Goal: Find specific page/section: Find specific page/section

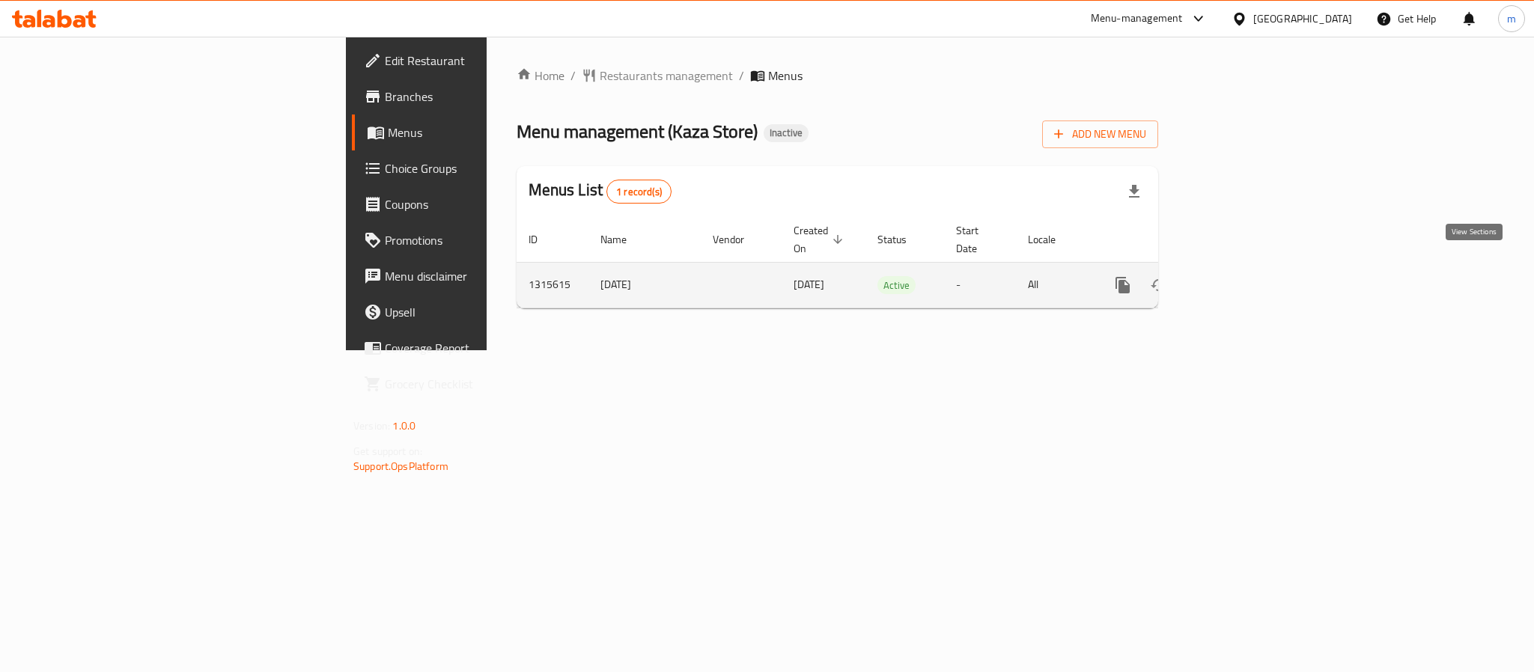
click at [1249, 272] on link "enhanced table" at bounding box center [1231, 285] width 36 height 36
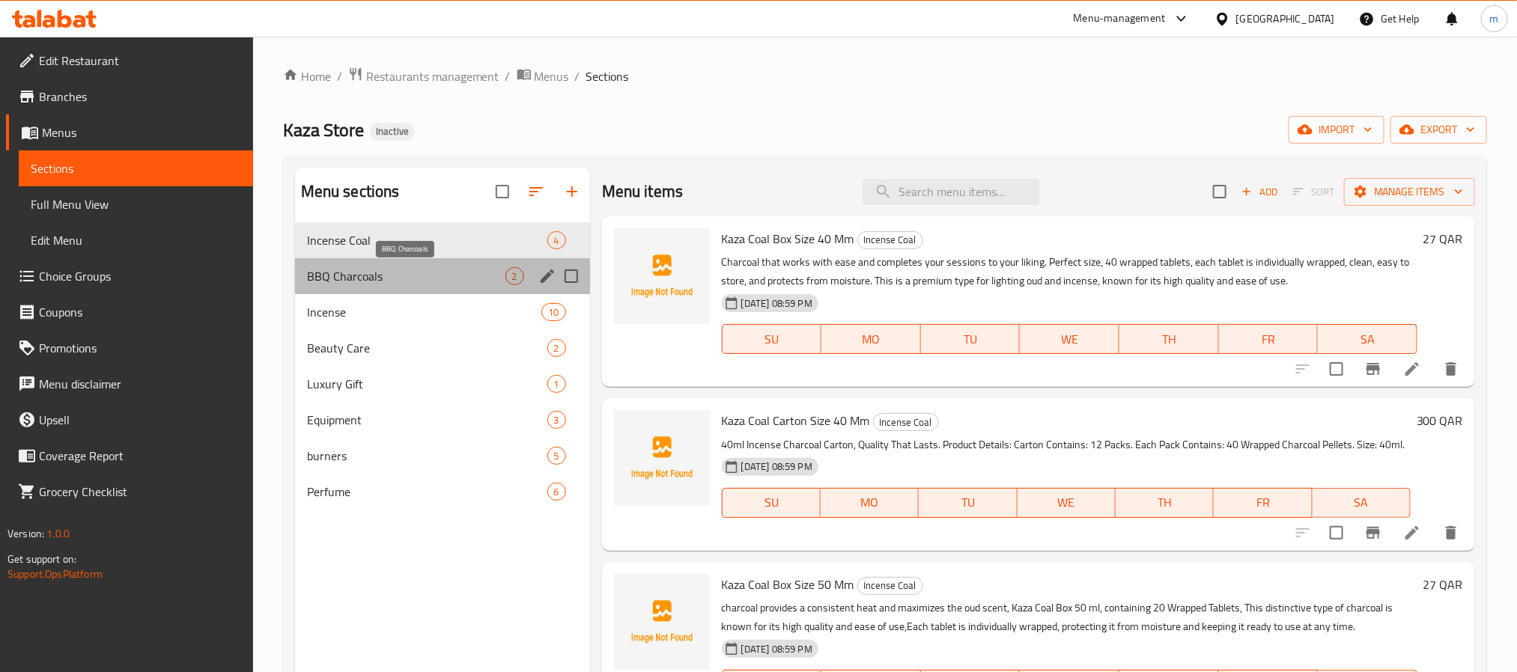
click at [382, 273] on span "BBQ Charcoals" at bounding box center [406, 276] width 198 height 18
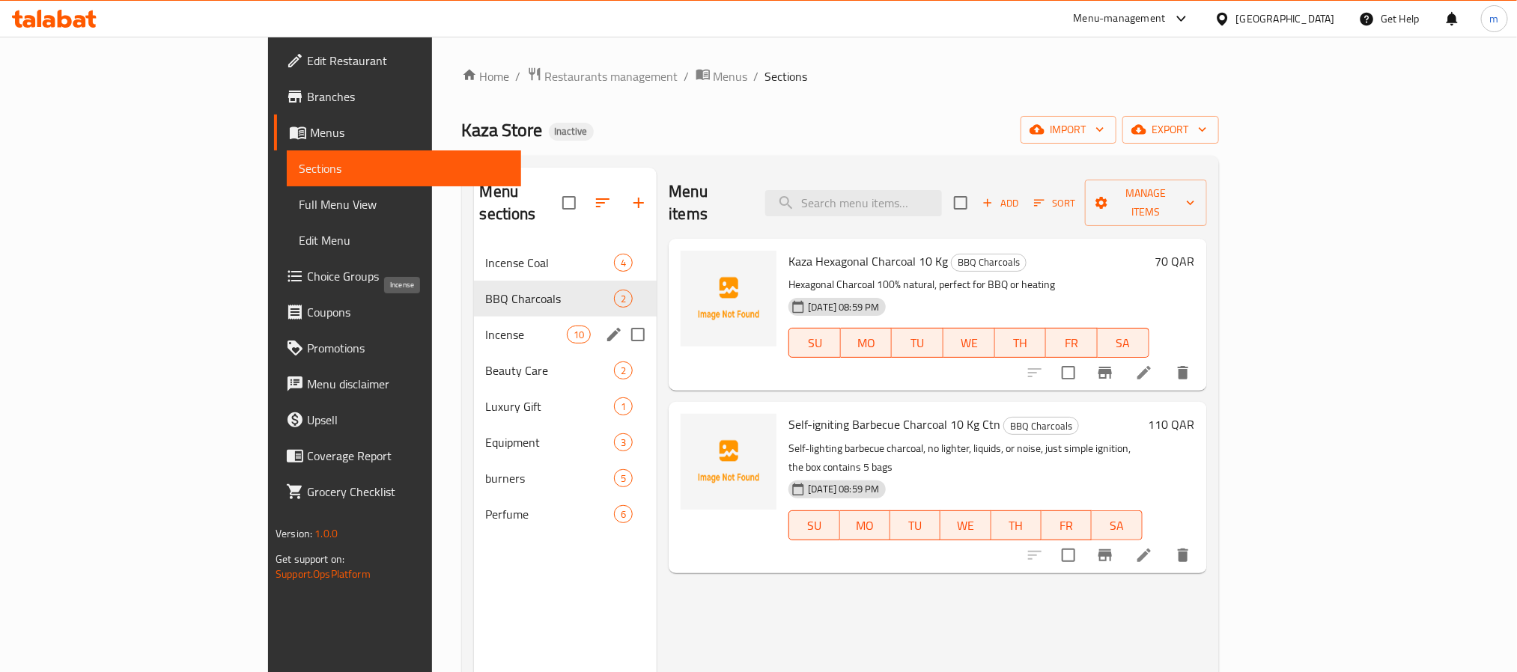
click at [486, 326] on span "Incense" at bounding box center [526, 335] width 81 height 18
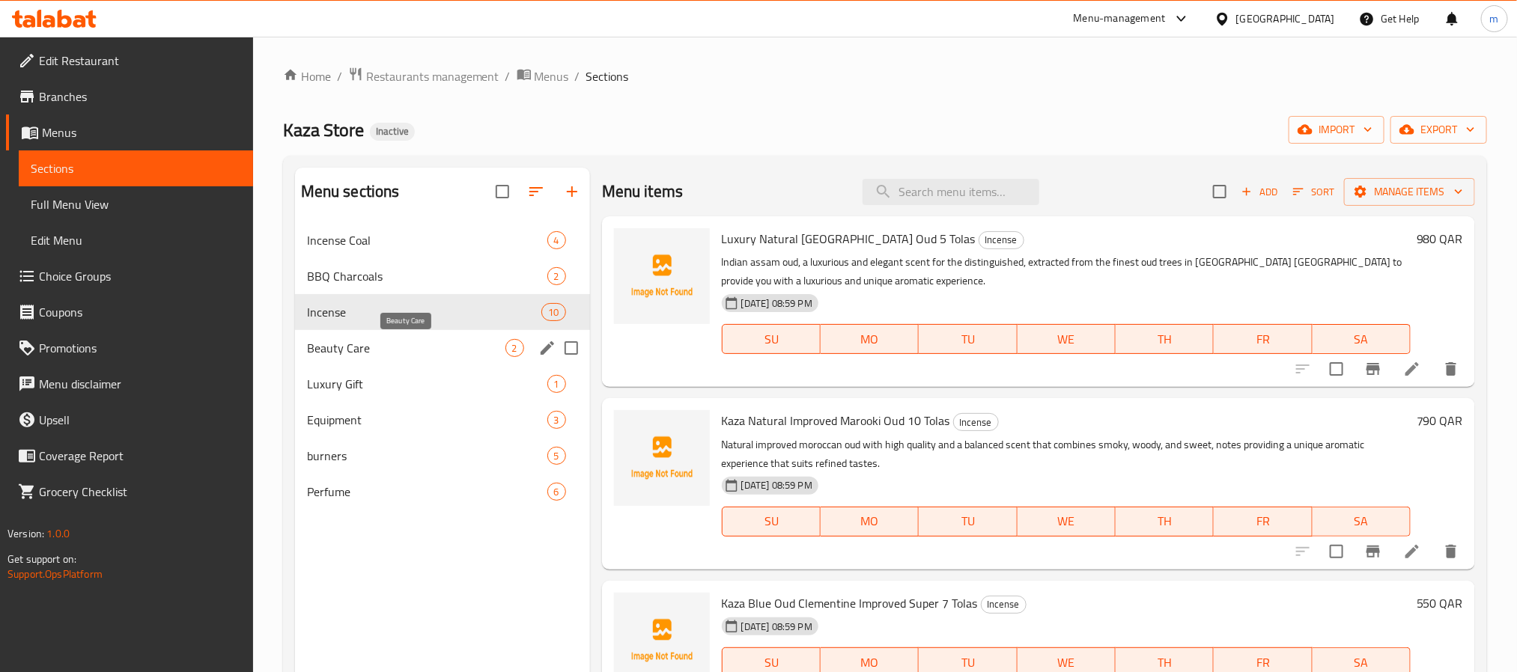
click at [382, 346] on span "Beauty Care" at bounding box center [406, 348] width 198 height 18
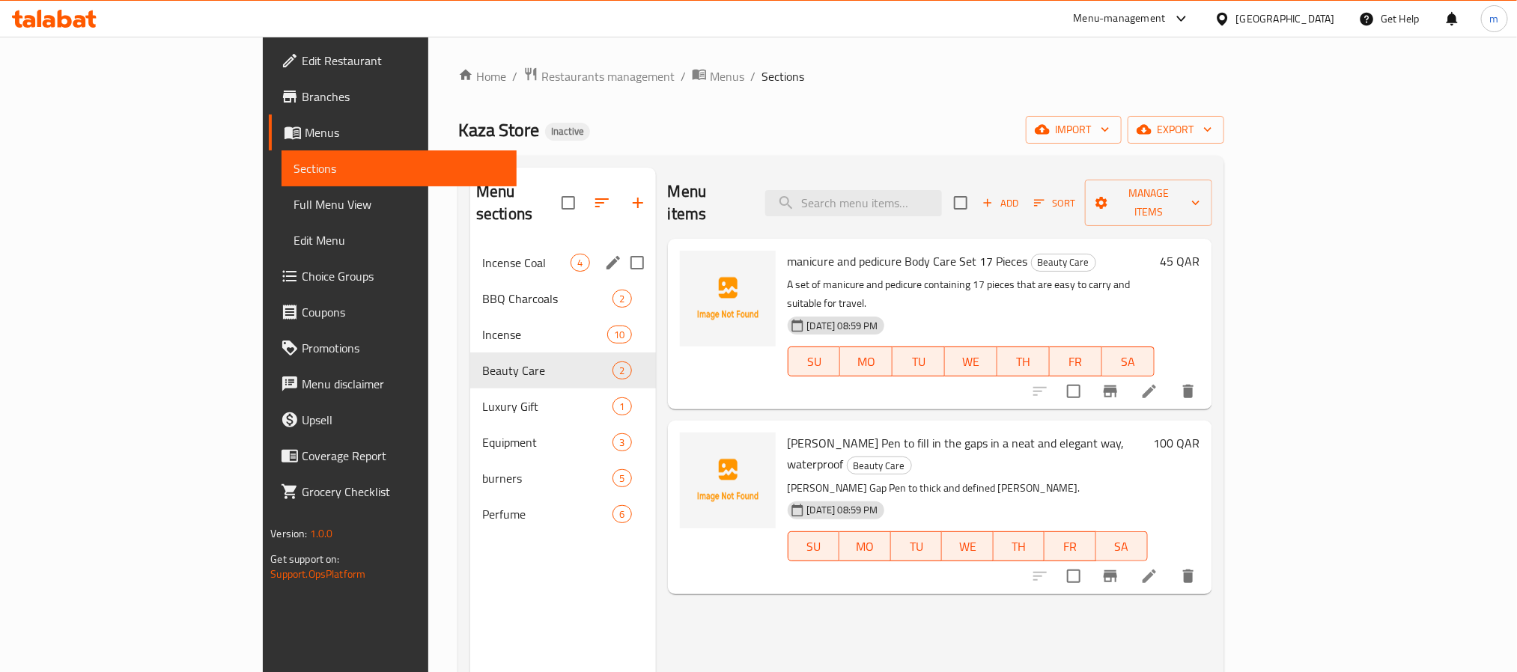
click at [470, 245] on div "Incense Coal 4" at bounding box center [563, 263] width 186 height 36
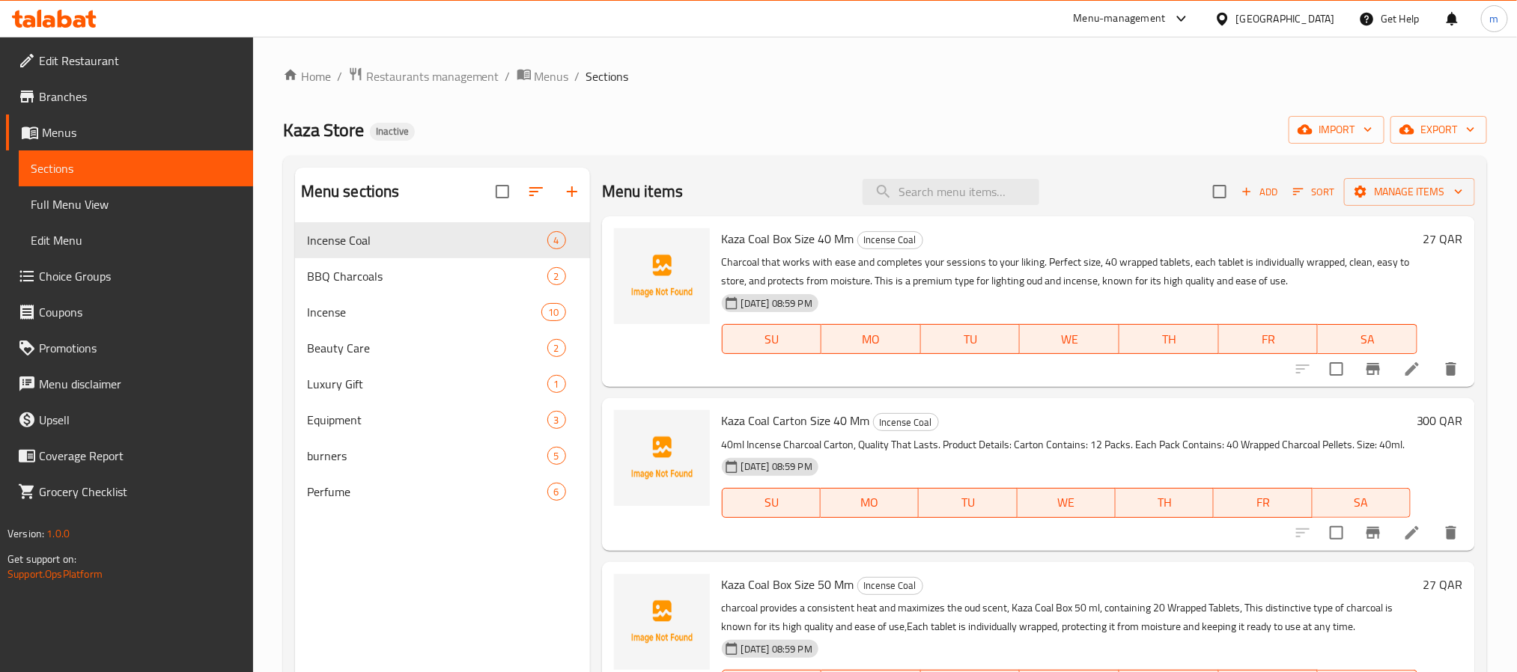
click at [757, 230] on span "Kaza Coal Box Size 40 Mm" at bounding box center [788, 239] width 133 height 22
copy h6 "Kaza Coal Box Size 40 Mm"
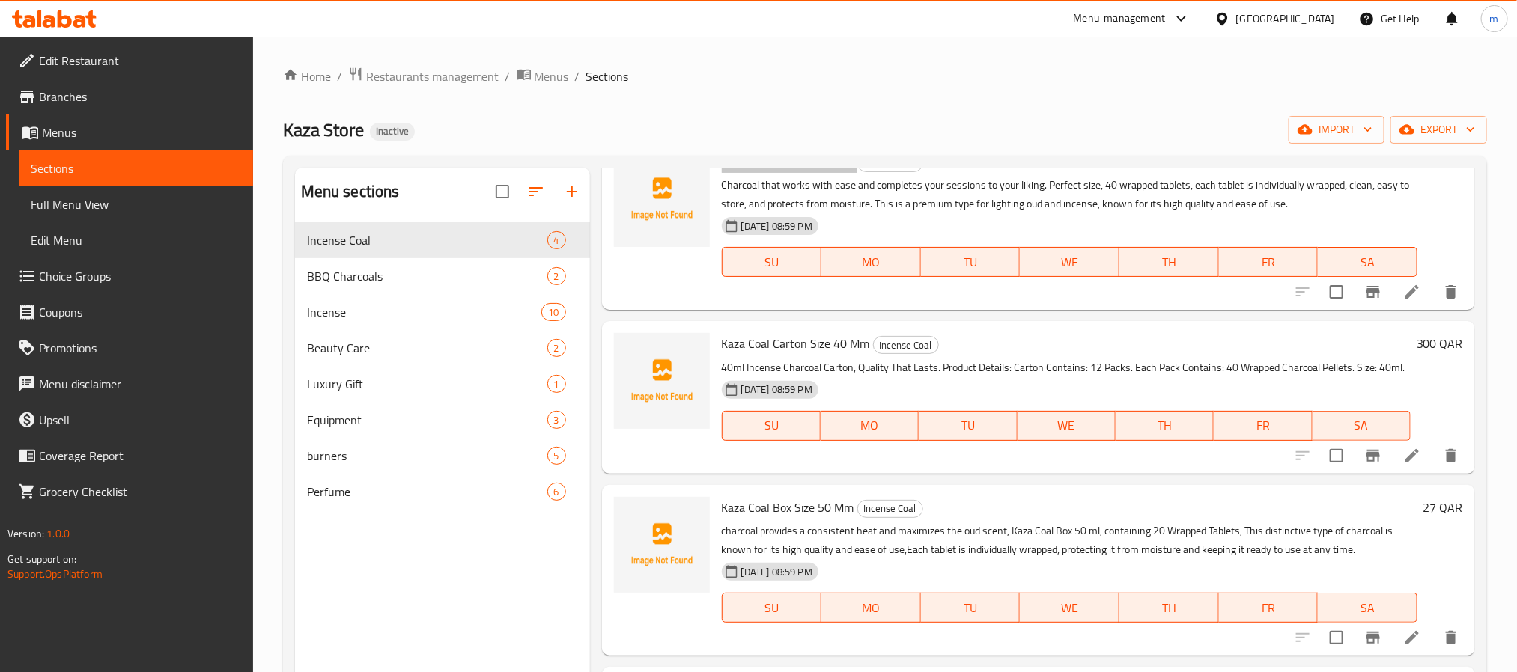
scroll to position [112, 0]
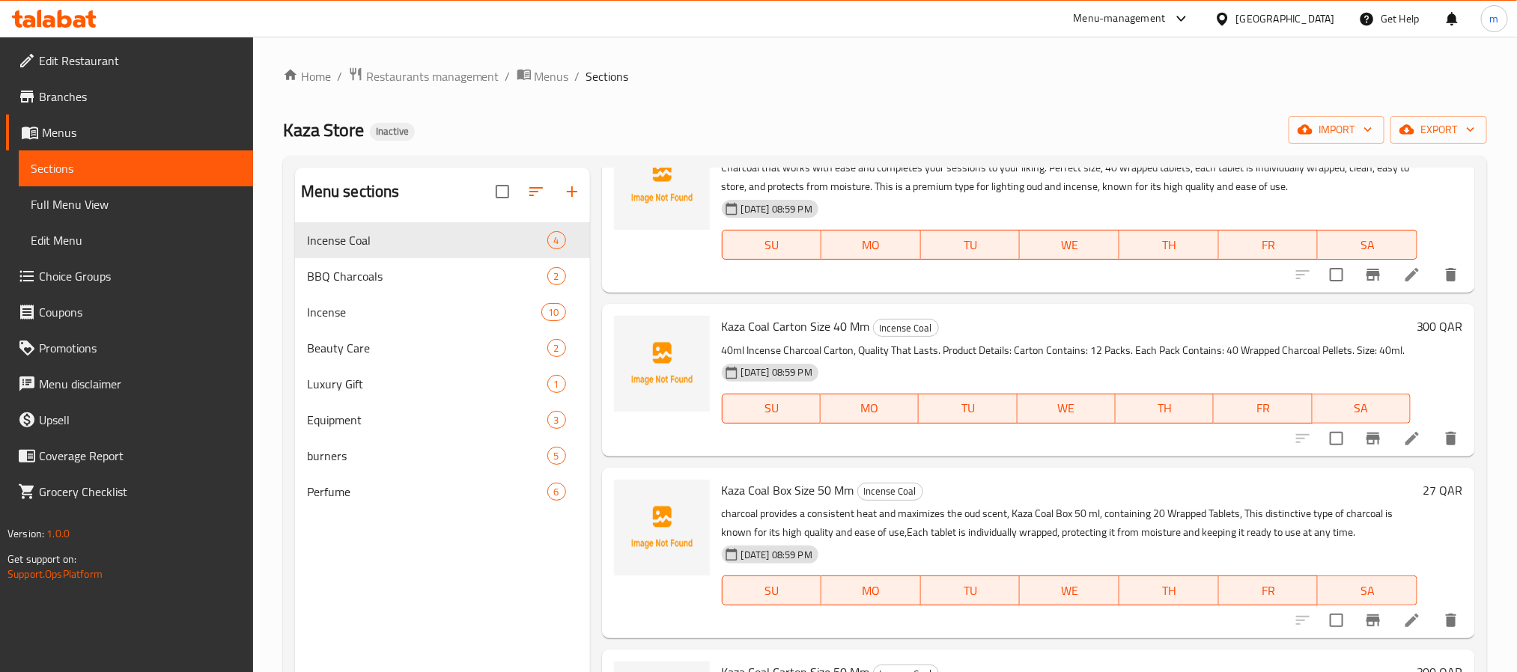
click at [766, 315] on span "Kaza Coal Carton Size 40 Mm" at bounding box center [796, 326] width 148 height 22
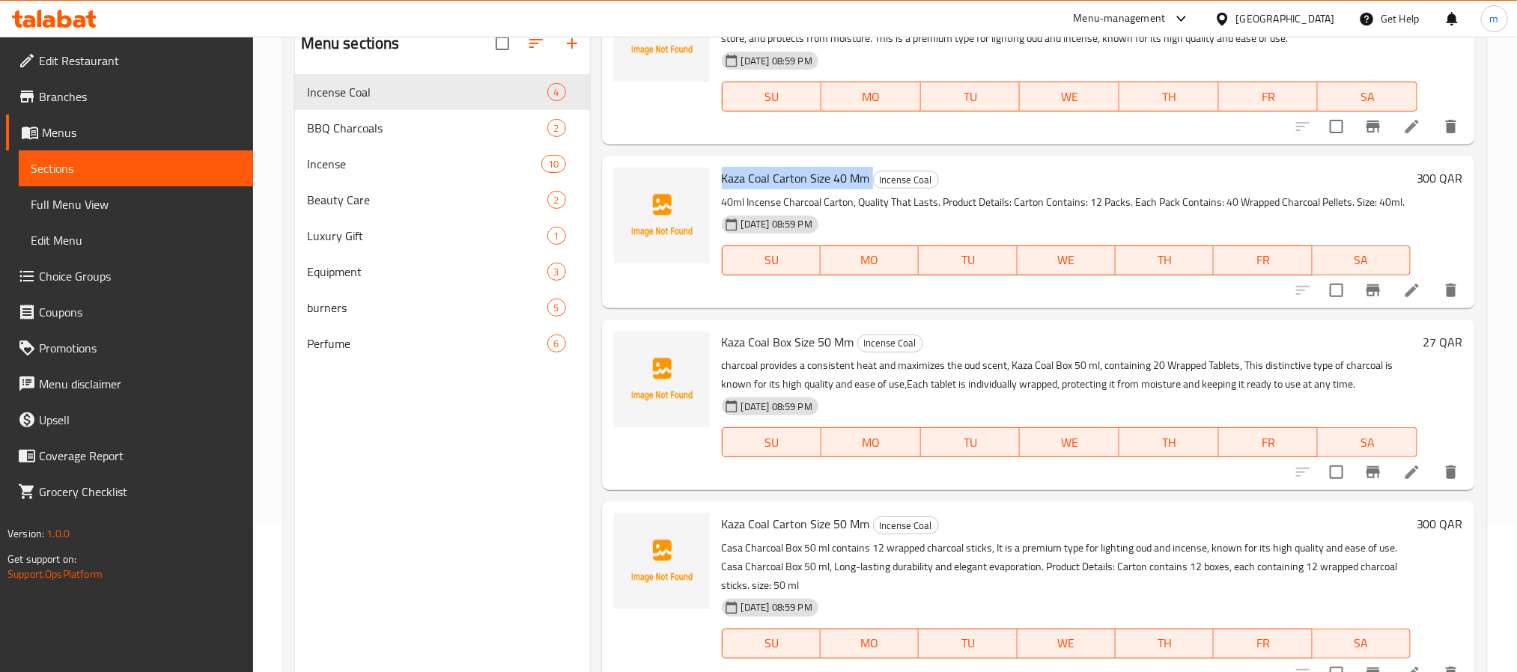
scroll to position [97, 0]
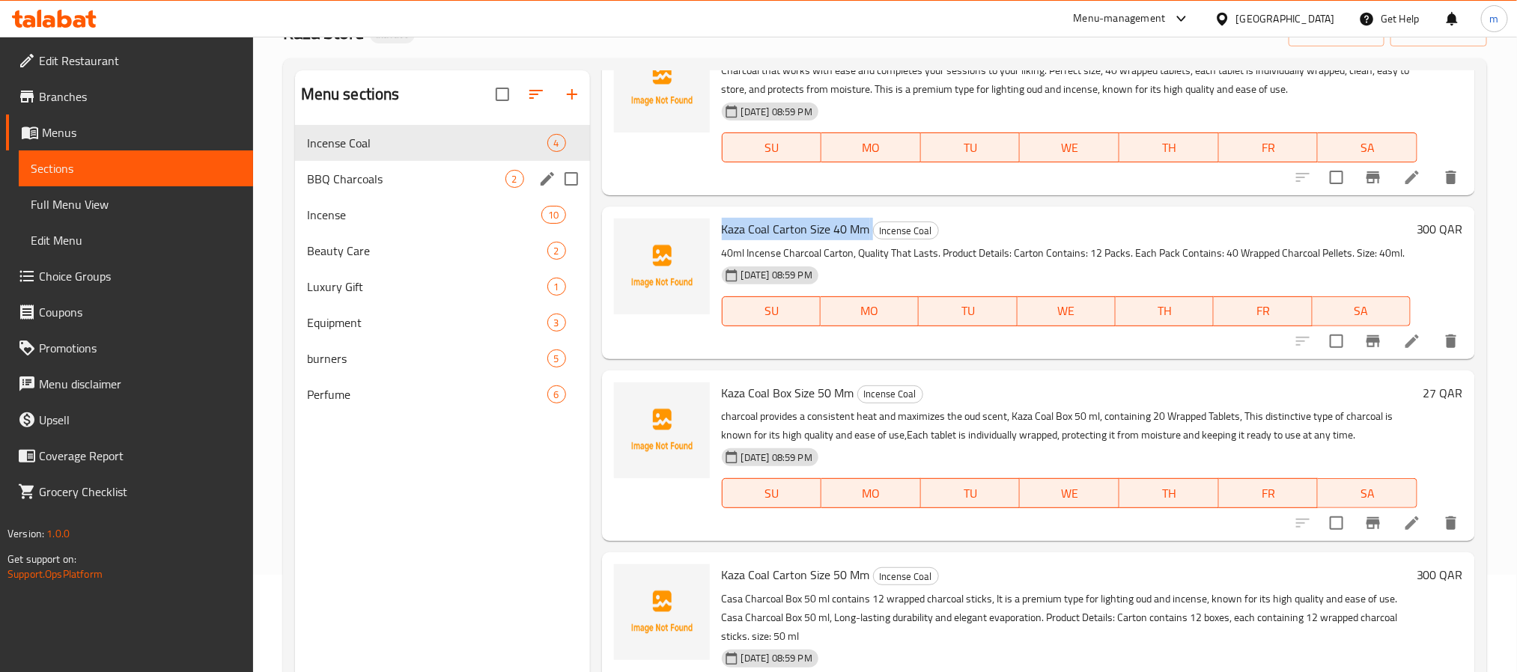
click at [401, 193] on div "BBQ Charcoals 2" at bounding box center [442, 179] width 295 height 36
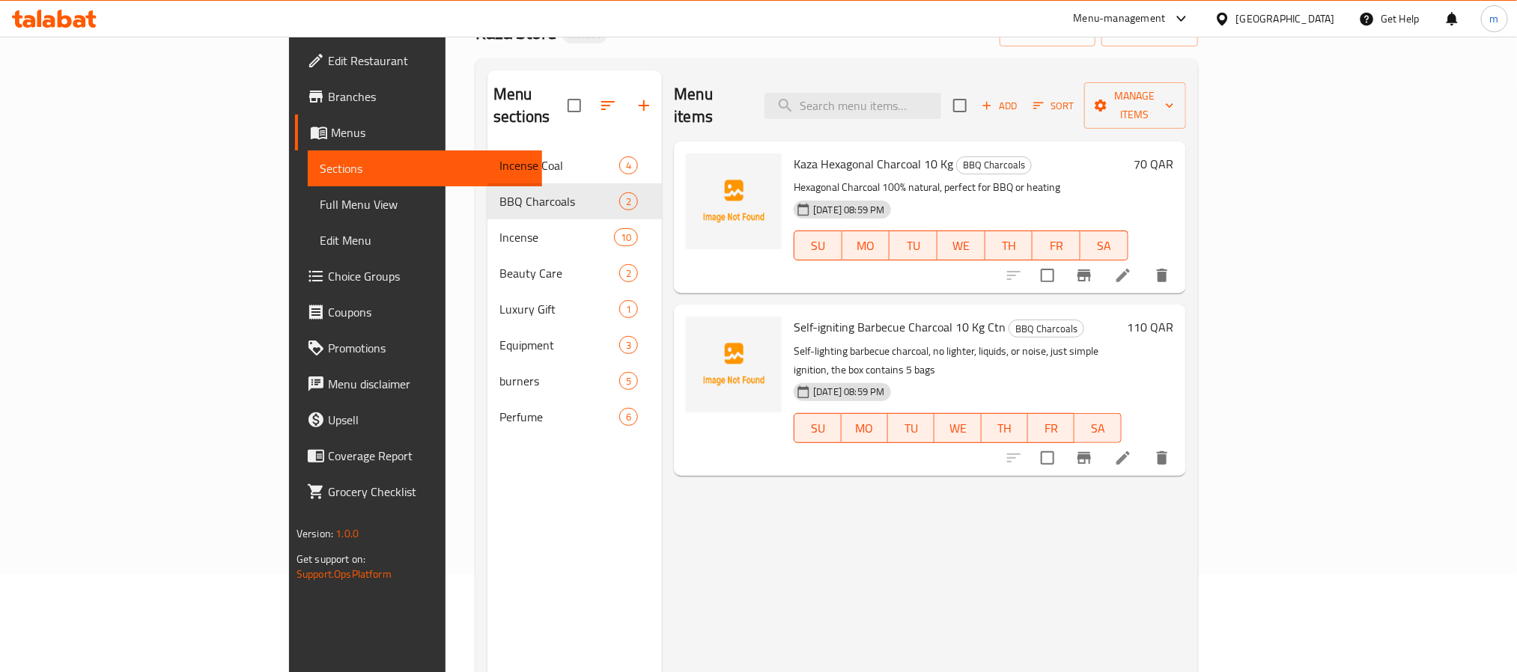
click at [794, 153] on span "Kaza Hexagonal Charcoal 10 Kg" at bounding box center [874, 164] width 160 height 22
copy h6 "Kaza Hexagonal Charcoal 10 Kg"
click at [794, 316] on span "Self-igniting Barbecue Charcoal 10 Kg Ctn" at bounding box center [900, 327] width 212 height 22
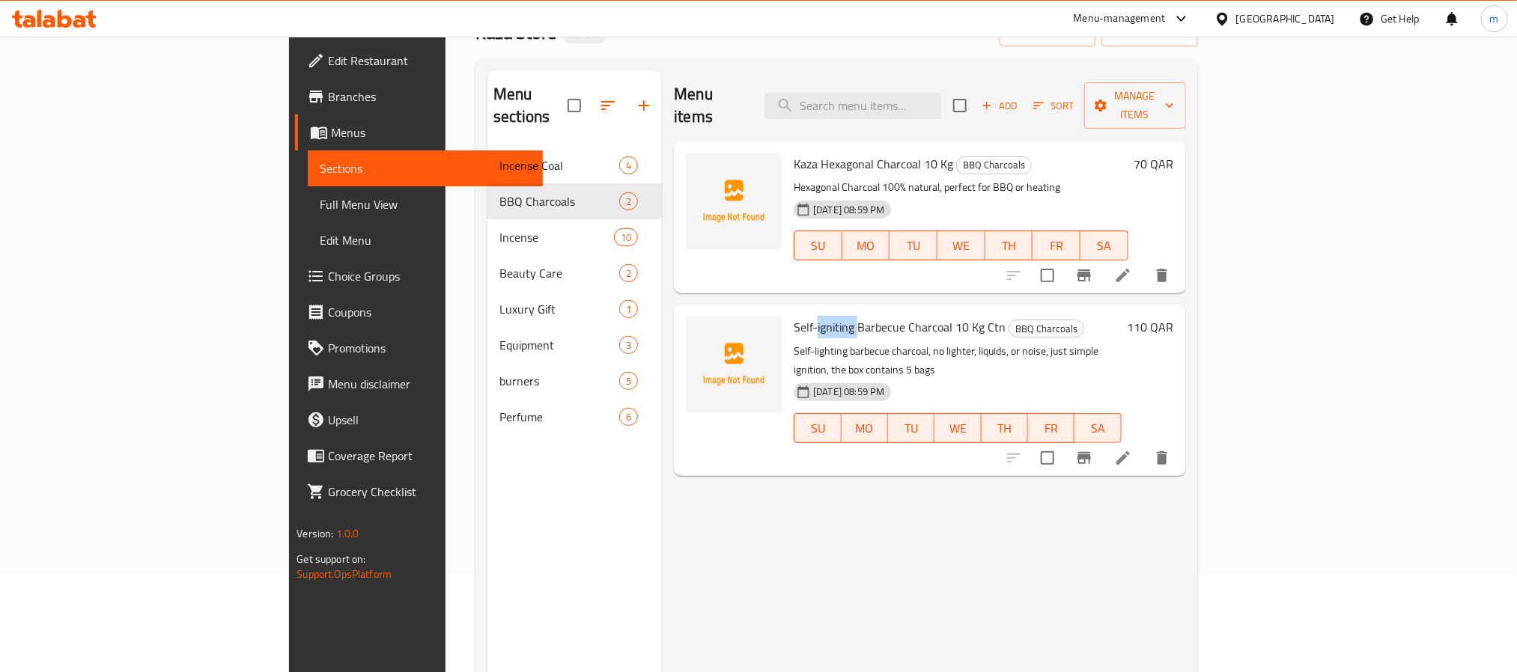
click at [794, 316] on span "Self-igniting Barbecue Charcoal 10 Kg Ctn" at bounding box center [900, 327] width 212 height 22
copy h6 "Self-igniting Barbecue Charcoal 10 Kg Ctn"
click at [794, 153] on span "Kaza Hexagonal Charcoal 10 Kg" at bounding box center [874, 164] width 160 height 22
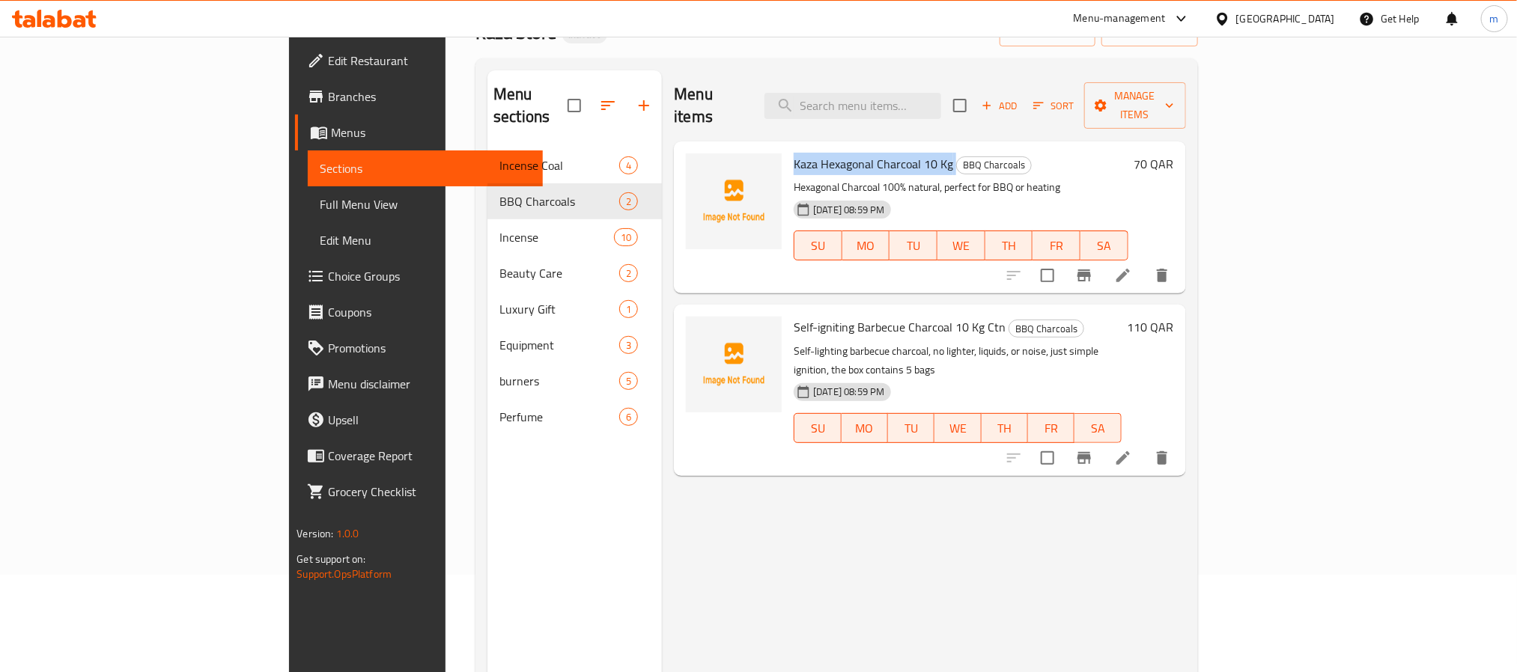
click at [794, 153] on span "Kaza Hexagonal Charcoal 10 Kg" at bounding box center [874, 164] width 160 height 22
copy h6 "Kaza Hexagonal Charcoal 10 Kg"
click at [804, 316] on span "Self-igniting Barbecue Charcoal 10 Kg Ctn" at bounding box center [900, 327] width 212 height 22
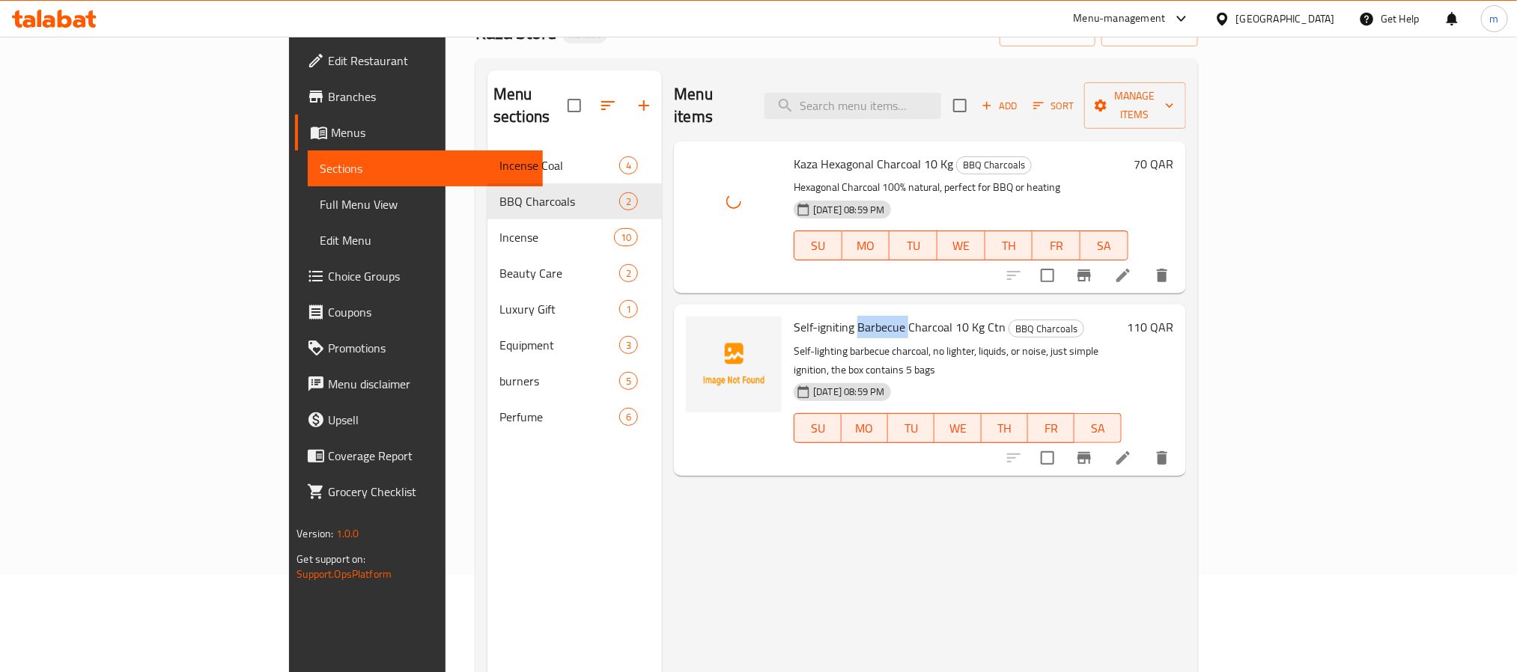
click at [804, 316] on span "Self-igniting Barbecue Charcoal 10 Kg Ctn" at bounding box center [900, 327] width 212 height 22
copy h6 "Self-igniting Barbecue Charcoal 10 Kg Ctn"
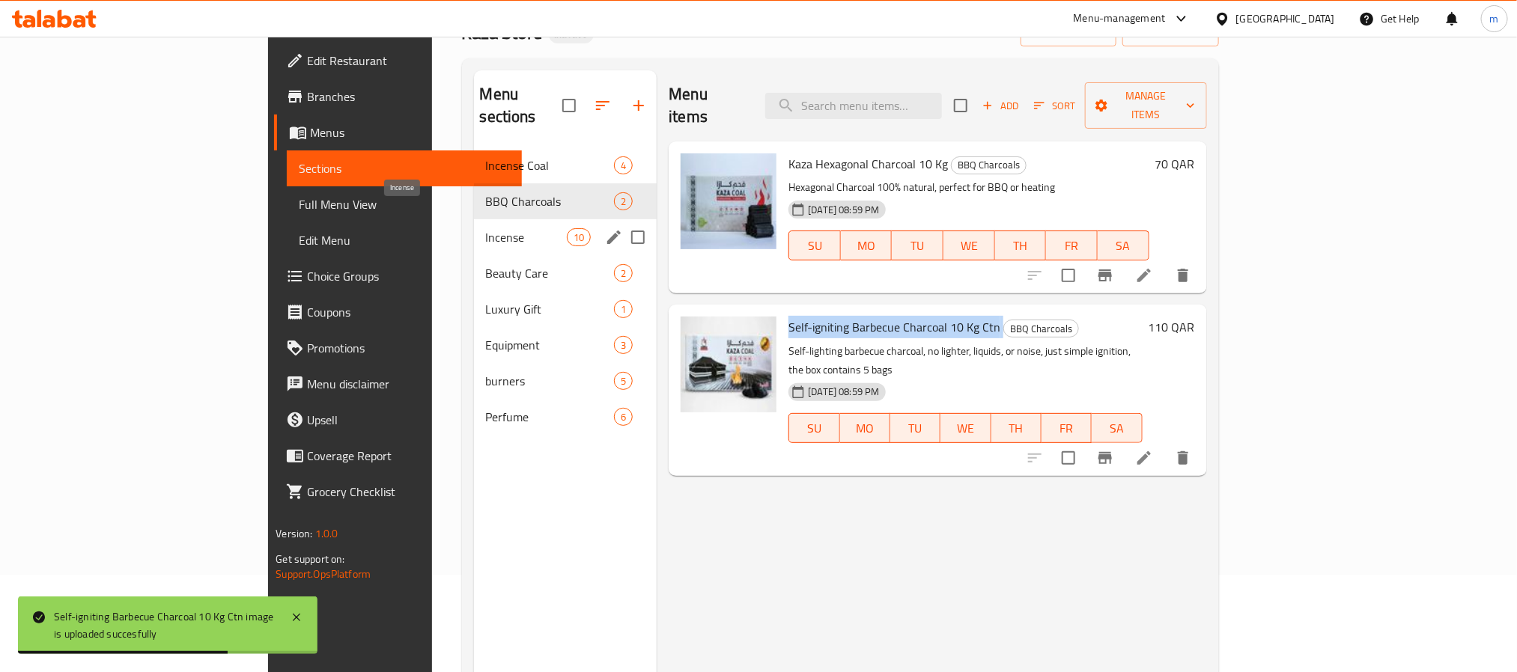
click at [486, 228] on span "Incense" at bounding box center [526, 237] width 81 height 18
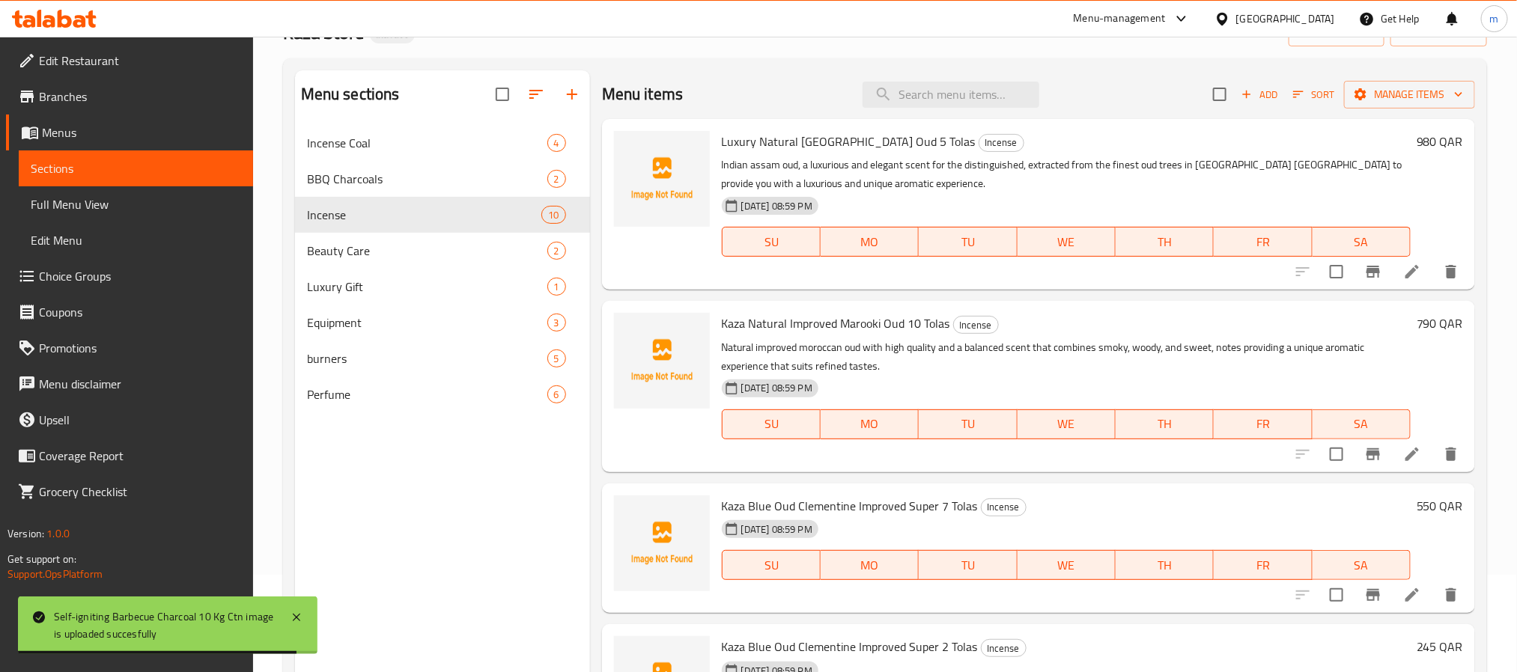
click at [756, 146] on span "Luxury Natural [GEOGRAPHIC_DATA] Oud 5 Tolas" at bounding box center [849, 141] width 254 height 22
copy h6 "Luxury Natural [GEOGRAPHIC_DATA] Oud 5 Tolas"
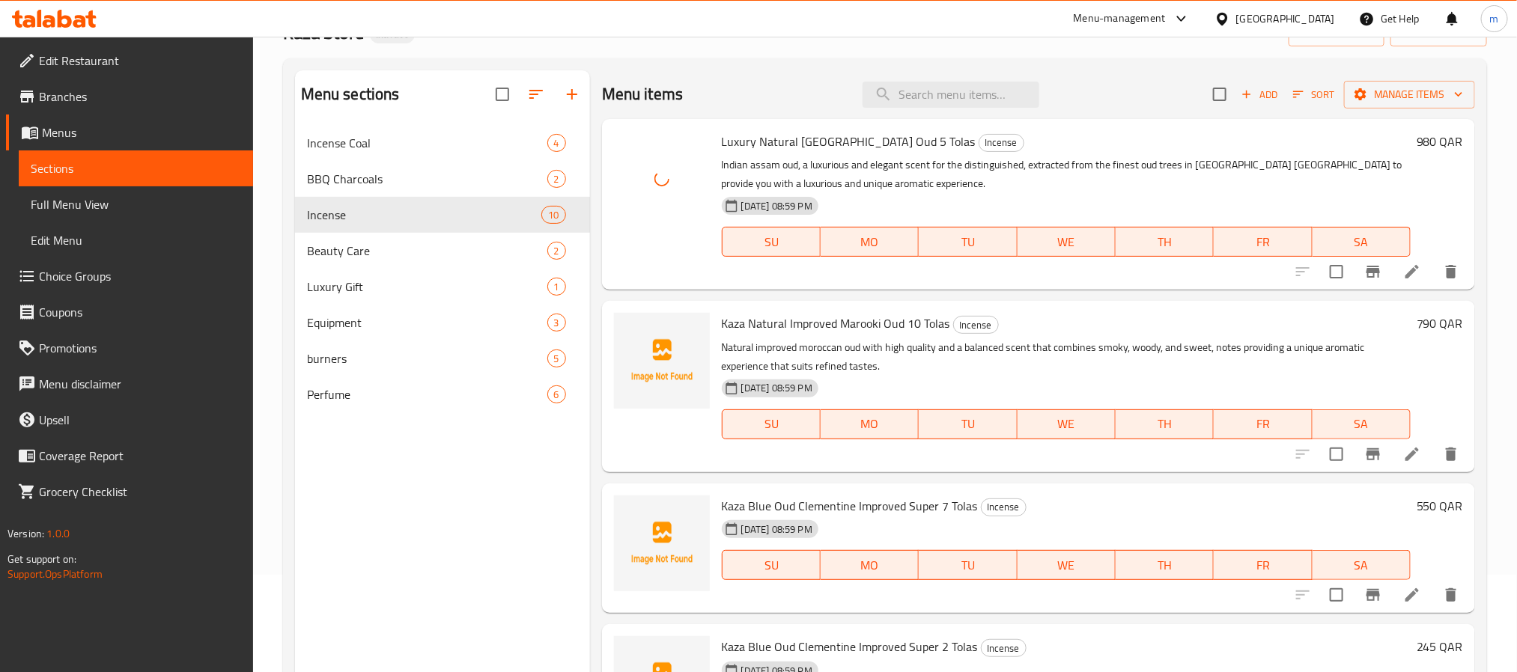
click at [771, 324] on span "Kaza Natural Improved Marooki Oud 10 Tolas" at bounding box center [836, 323] width 228 height 22
copy h6 "Kaza Natural Improved Marooki Oud 10 Tolas"
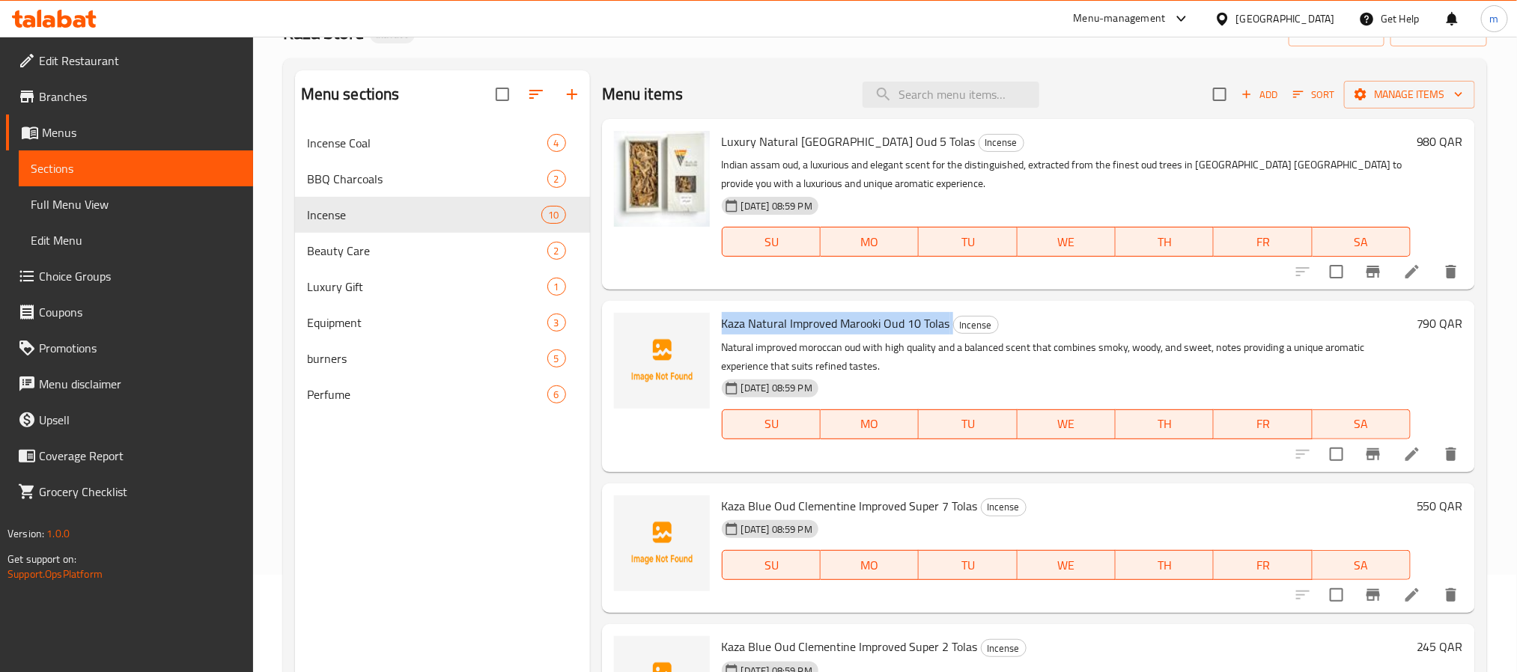
click at [863, 496] on span "Kaza Blue Oud Clementine Improved Super 7 Tolas" at bounding box center [850, 506] width 256 height 22
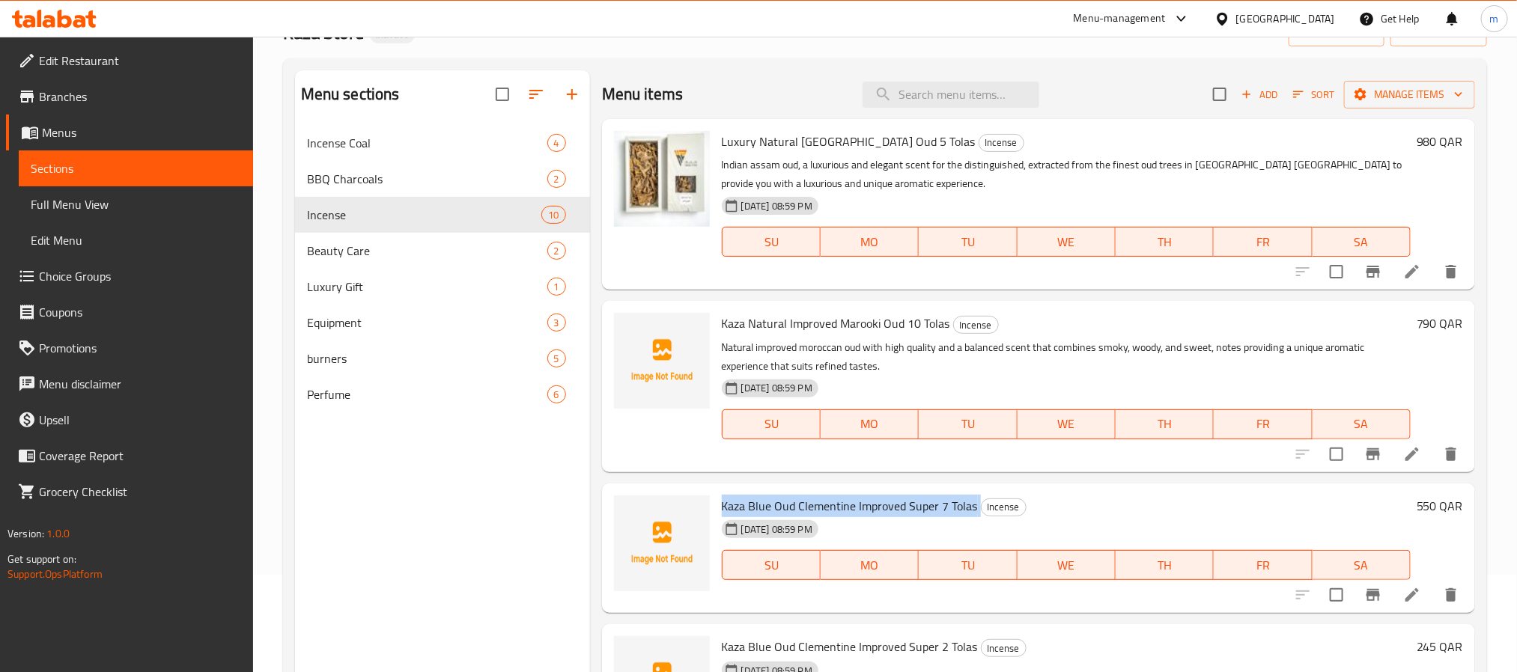
click at [863, 496] on span "Kaza Blue Oud Clementine Improved Super 7 Tolas" at bounding box center [850, 506] width 256 height 22
copy h6 "Kaza Blue Oud Clementine Improved Super 7 Tolas"
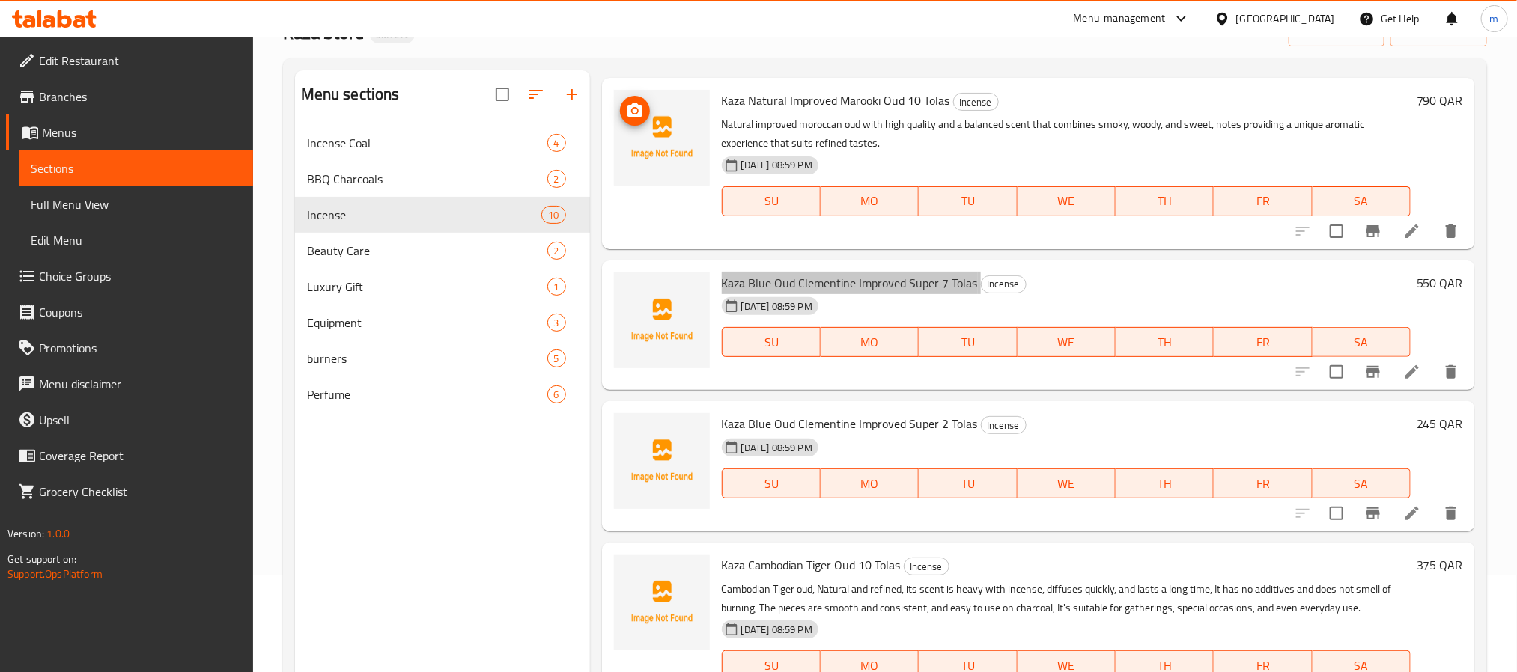
scroll to position [225, 0]
click at [860, 419] on span "Kaza Blue Oud Clementine Improved Super 2 Tolas" at bounding box center [850, 422] width 256 height 22
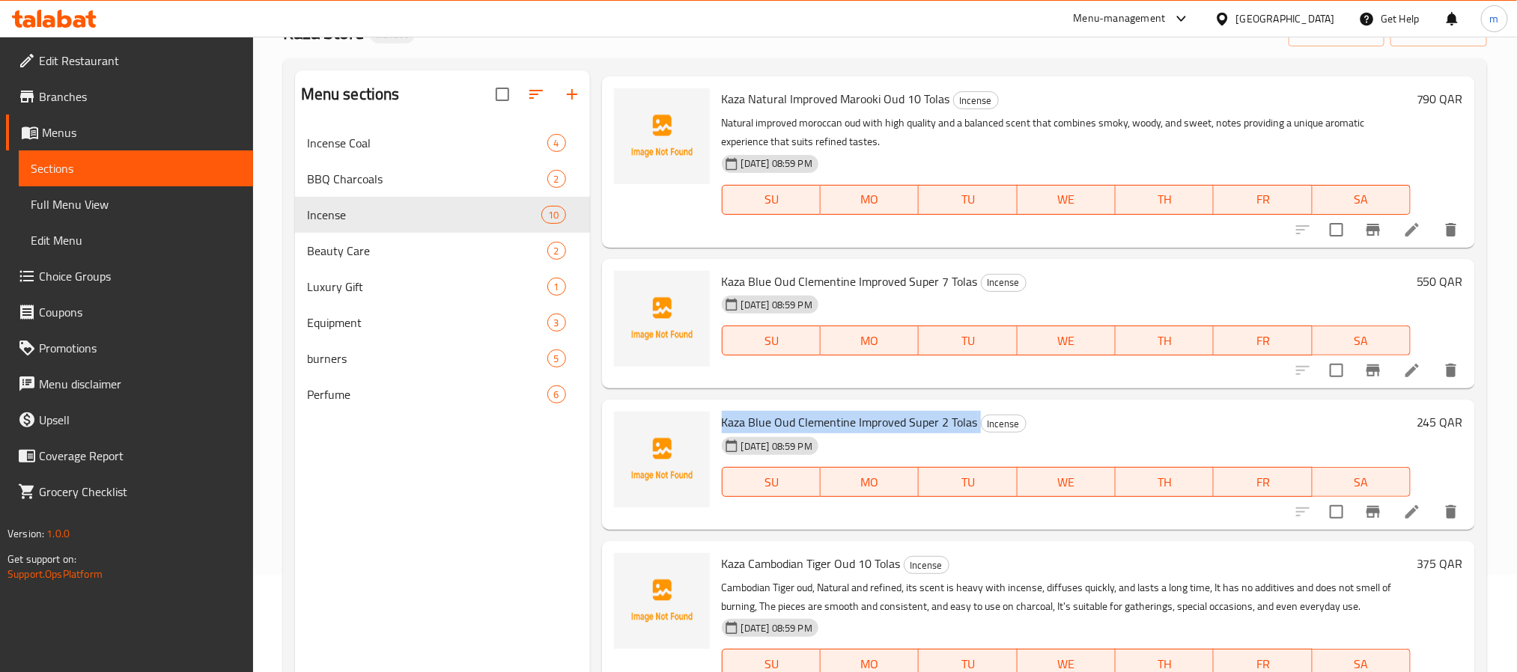
click at [860, 419] on span "Kaza Blue Oud Clementine Improved Super 2 Tolas" at bounding box center [850, 422] width 256 height 22
copy h6 "Kaza Blue Oud Clementine Improved Super 2 Tolas"
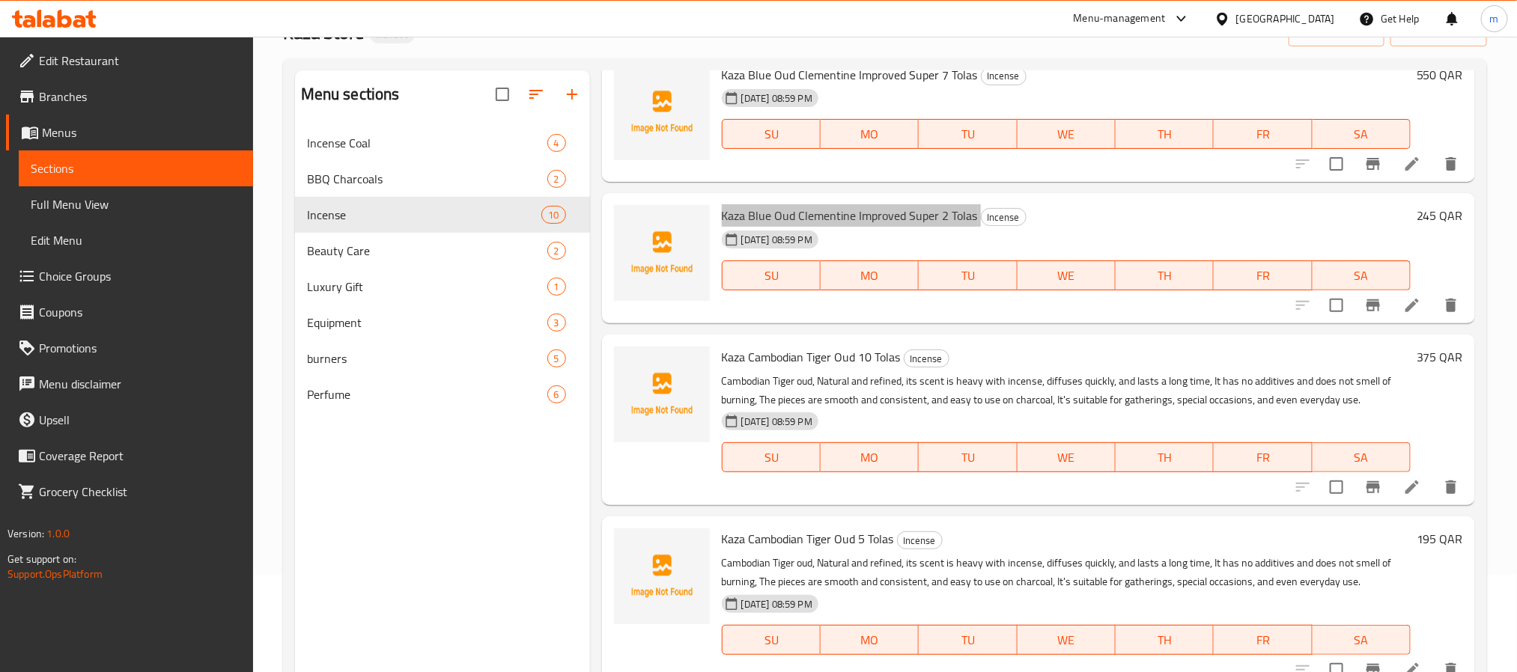
scroll to position [449, 0]
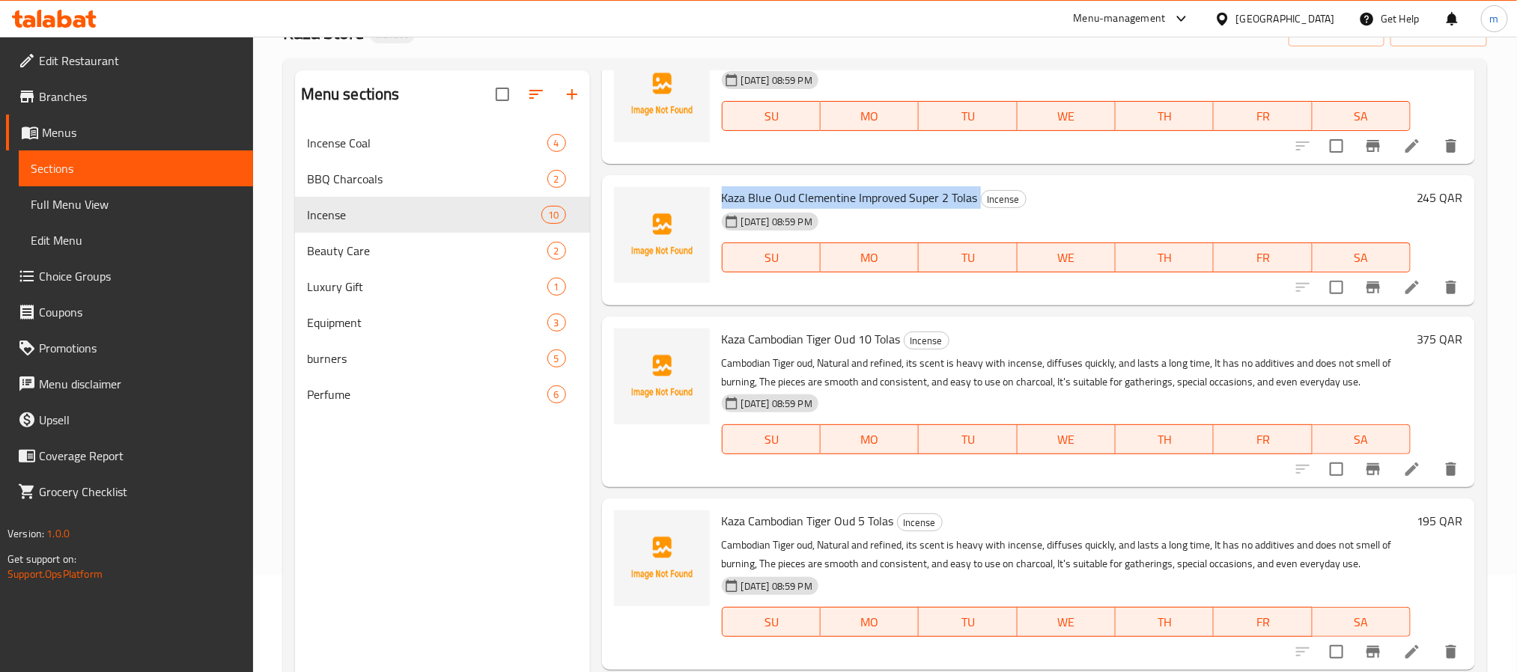
click at [773, 339] on span "Kaza Cambodian Tiger Oud 10 Tolas" at bounding box center [811, 339] width 179 height 22
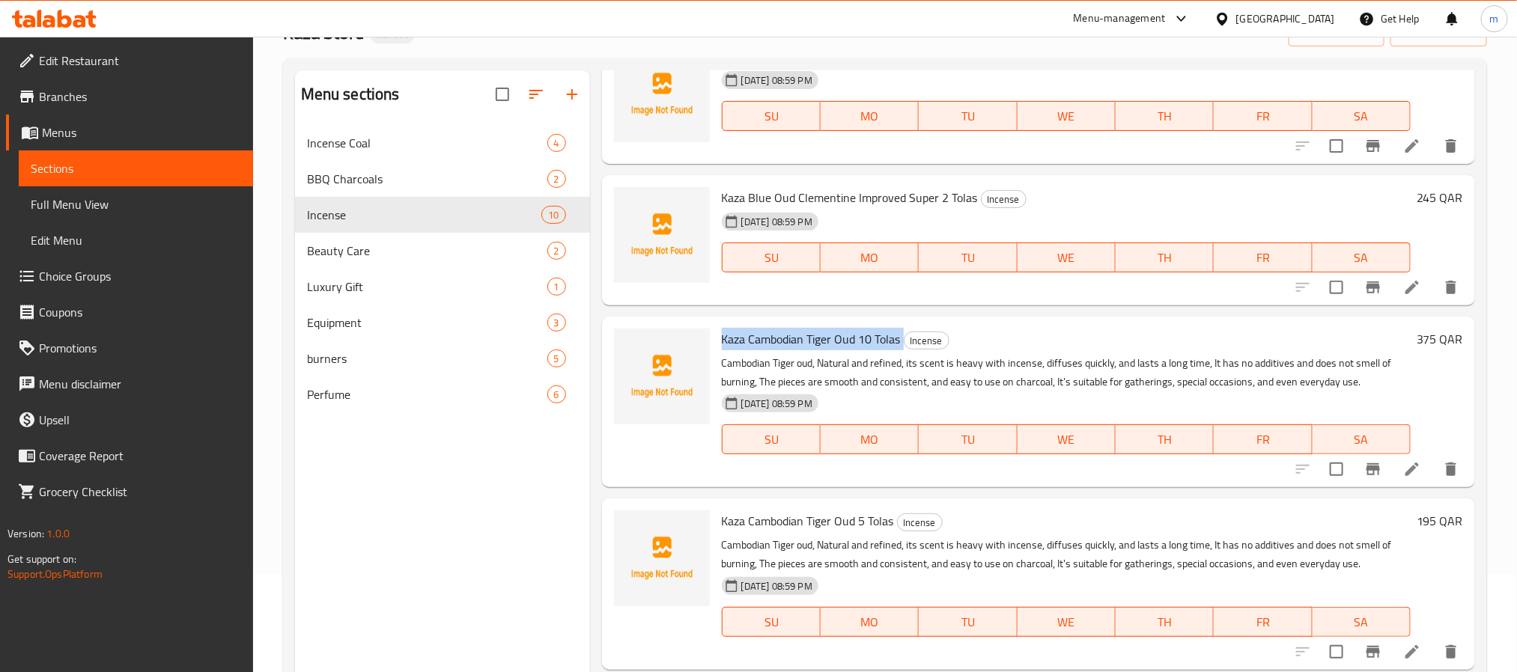
click at [773, 339] on span "Kaza Cambodian Tiger Oud 10 Tolas" at bounding box center [811, 339] width 179 height 22
copy h6 "Kaza Cambodian Tiger Oud 10 Tolas"
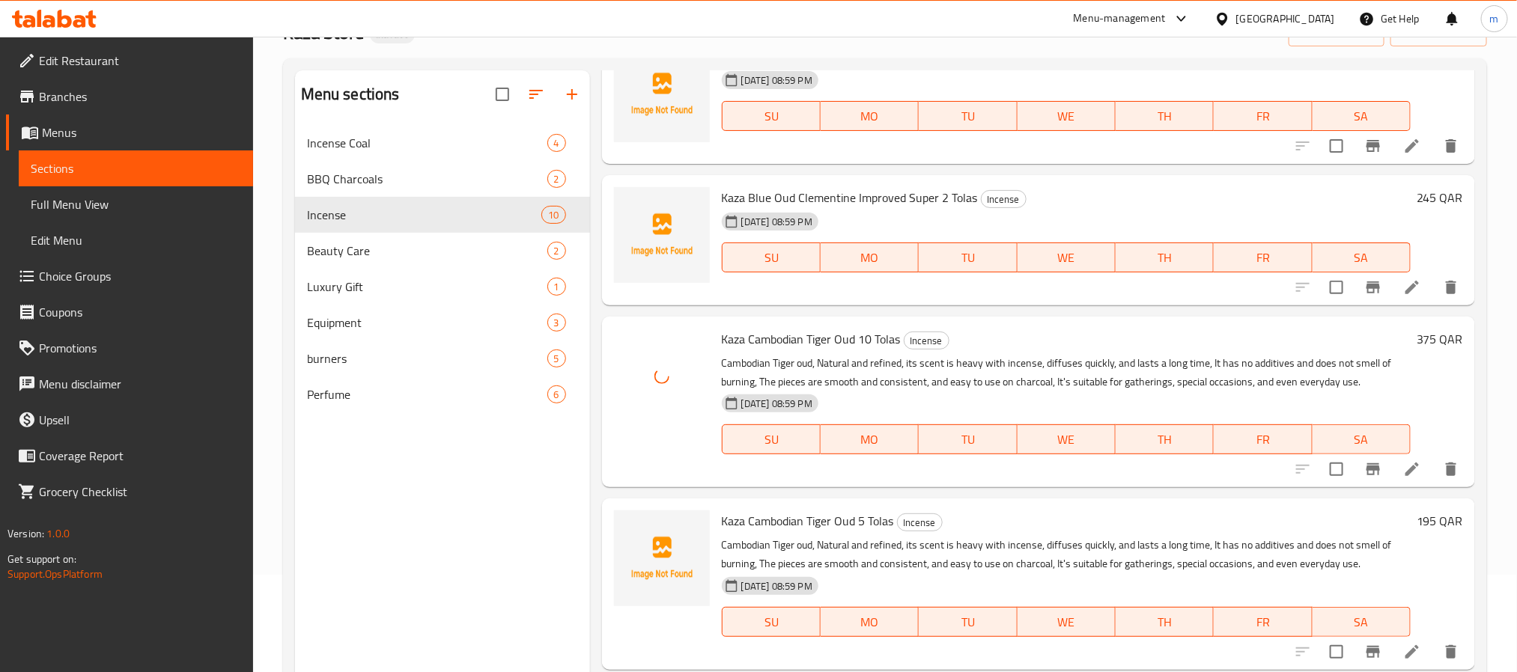
click at [780, 521] on span "Kaza Cambodian Tiger Oud 5 Tolas" at bounding box center [808, 521] width 172 height 22
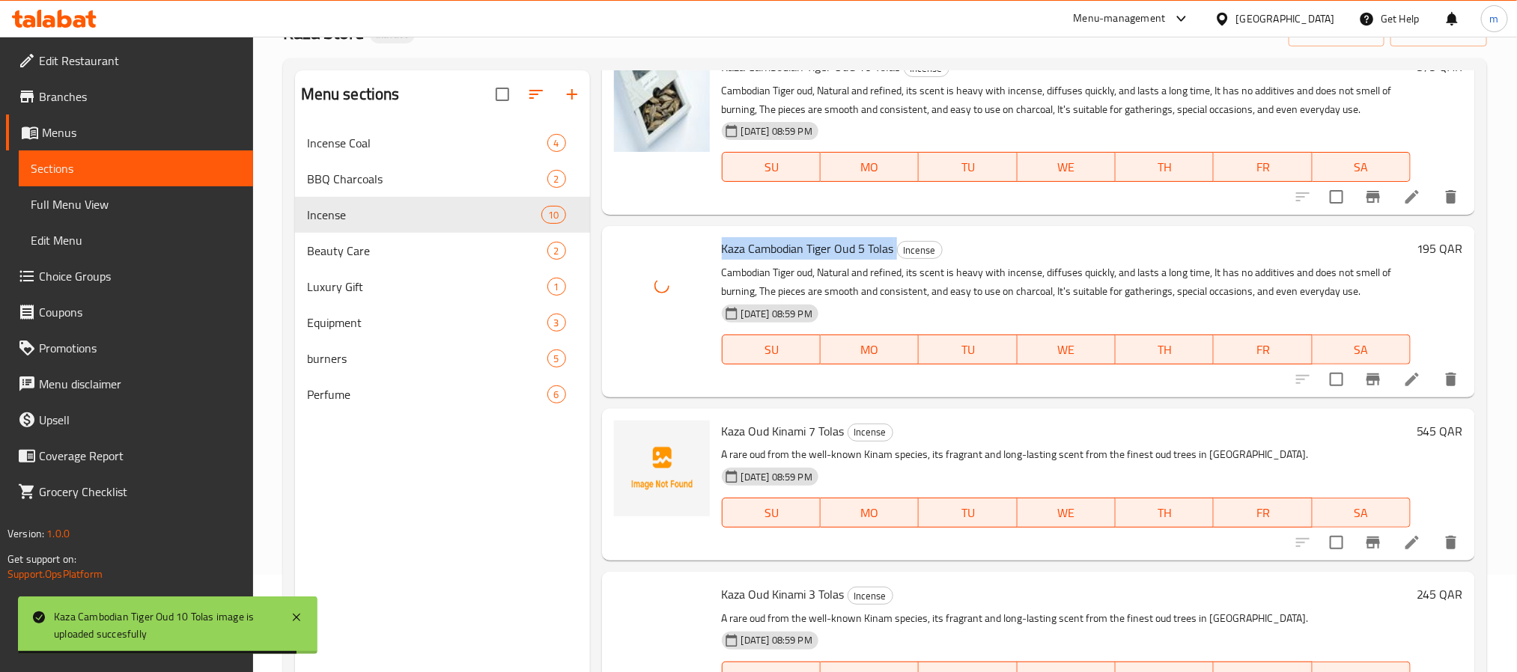
scroll to position [786, 0]
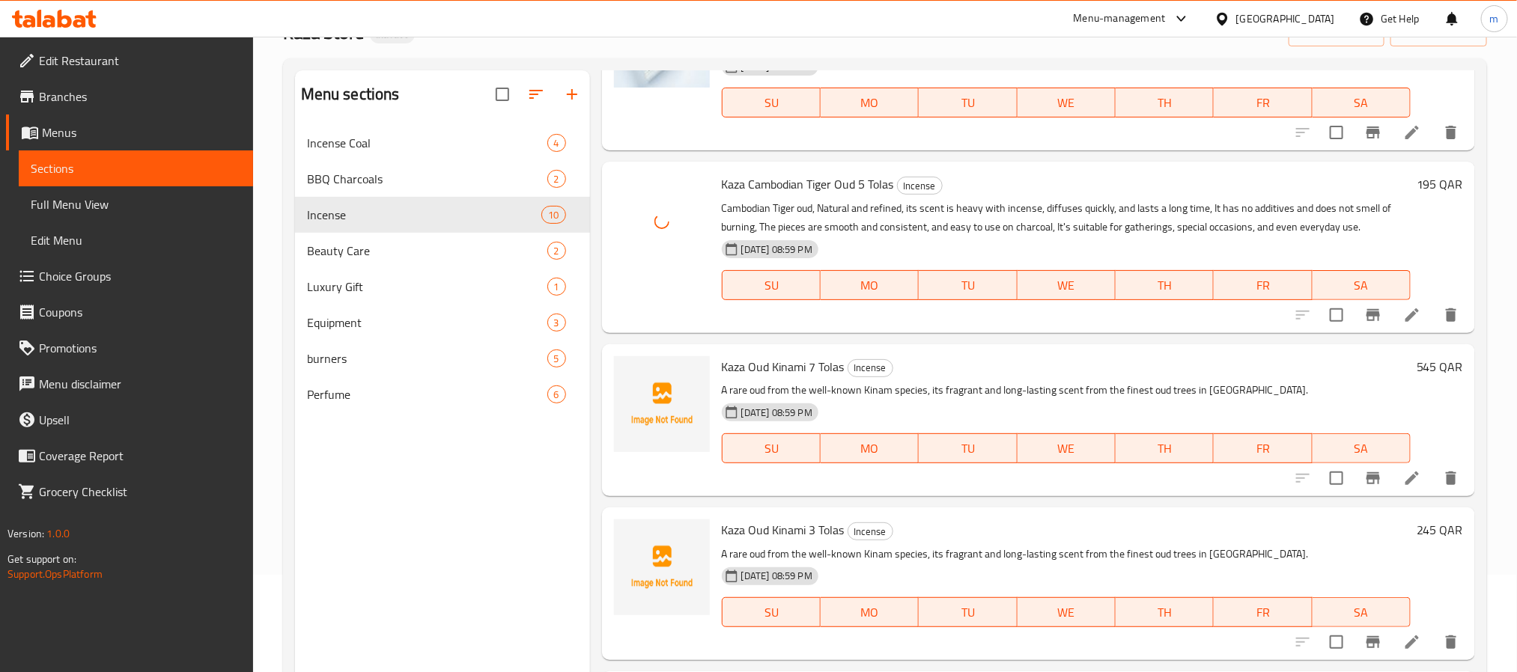
click at [794, 365] on span "Kaza Oud Kinami 7 Tolas" at bounding box center [783, 367] width 123 height 22
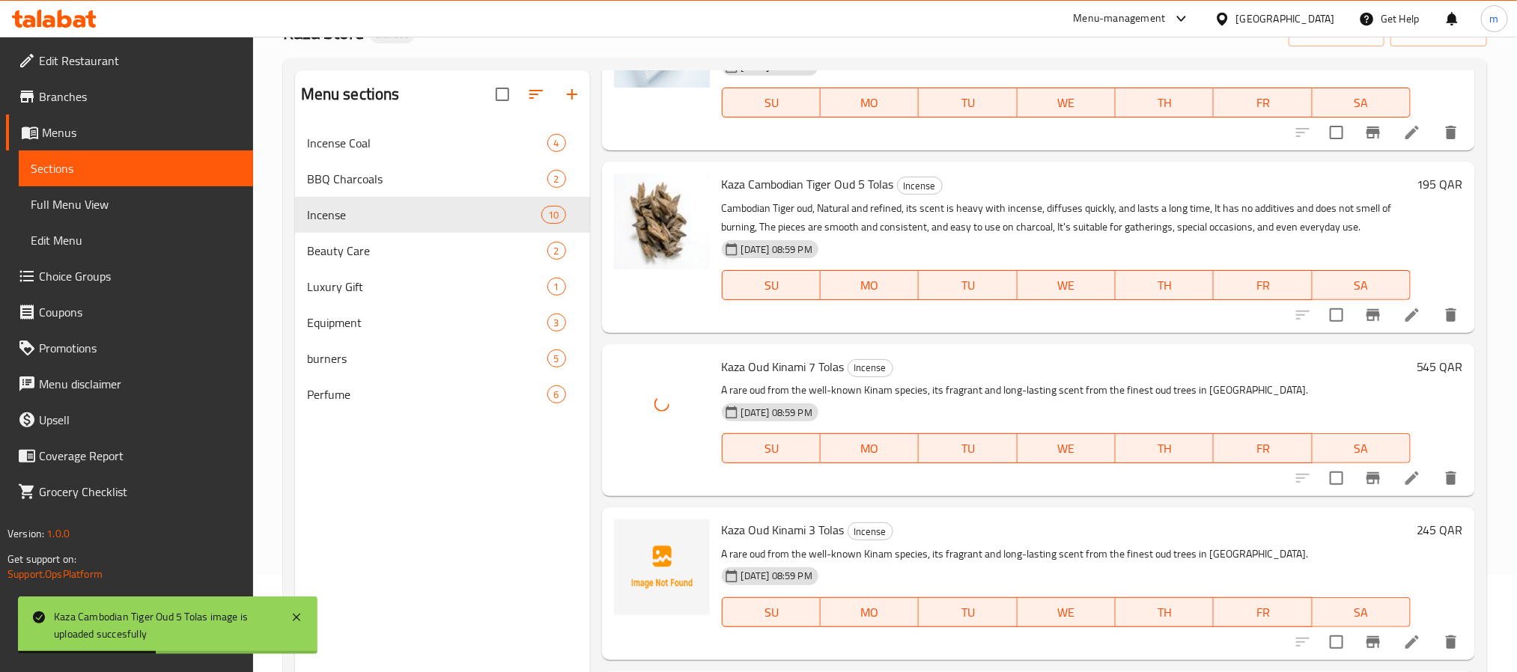
click at [767, 524] on span "Kaza Oud Kinami 3 Tolas" at bounding box center [783, 530] width 123 height 22
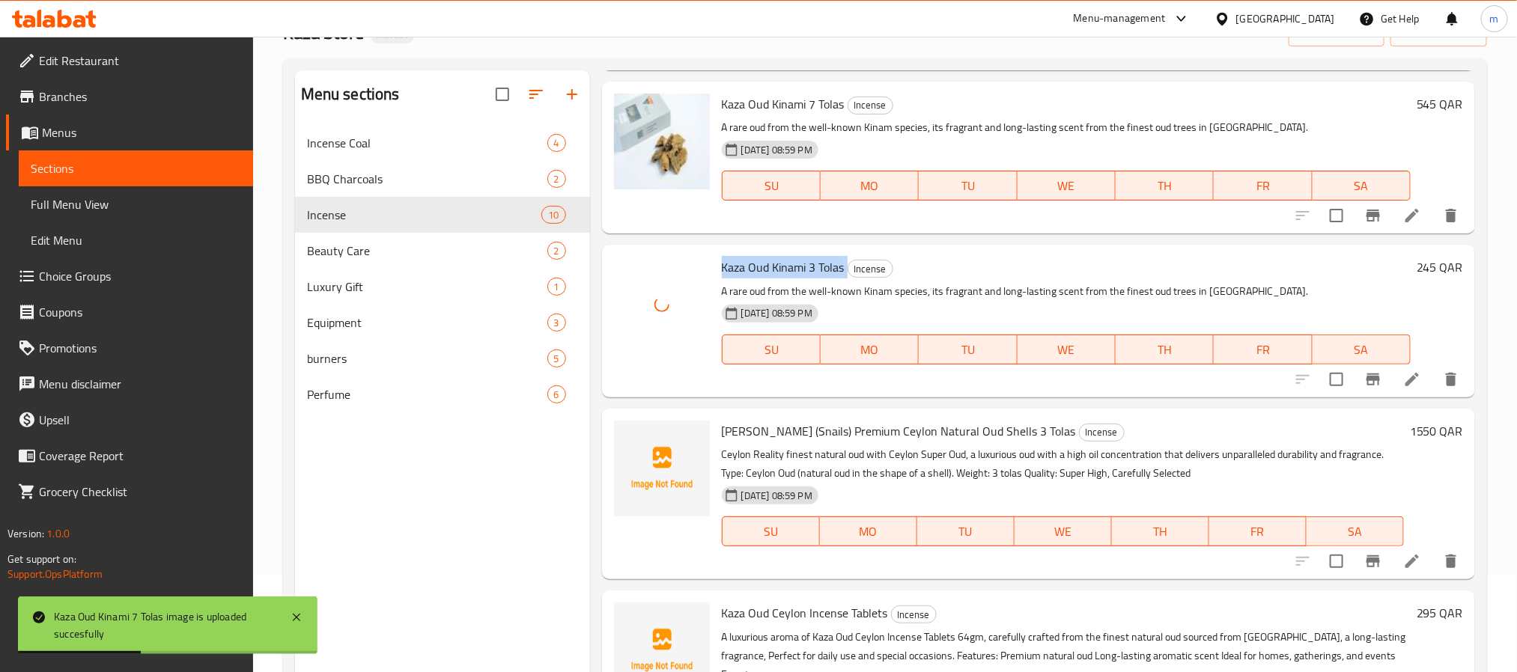
scroll to position [1086, 0]
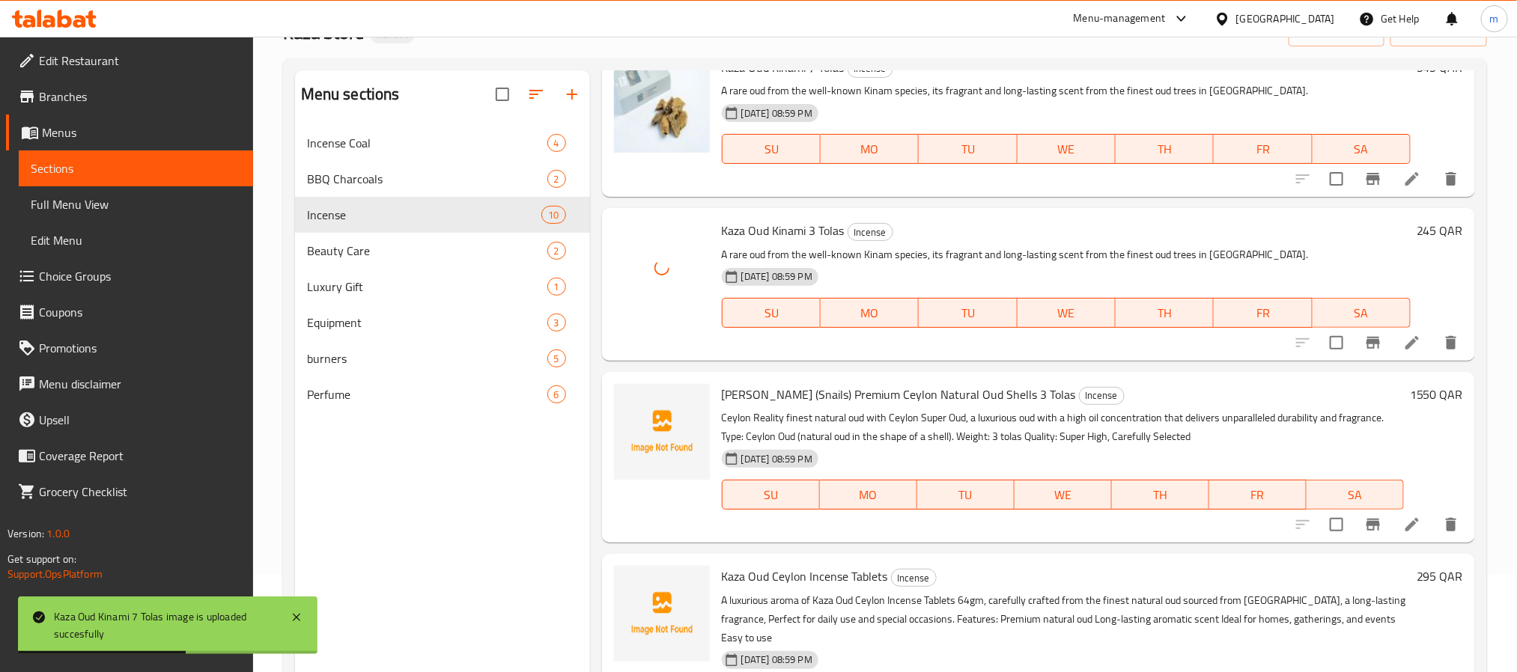
click at [765, 383] on span "[PERSON_NAME] (Snails) Premium Ceylon Natural Oud Shells 3 Tolas" at bounding box center [899, 394] width 354 height 22
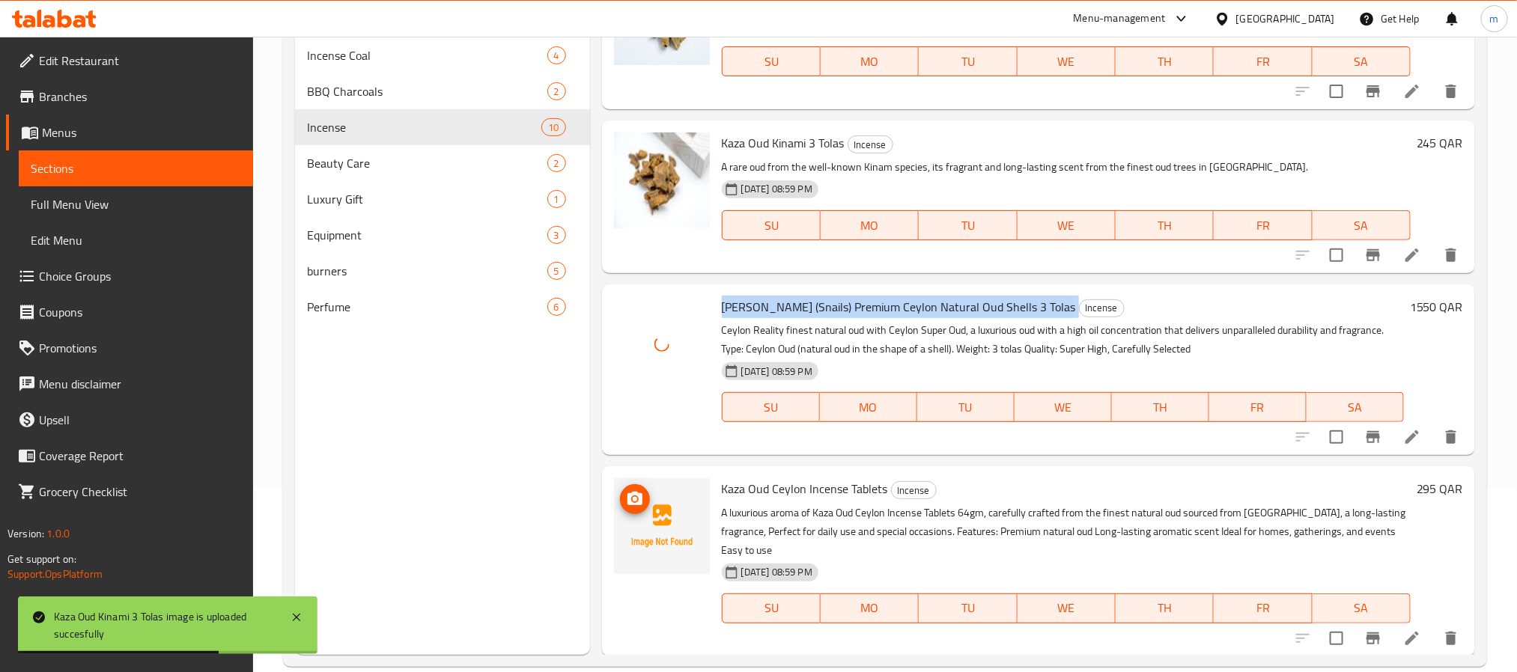
scroll to position [210, 0]
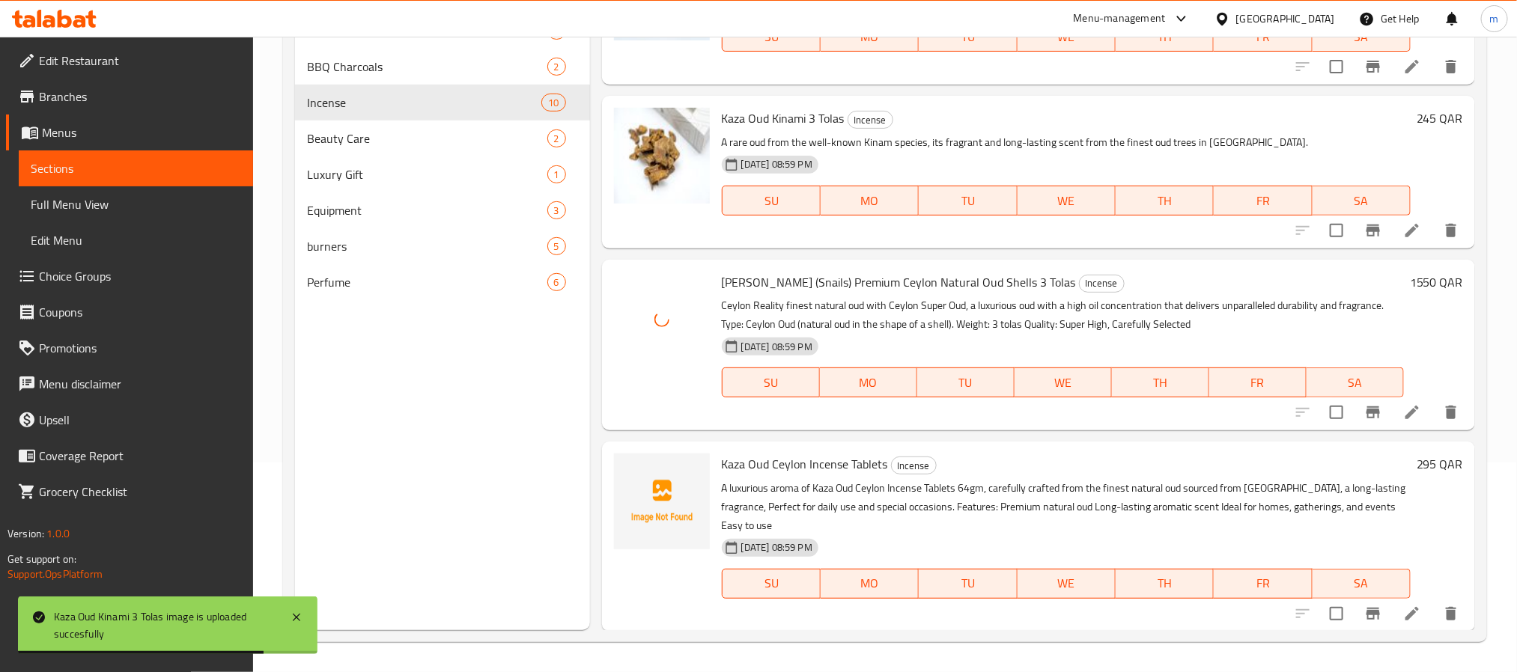
click at [753, 458] on span "Kaza Oud Ceylon Incense Tablets" at bounding box center [805, 464] width 166 height 22
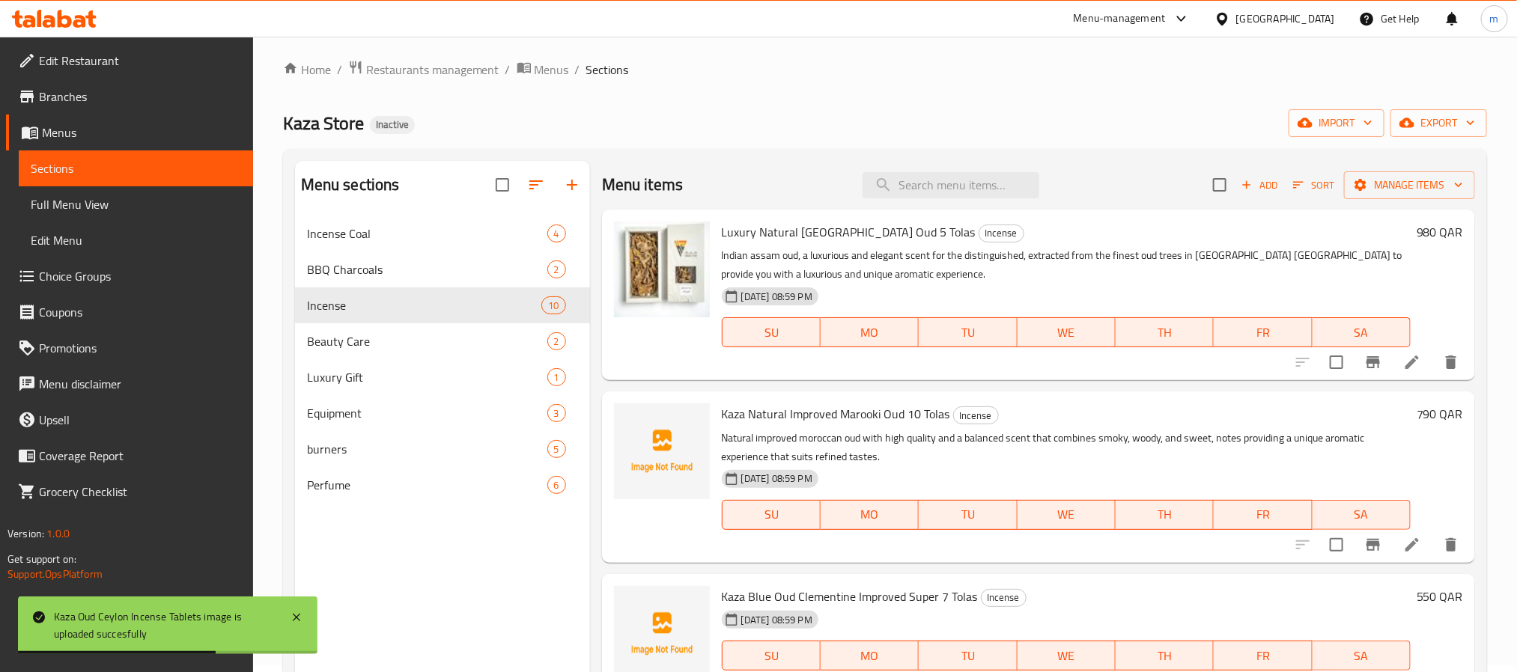
scroll to position [0, 0]
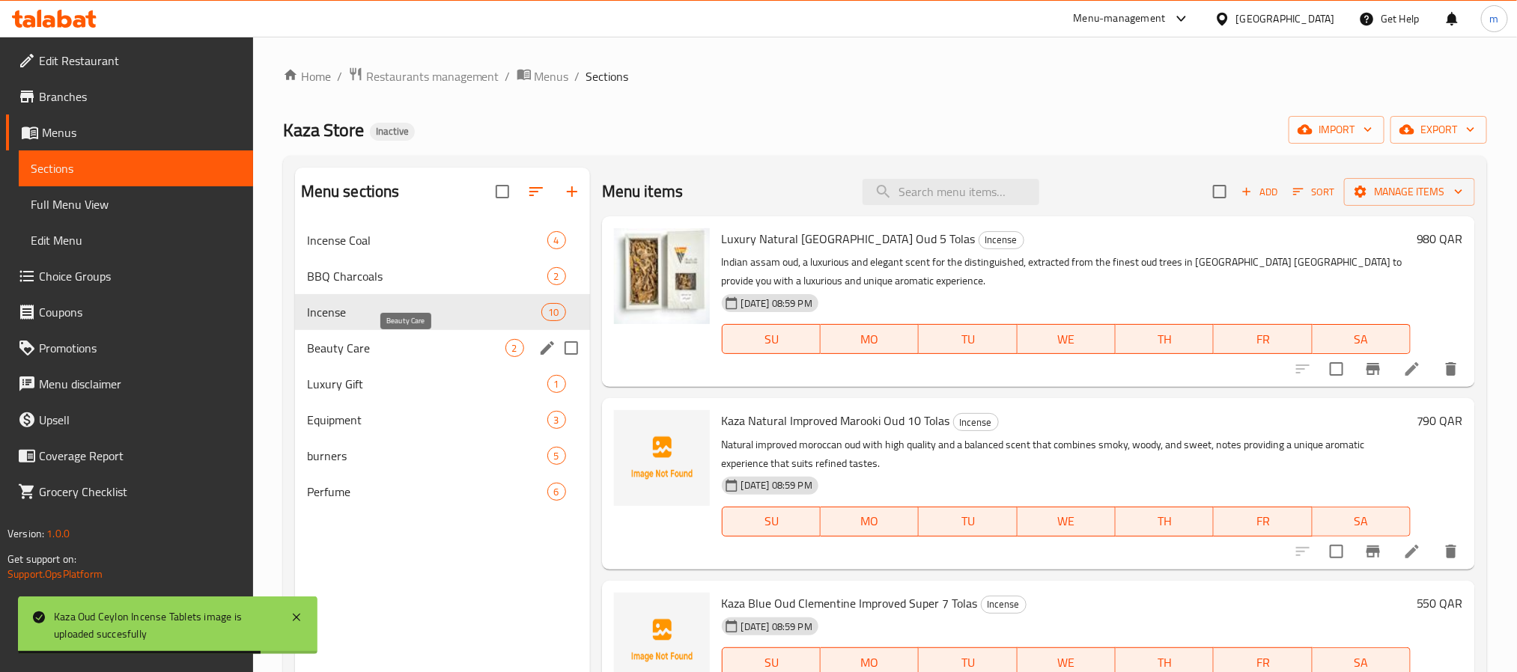
click at [366, 342] on span "Beauty Care" at bounding box center [406, 348] width 198 height 18
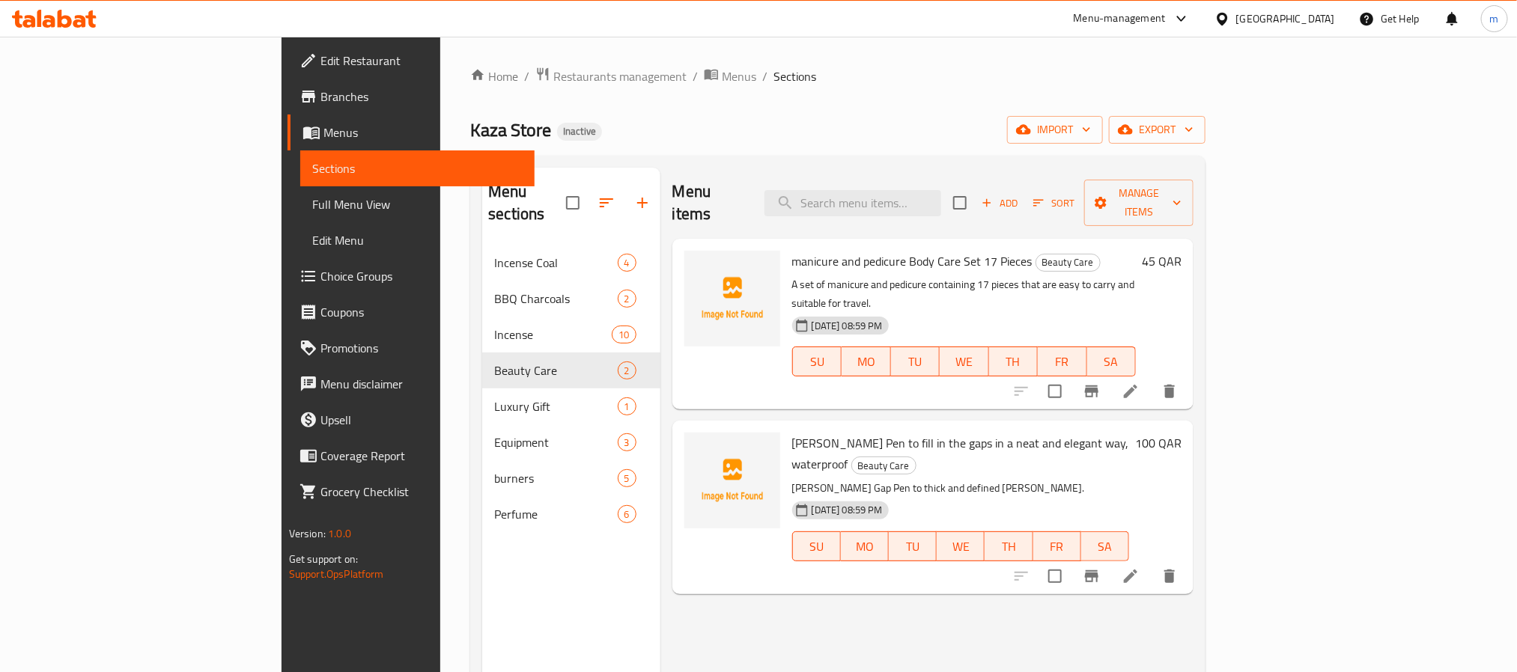
click at [792, 250] on span "manicure and pedicure Body Care Set 17 Pieces" at bounding box center [912, 261] width 240 height 22
click at [792, 432] on span "Beard Pen to fill in the gaps in a neat and elegant way, waterproof" at bounding box center [960, 453] width 337 height 43
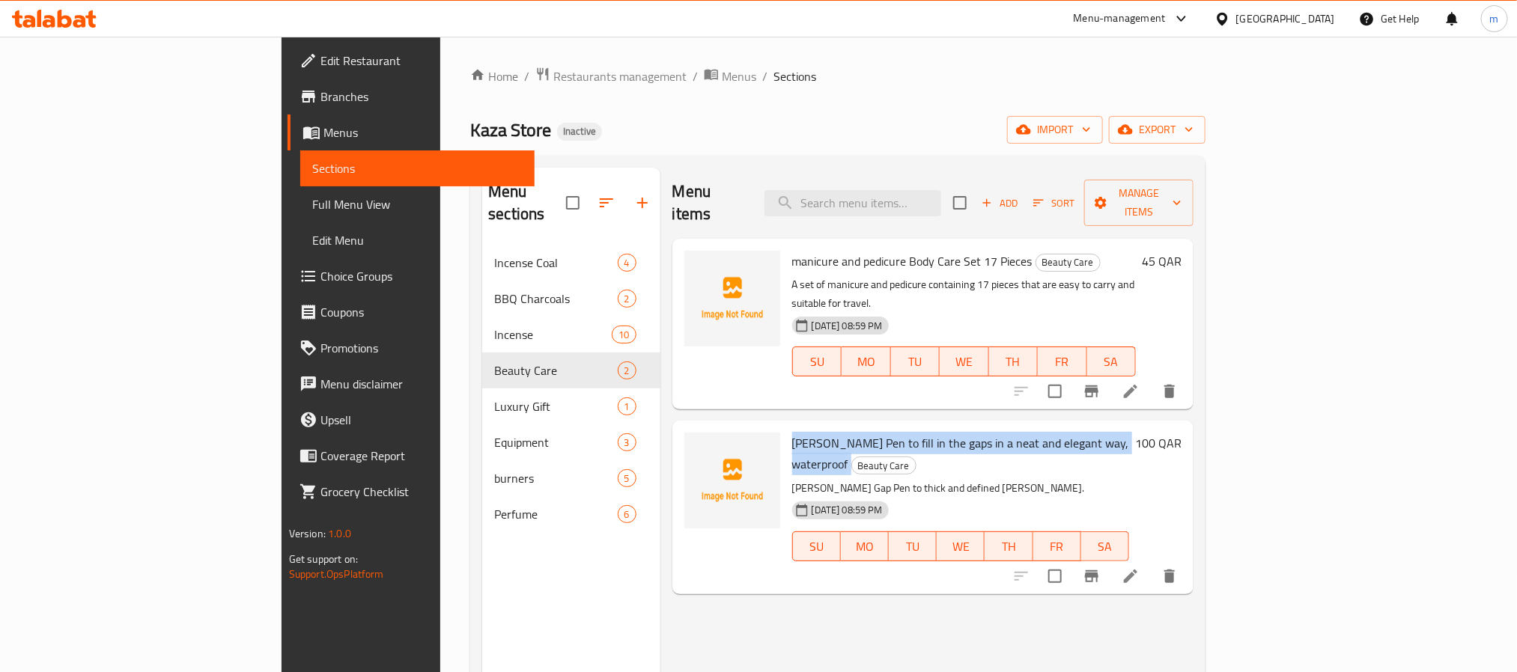
click at [792, 432] on span "Beard Pen to fill in the gaps in a neat and elegant way, waterproof" at bounding box center [960, 453] width 337 height 43
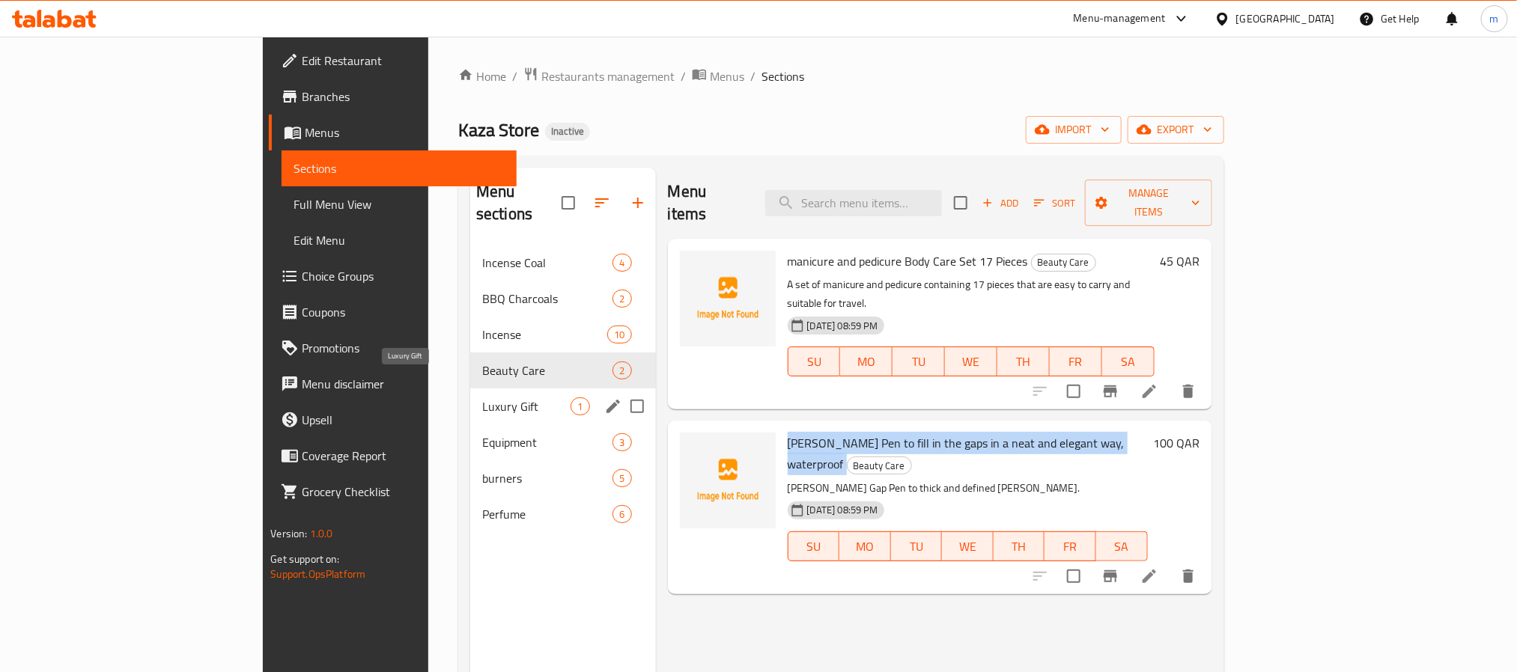
click at [482, 398] on span "Luxury Gift" at bounding box center [526, 407] width 89 height 18
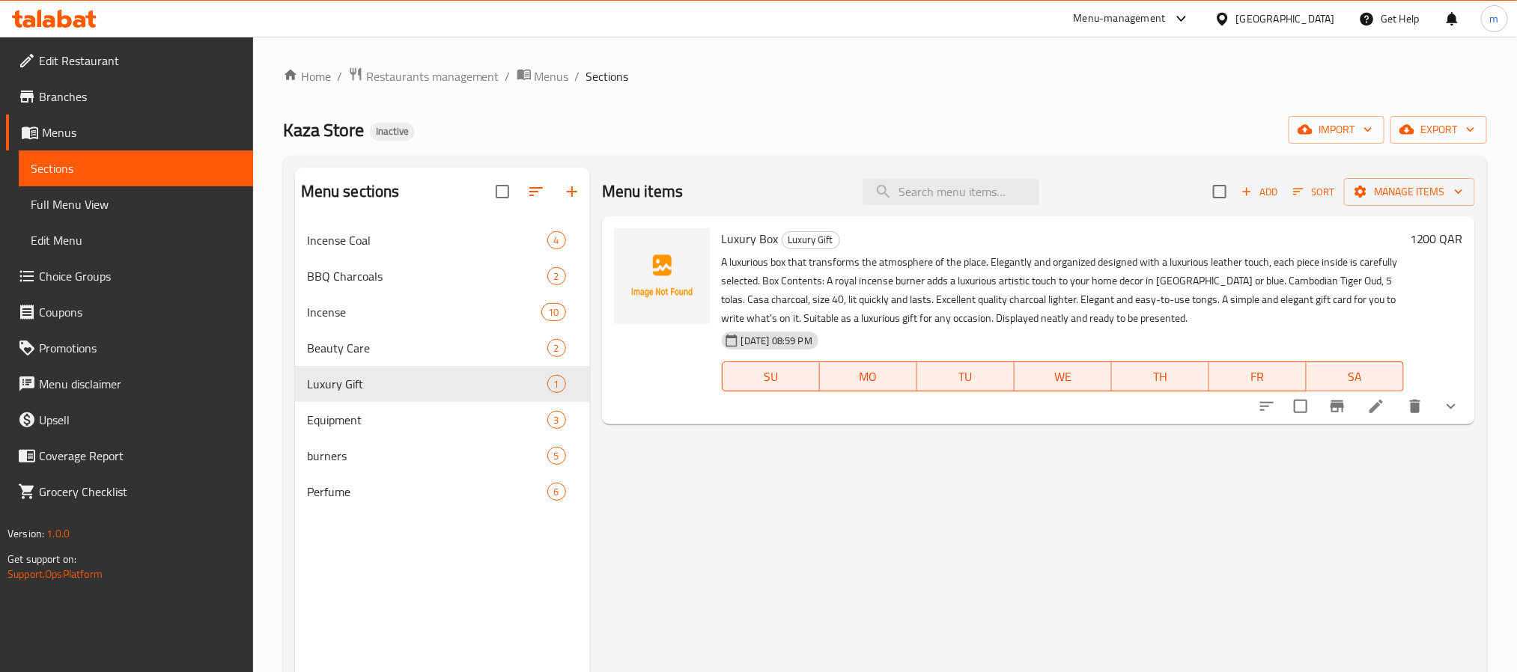
click at [735, 243] on span "Luxury Box" at bounding box center [750, 239] width 57 height 22
click at [374, 420] on span "Equipment" at bounding box center [406, 420] width 198 height 18
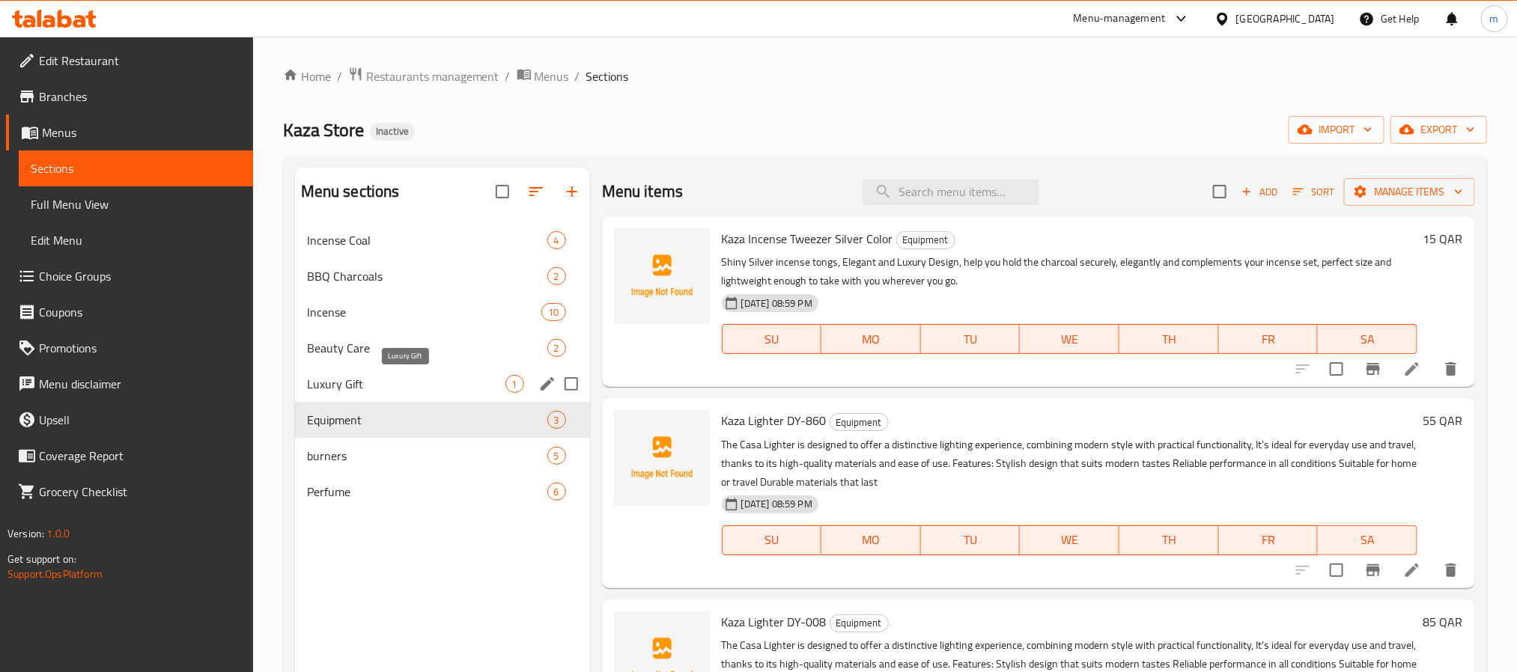
click at [353, 384] on span "Luxury Gift" at bounding box center [406, 384] width 198 height 18
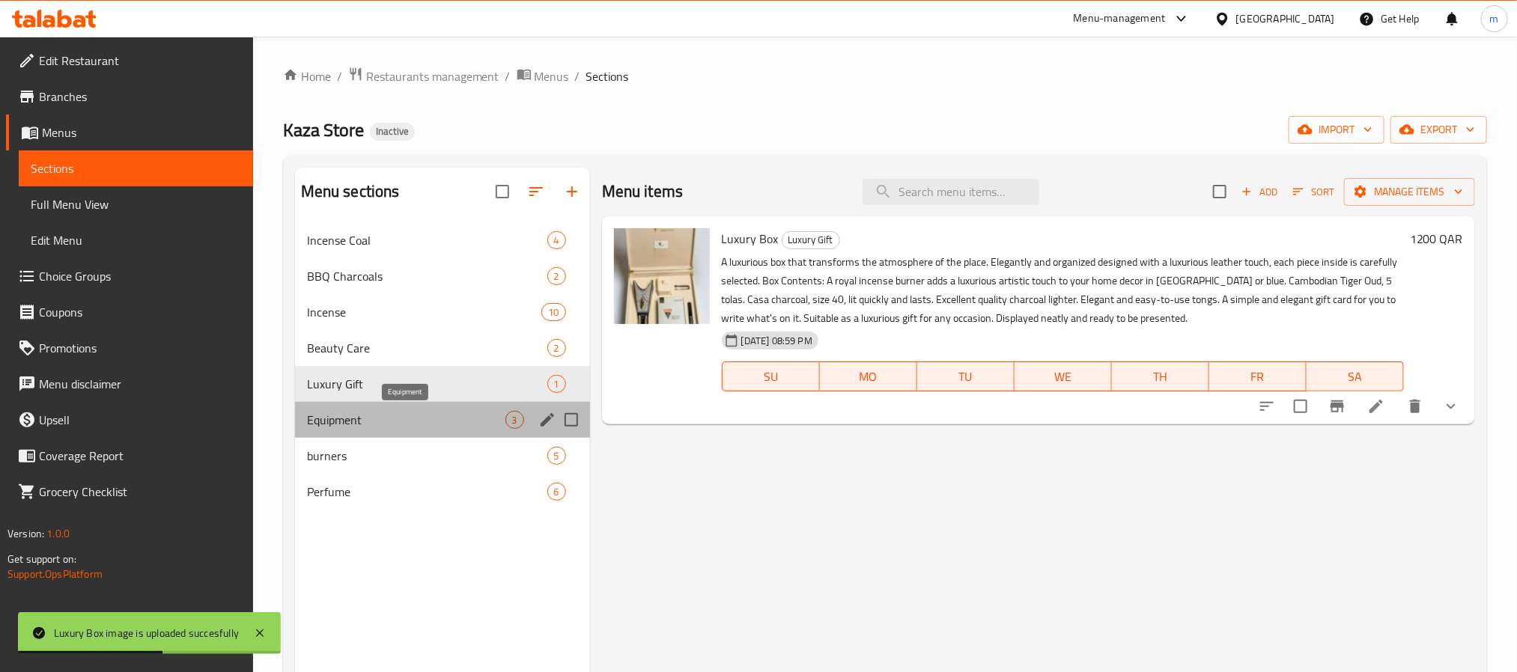
click at [385, 421] on span "Equipment" at bounding box center [406, 420] width 198 height 18
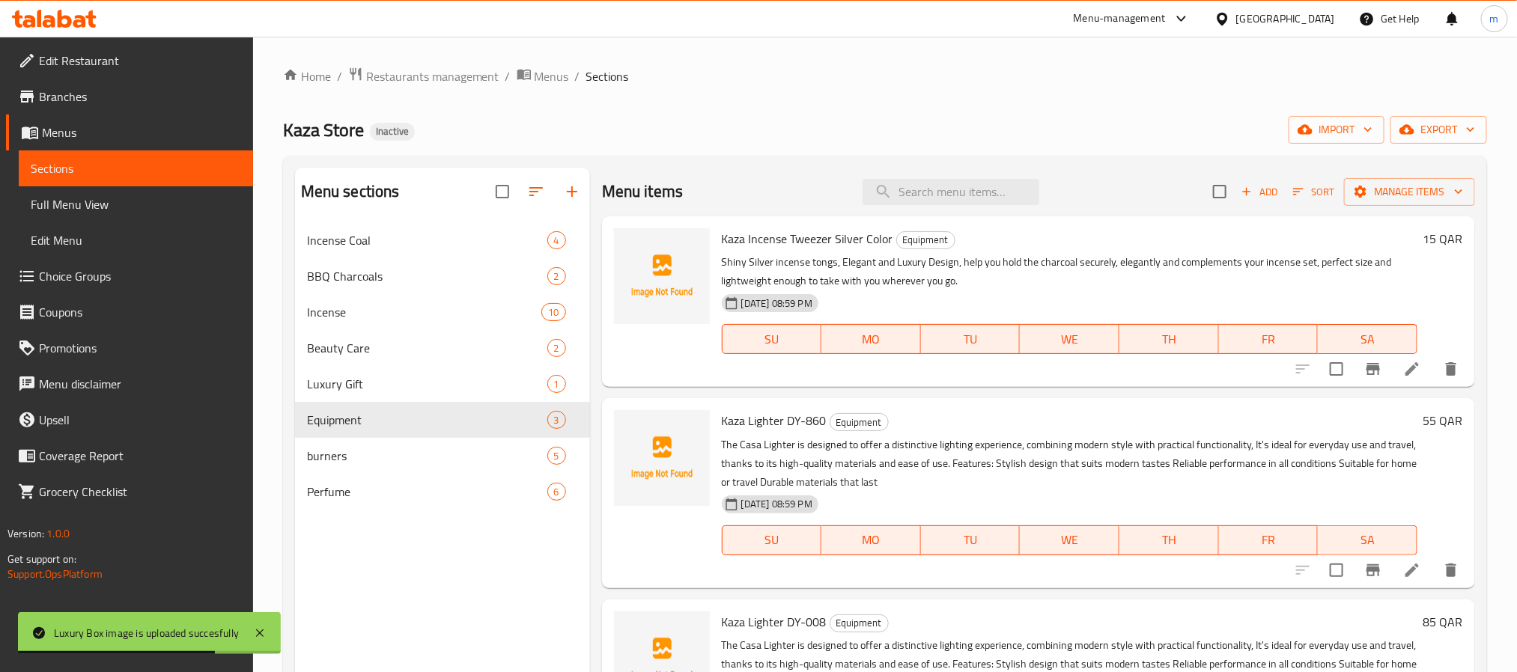
click at [753, 243] on span "Kaza Incense Tweezer Silver Color" at bounding box center [807, 239] width 171 height 22
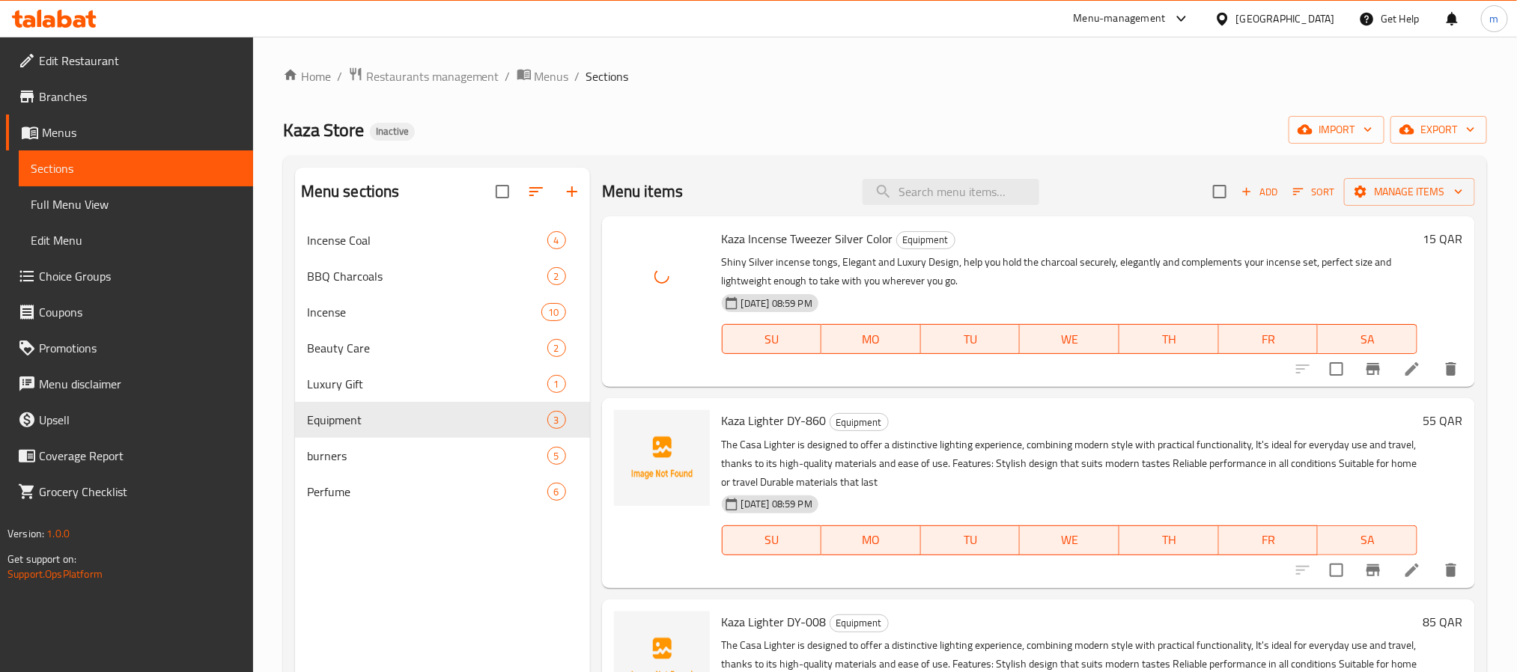
click at [778, 425] on span "Kaza Lighter DY-860" at bounding box center [774, 421] width 105 height 22
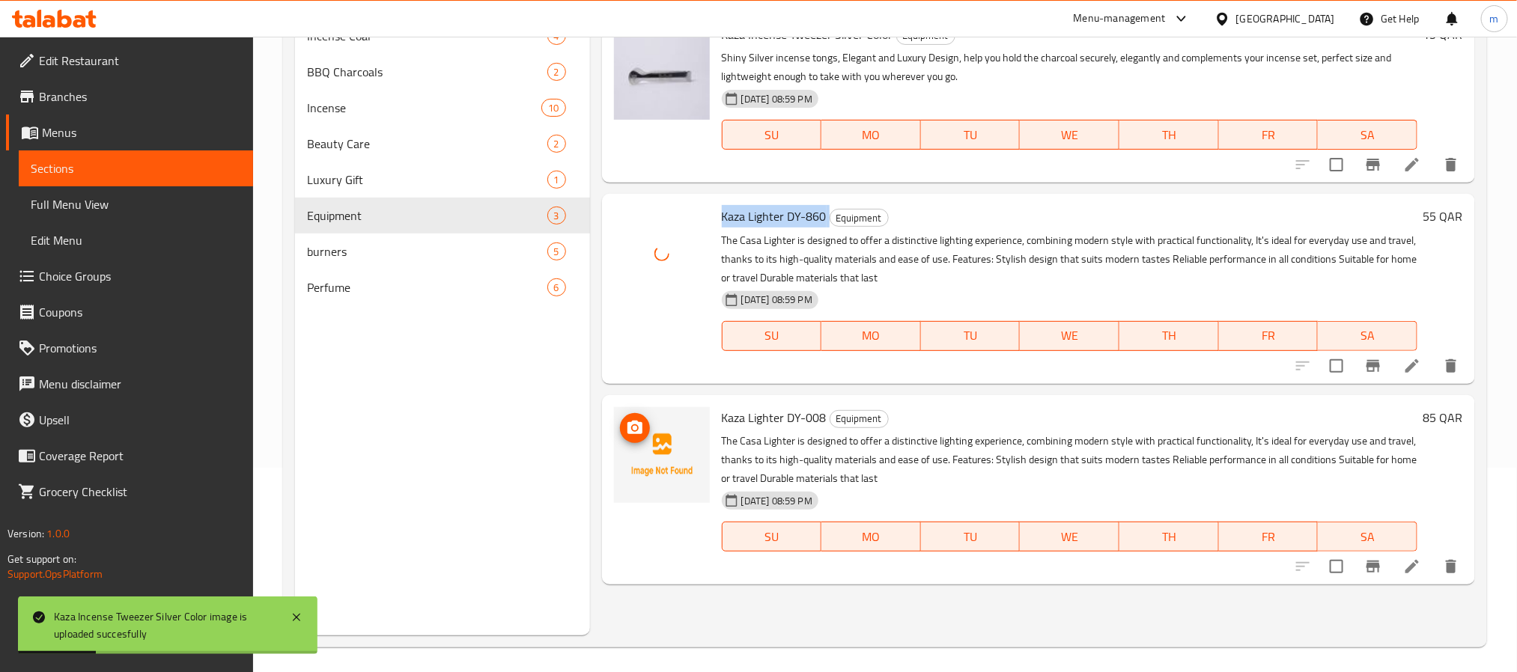
scroll to position [210, 0]
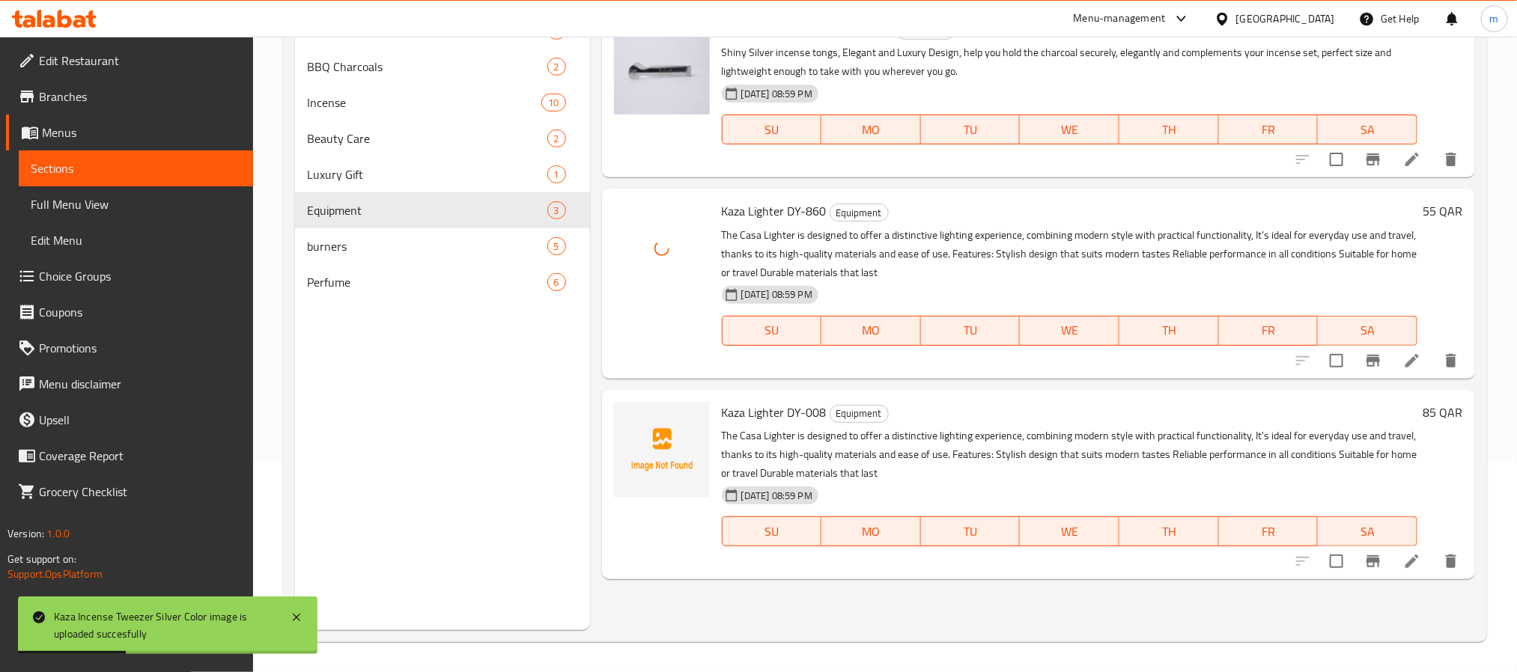
click at [762, 413] on span "Kaza Lighter DY-008" at bounding box center [774, 412] width 105 height 22
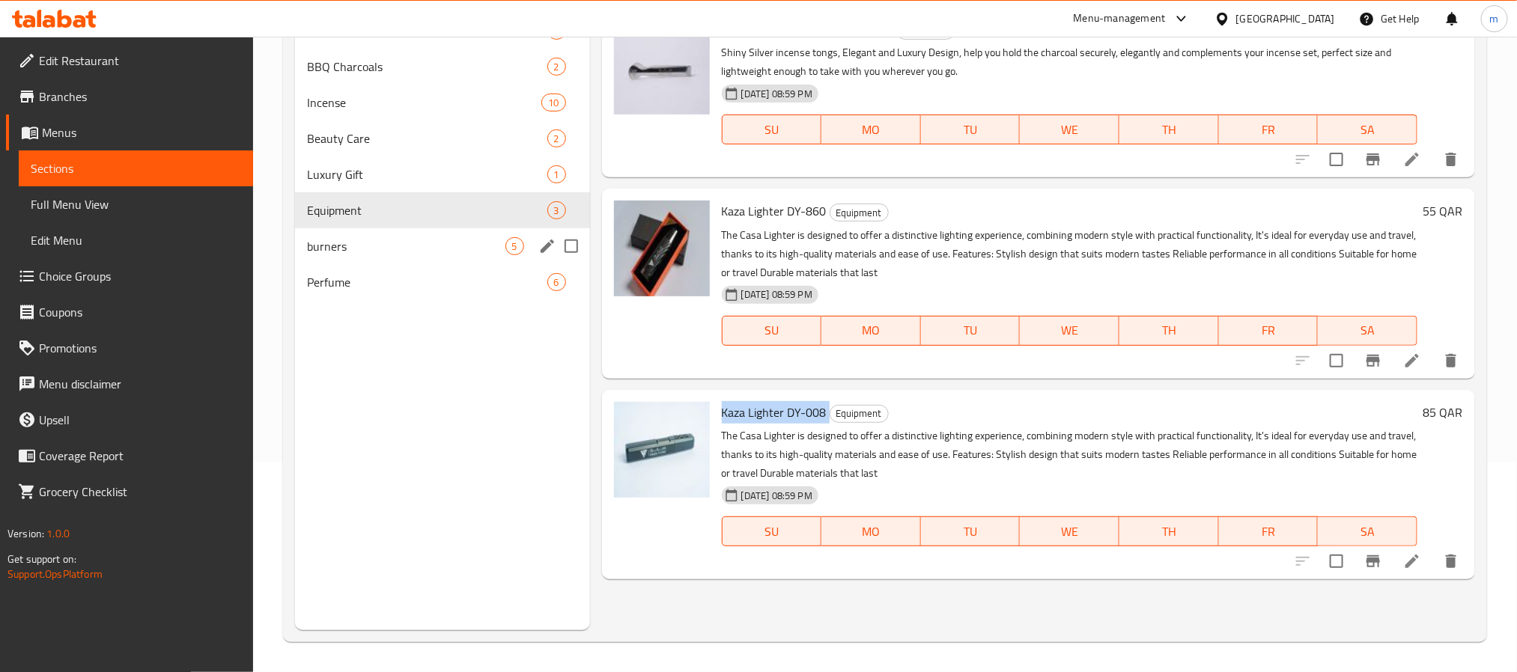
click at [384, 248] on span "burners" at bounding box center [406, 246] width 198 height 18
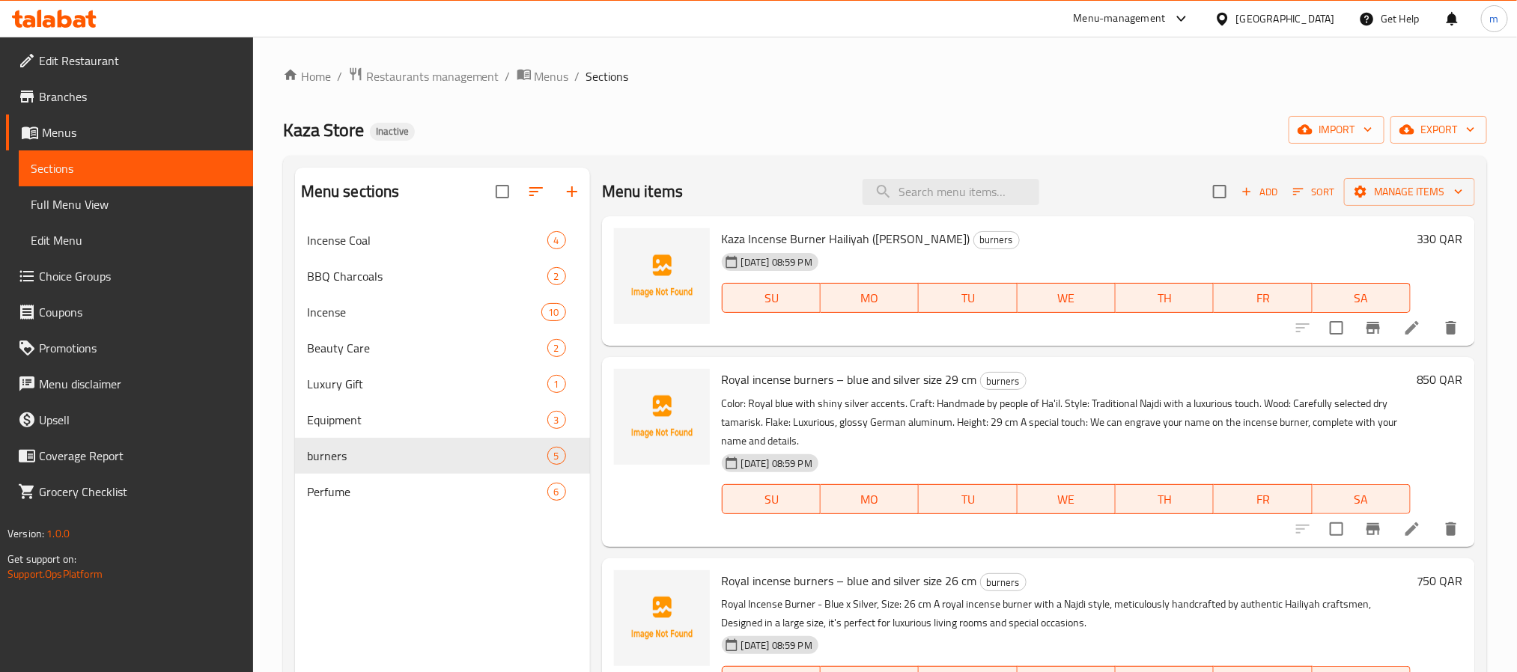
click at [807, 239] on span "Kaza Incense Burner Hailiyah ([PERSON_NAME])" at bounding box center [846, 239] width 249 height 22
click at [877, 371] on span "Royal incense burners – blue and silver size 29 cm" at bounding box center [849, 379] width 255 height 22
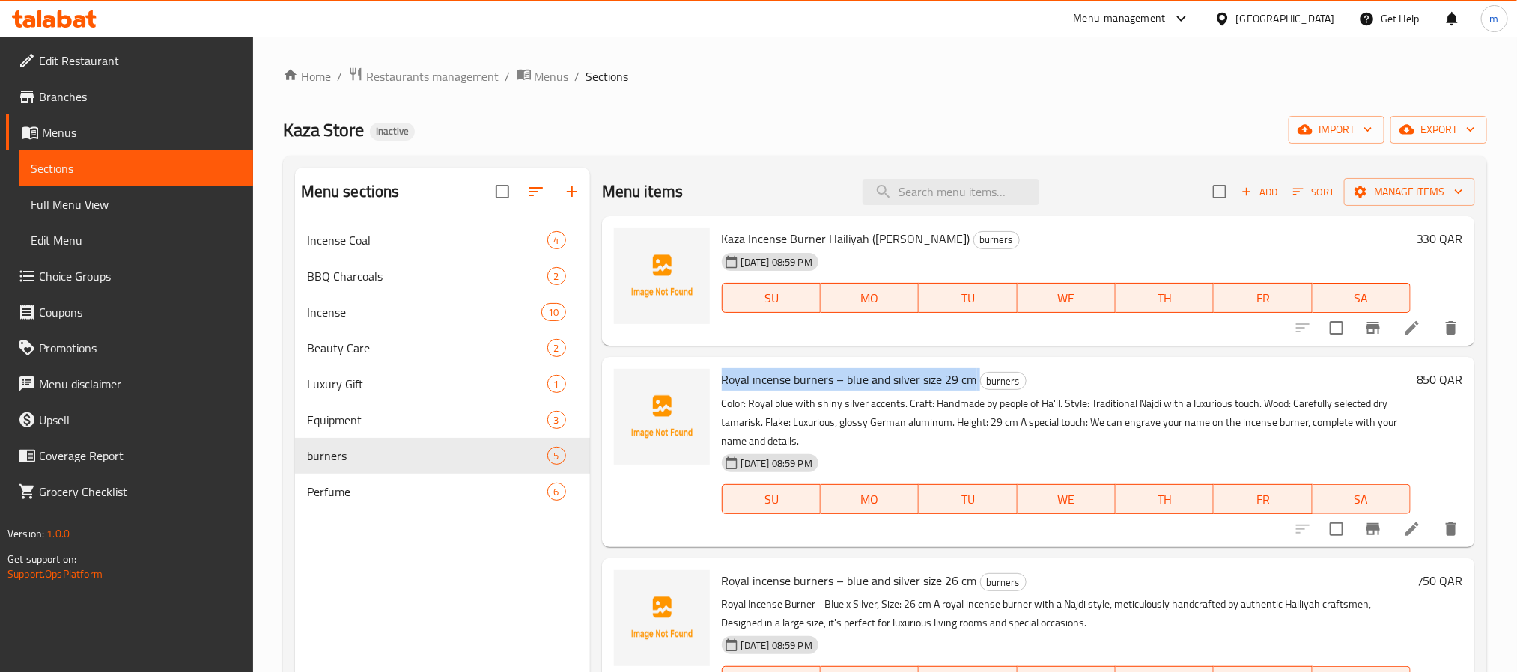
click at [877, 371] on span "Royal incense burners – blue and silver size 29 cm" at bounding box center [849, 379] width 255 height 22
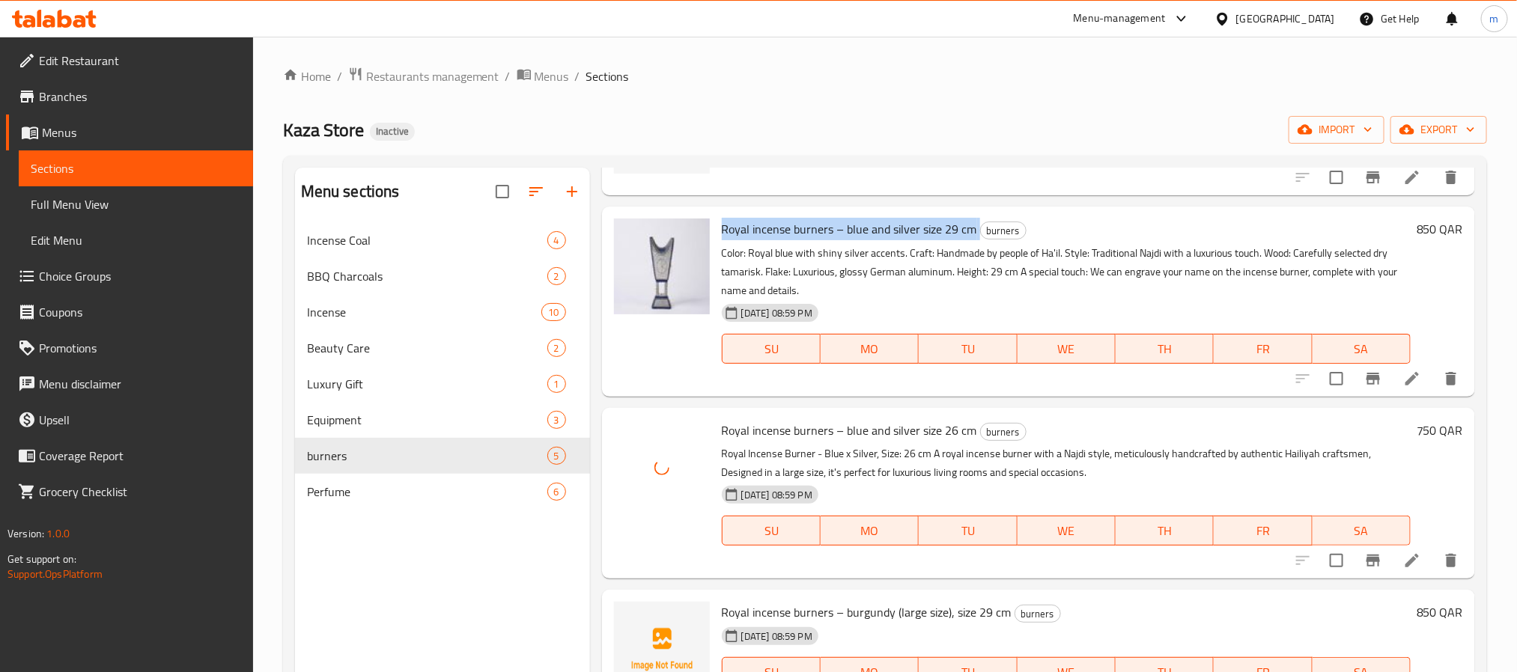
scroll to position [171, 0]
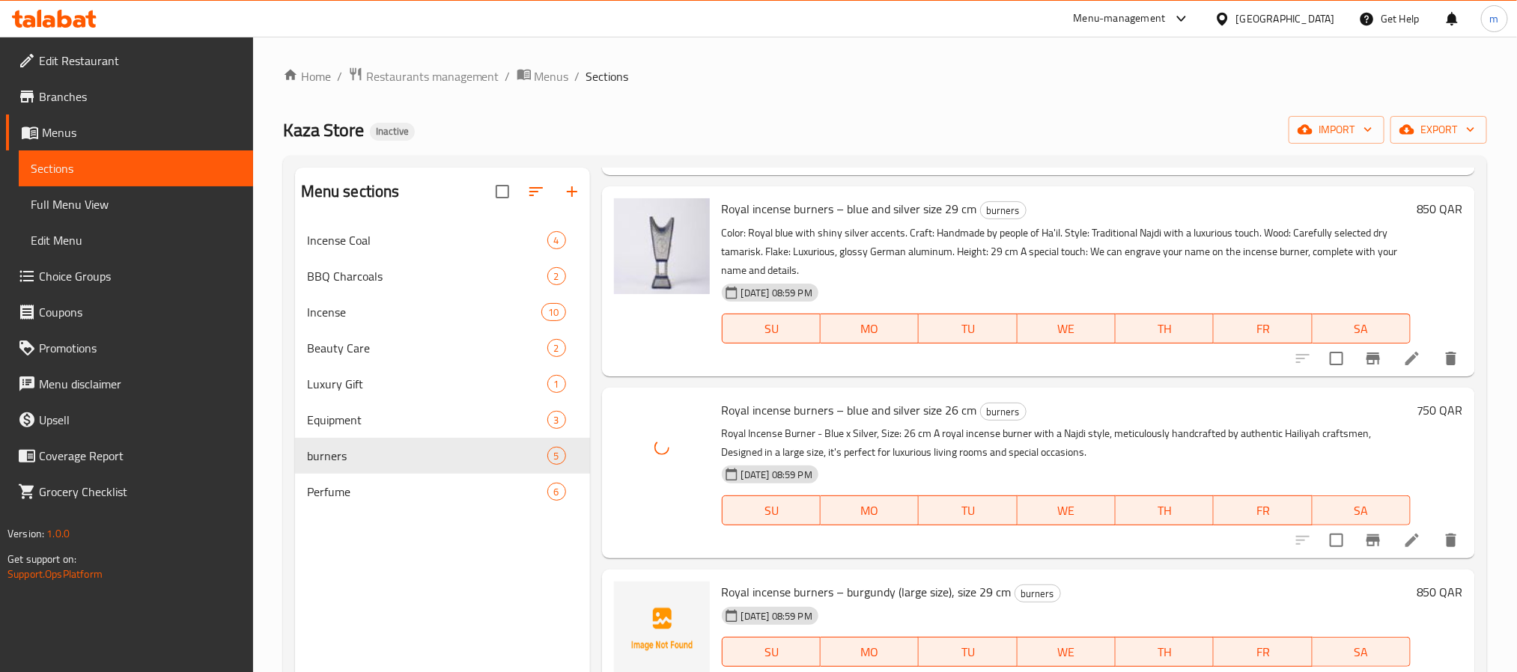
click at [849, 594] on span "Royal incense burners – burgundy (large size), size 29 cm" at bounding box center [867, 592] width 290 height 22
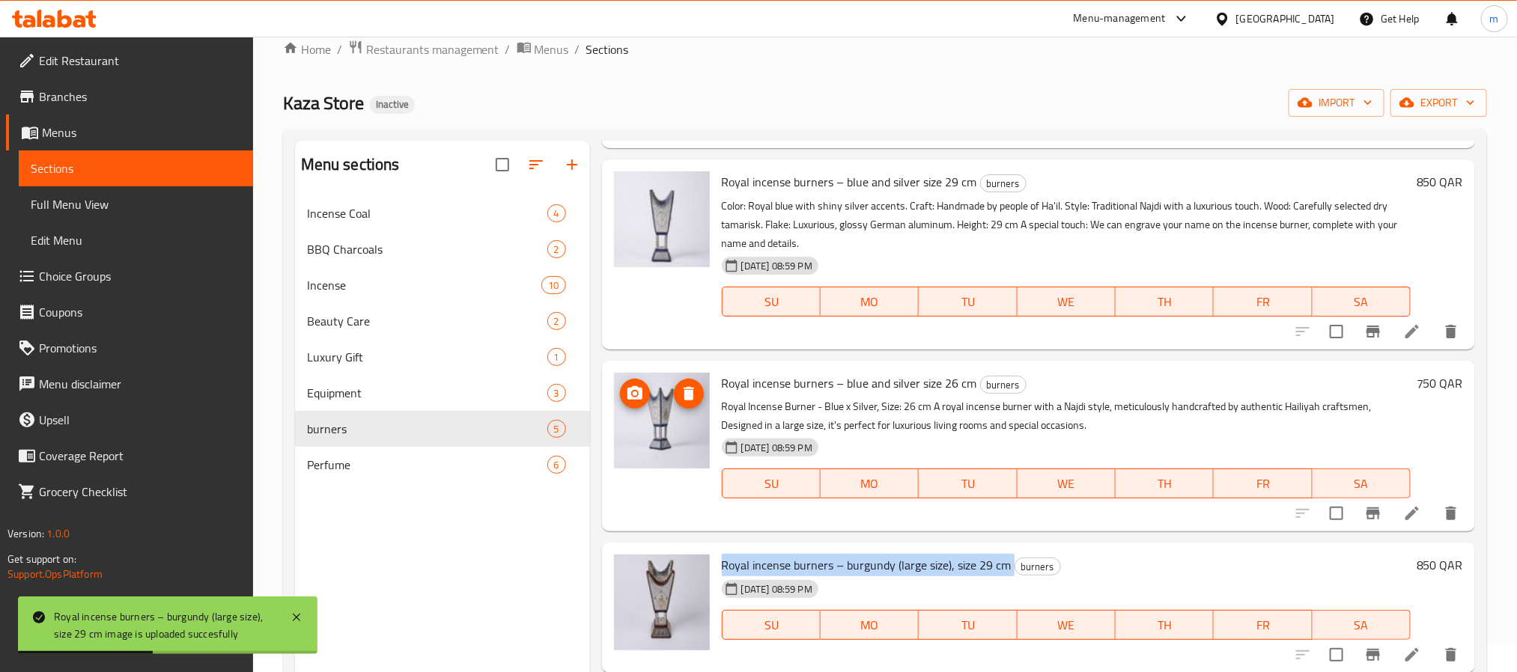
scroll to position [210, 0]
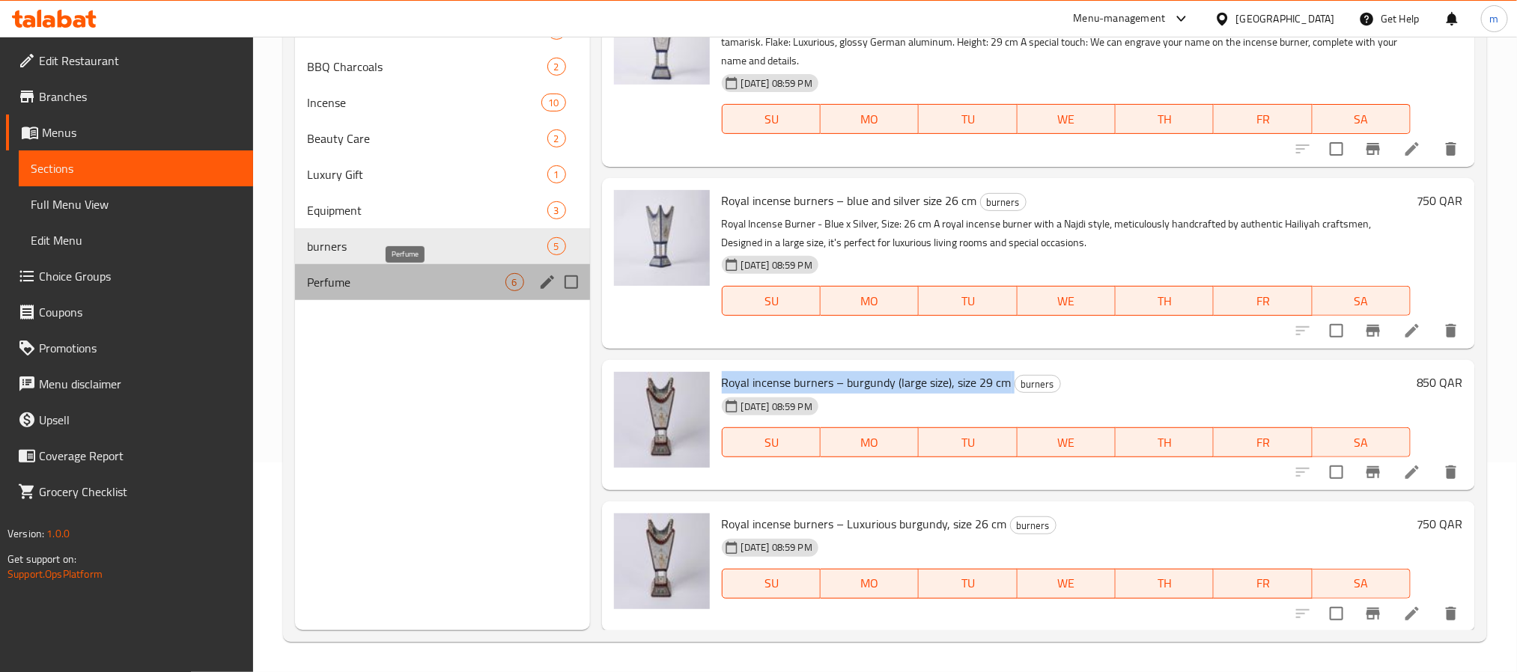
click at [403, 288] on span "Perfume" at bounding box center [406, 282] width 198 height 18
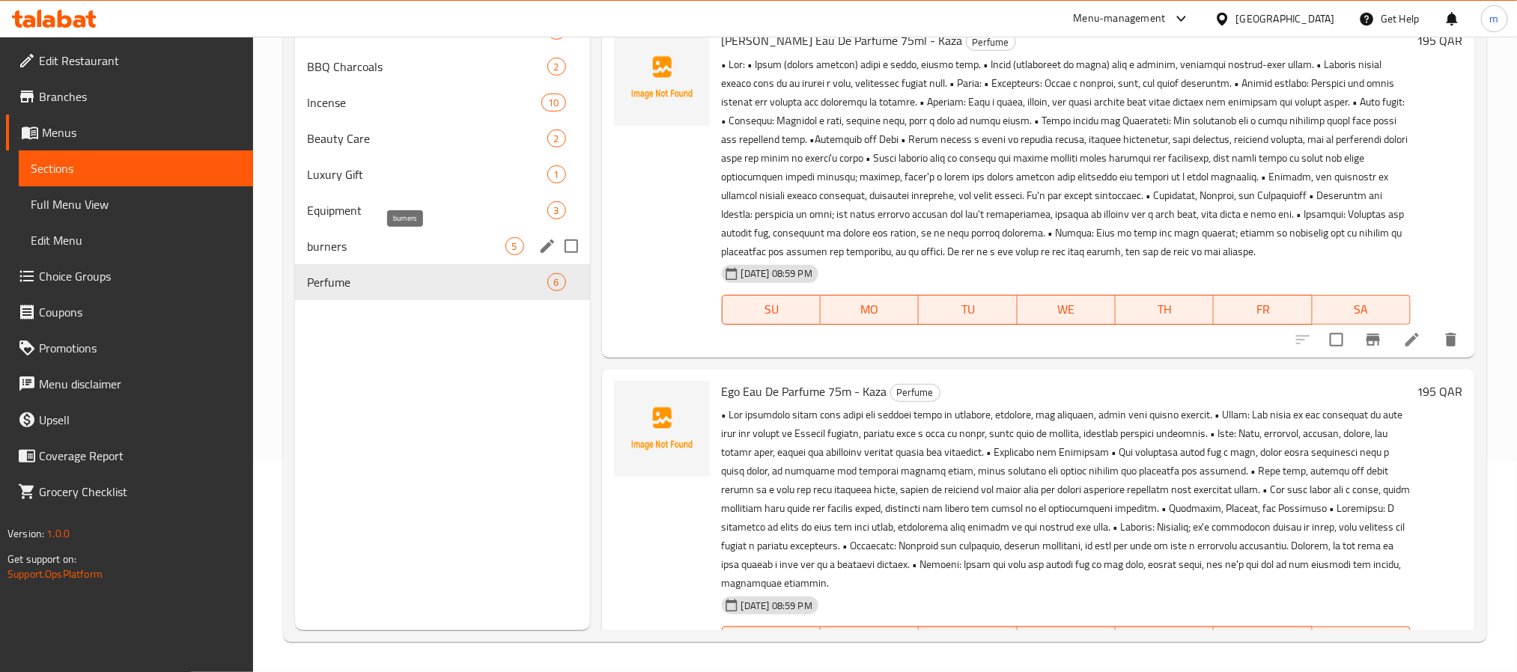
click at [347, 248] on span "burners" at bounding box center [406, 246] width 198 height 18
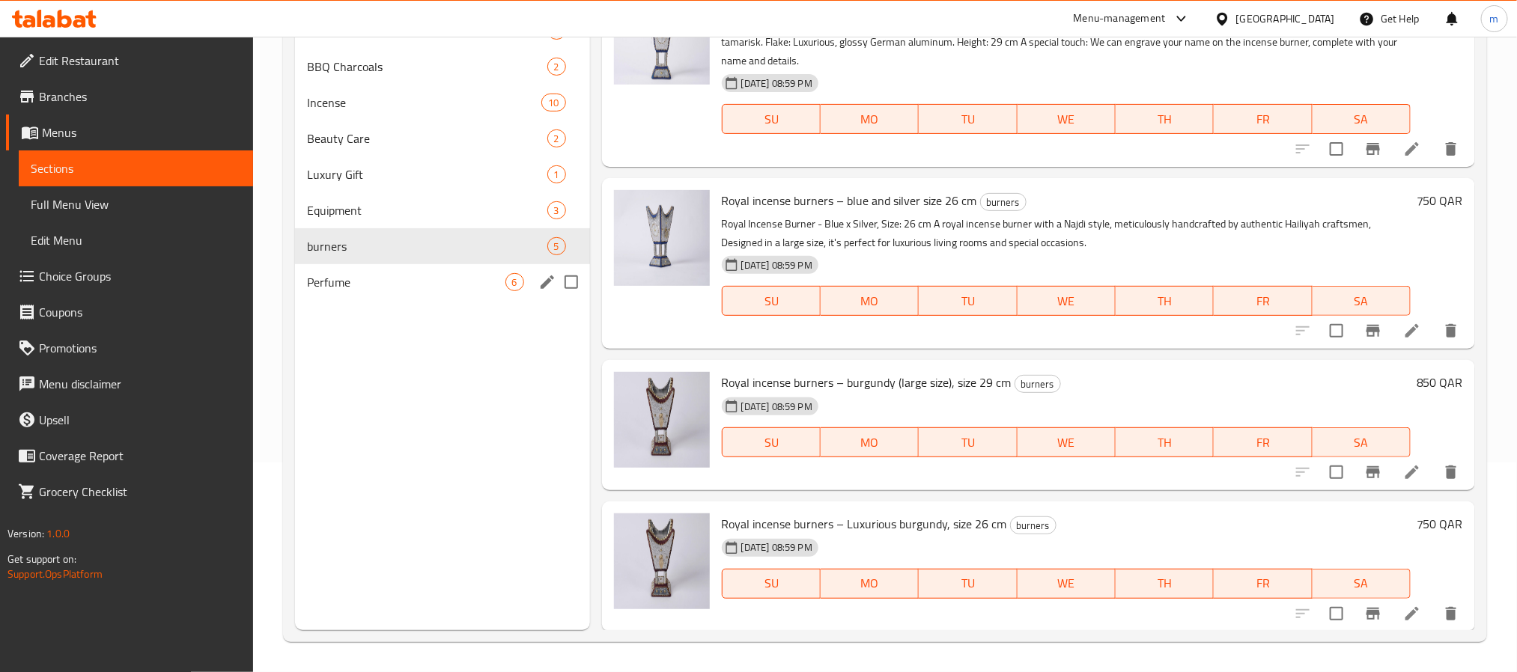
click at [380, 290] on span "Perfume" at bounding box center [406, 282] width 198 height 18
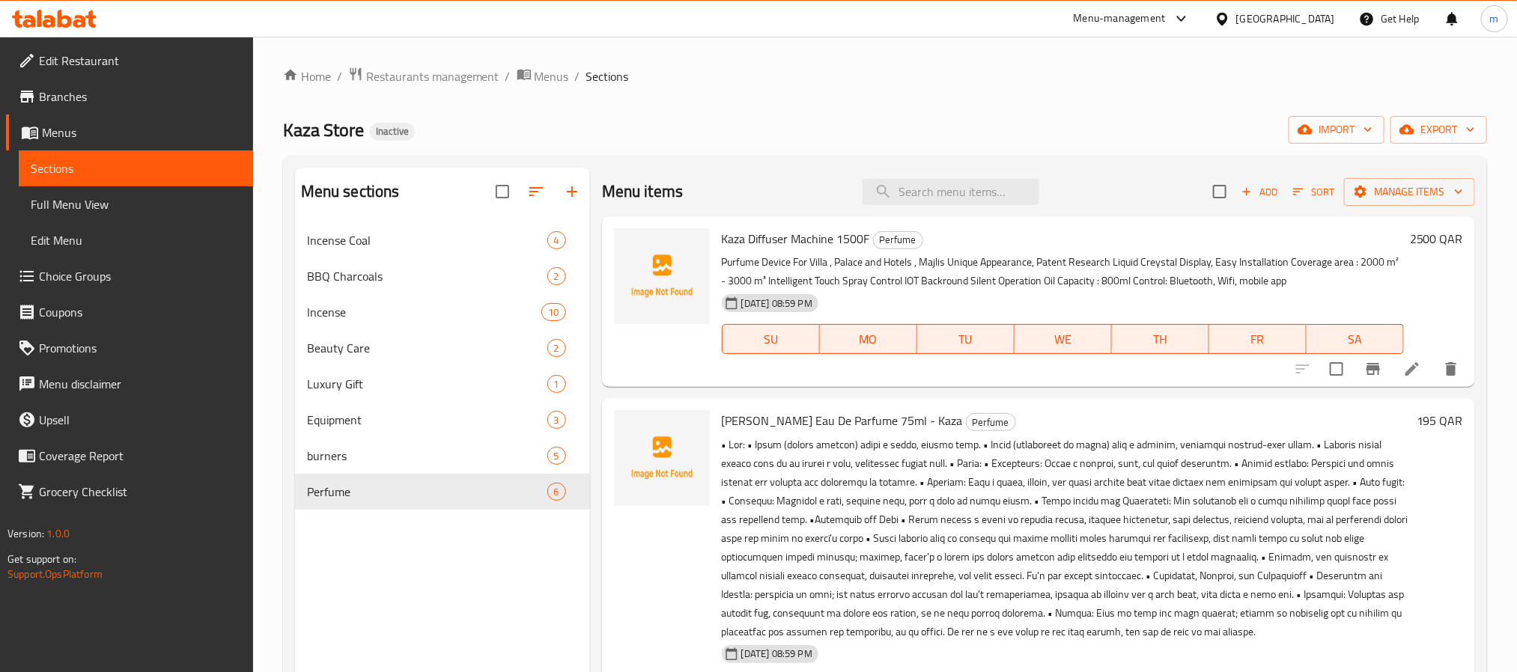
click at [816, 239] on span "Kaza Diffuser Machine 1500F" at bounding box center [796, 239] width 148 height 22
click at [756, 412] on span "Fay Eau De Parfume 75ml - Kaza" at bounding box center [842, 421] width 241 height 22
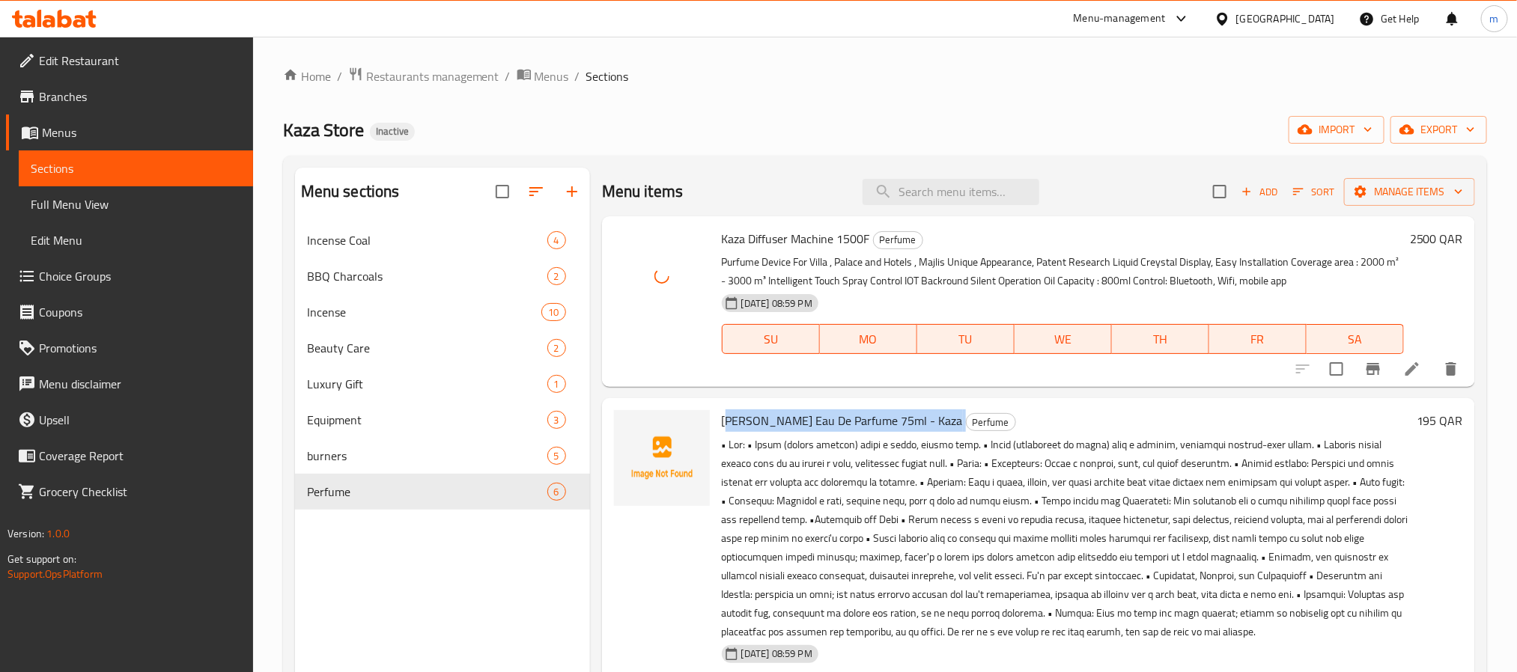
click at [756, 412] on span "Fay Eau De Parfume 75ml - Kaza" at bounding box center [842, 421] width 241 height 22
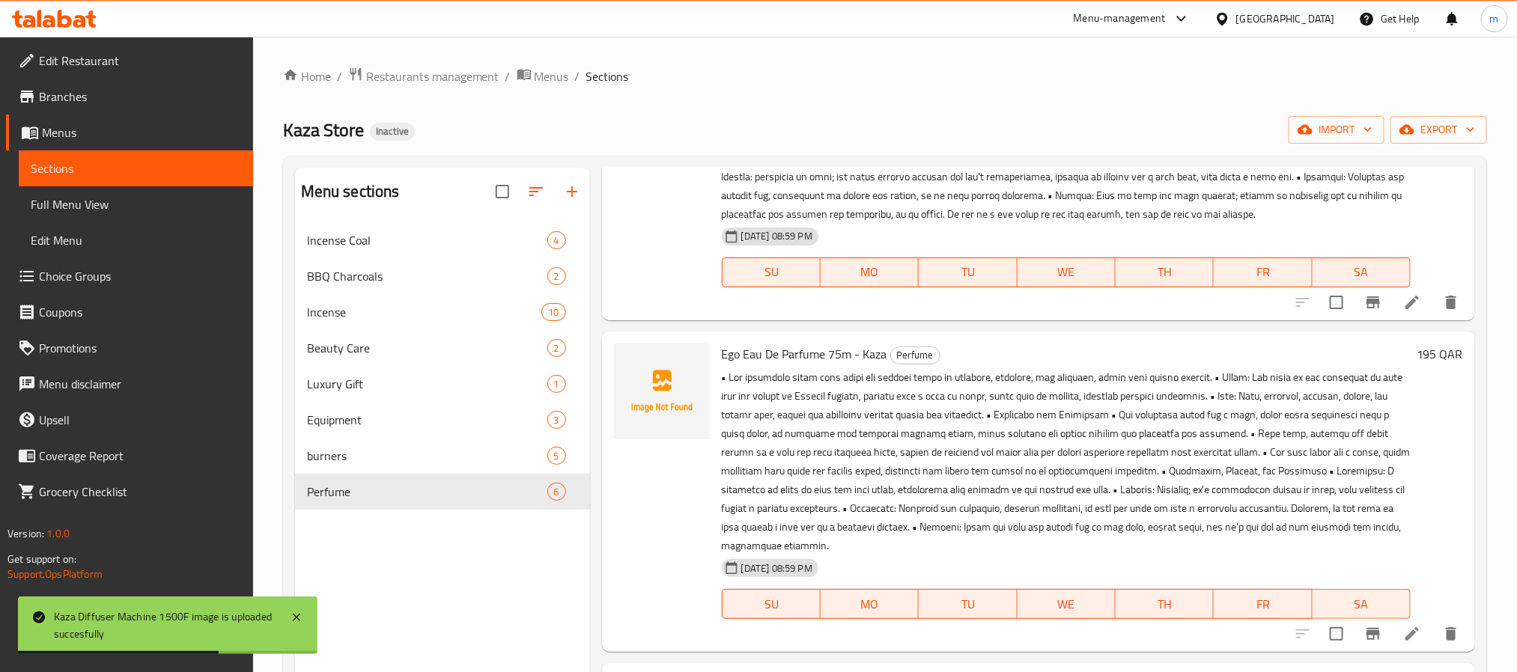
scroll to position [449, 0]
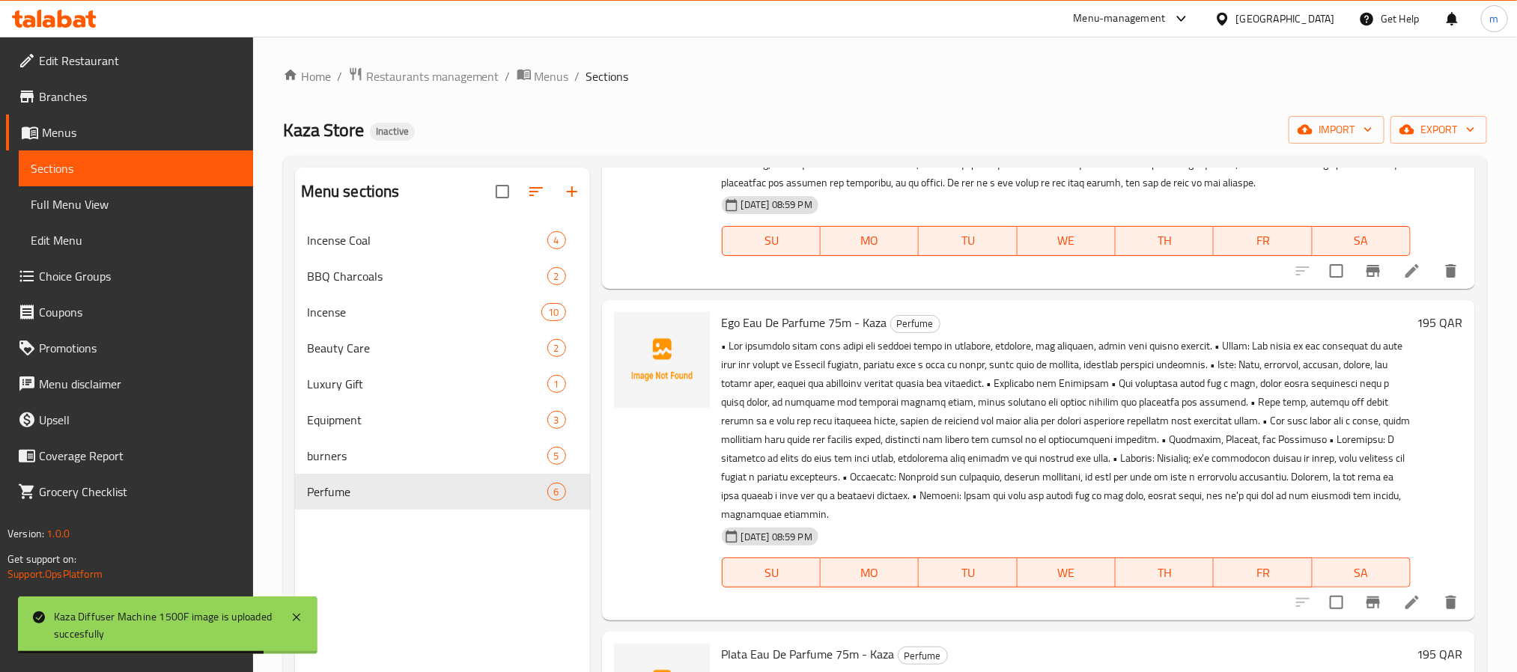
click at [771, 334] on span "Ego Eau De Parfume 75m - Kaza" at bounding box center [804, 323] width 165 height 22
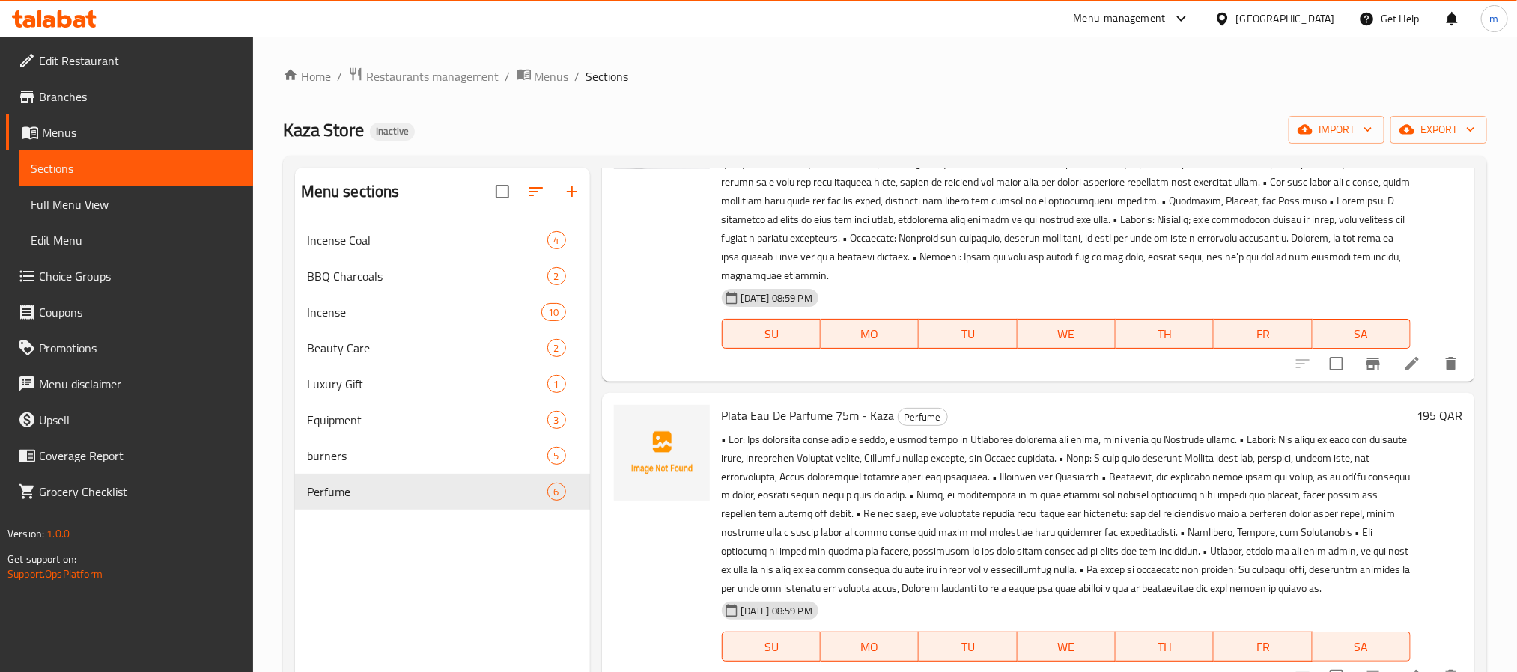
scroll to position [719, 0]
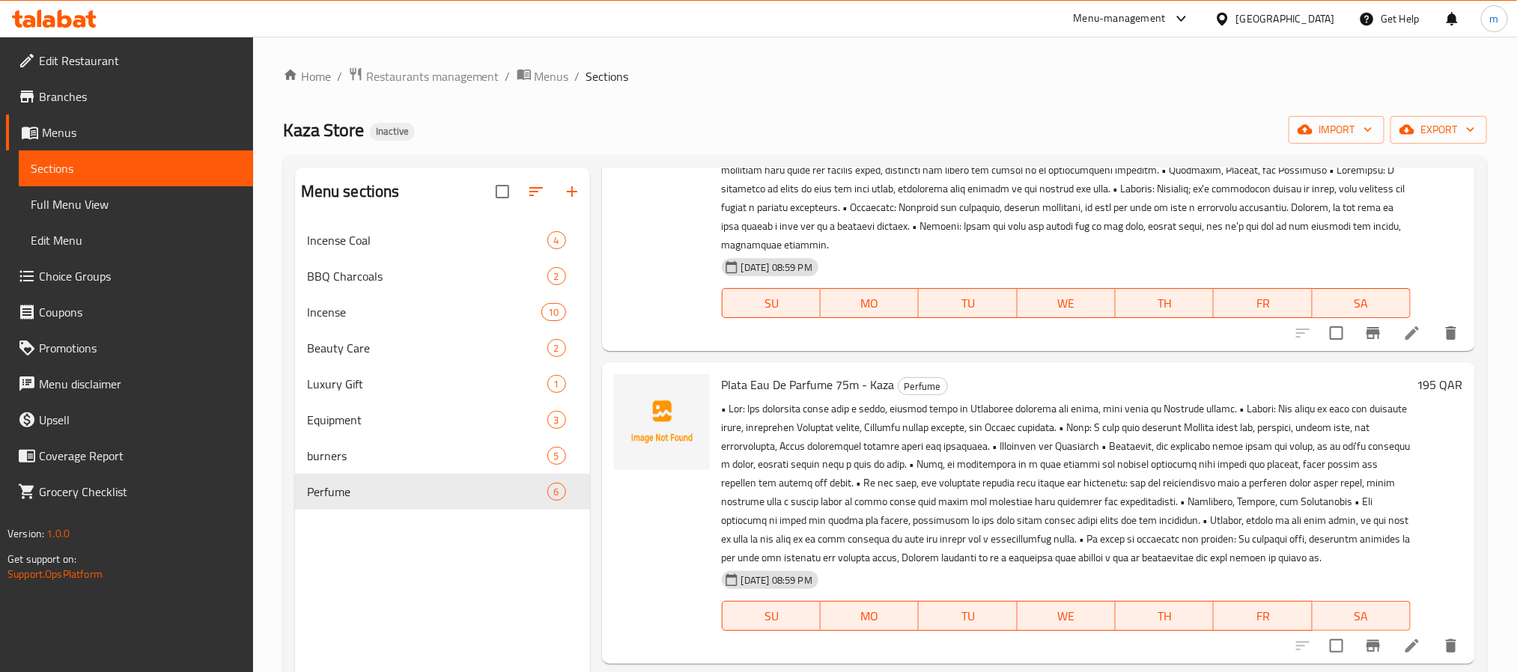
click at [802, 396] on span "Plata Eau De Parfume 75m - Kaza" at bounding box center [808, 385] width 173 height 22
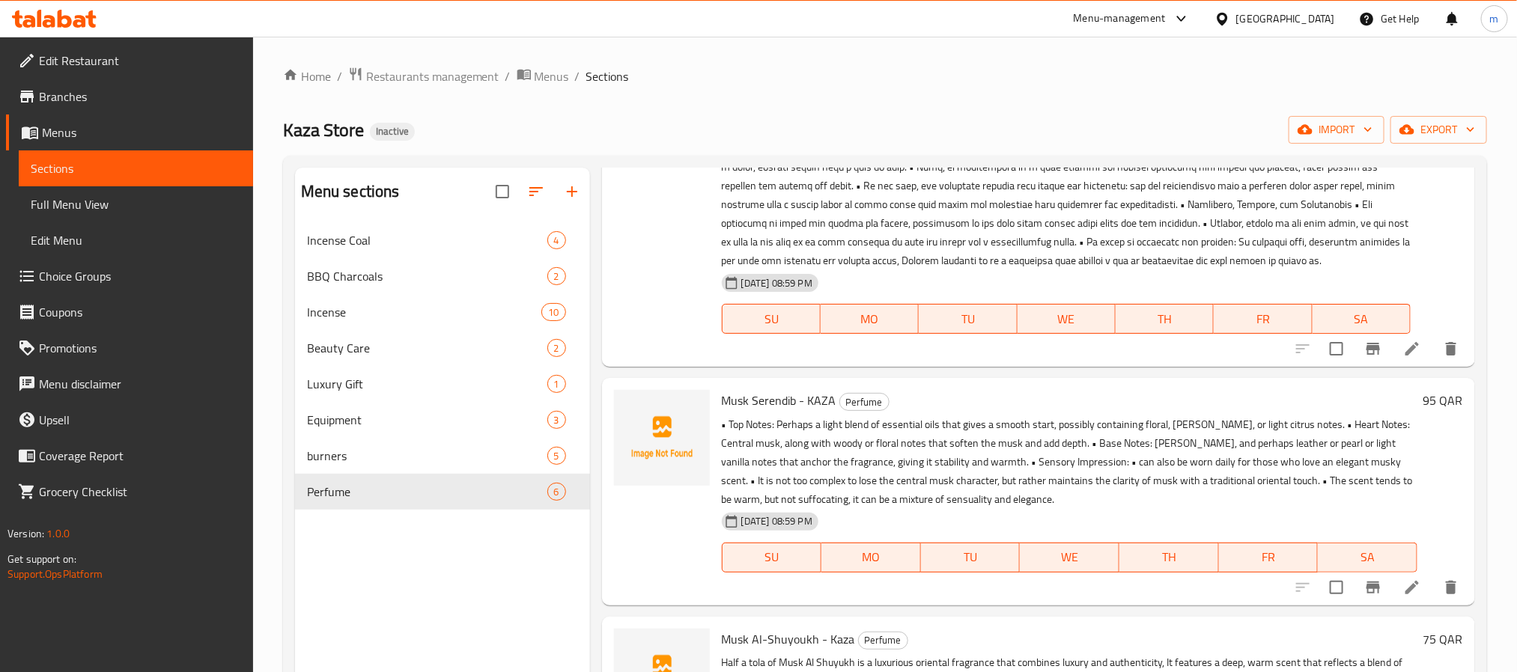
scroll to position [1056, 0]
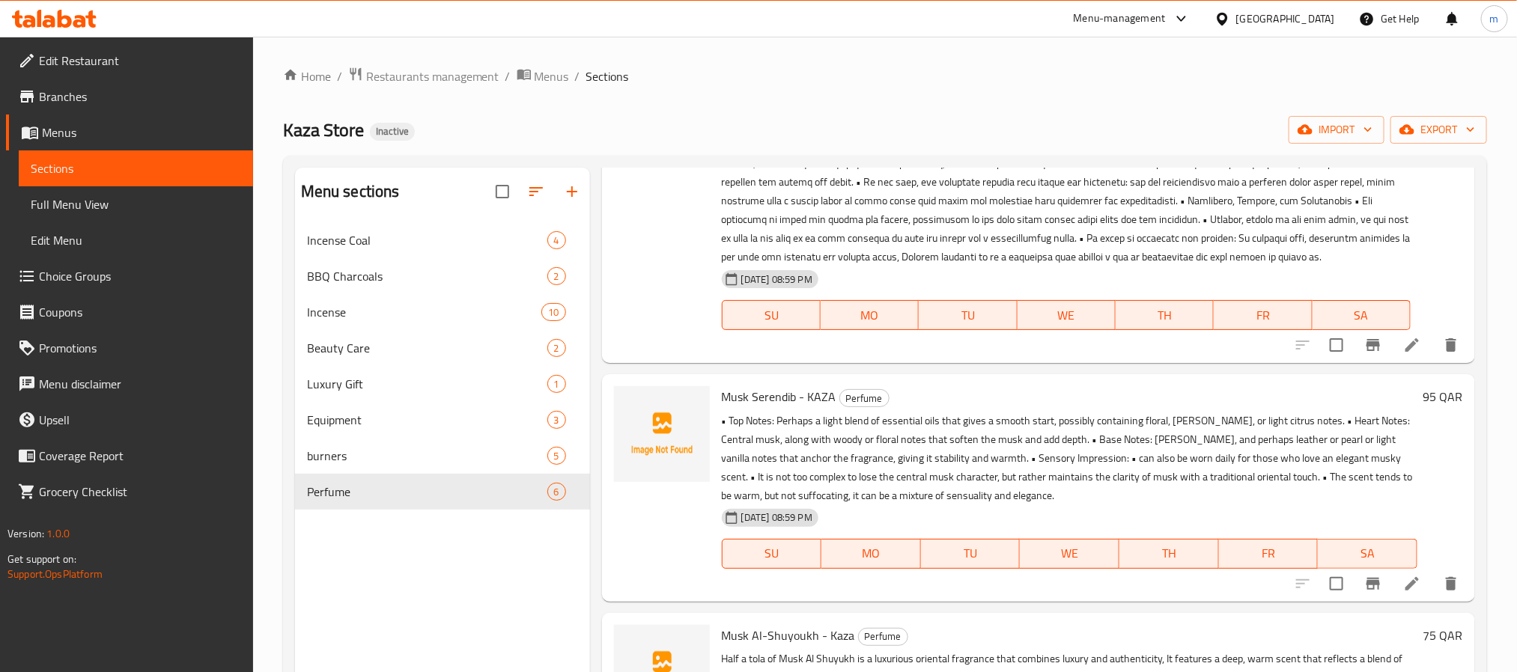
click at [769, 407] on span "Musk Serendib - KAZA" at bounding box center [779, 397] width 115 height 22
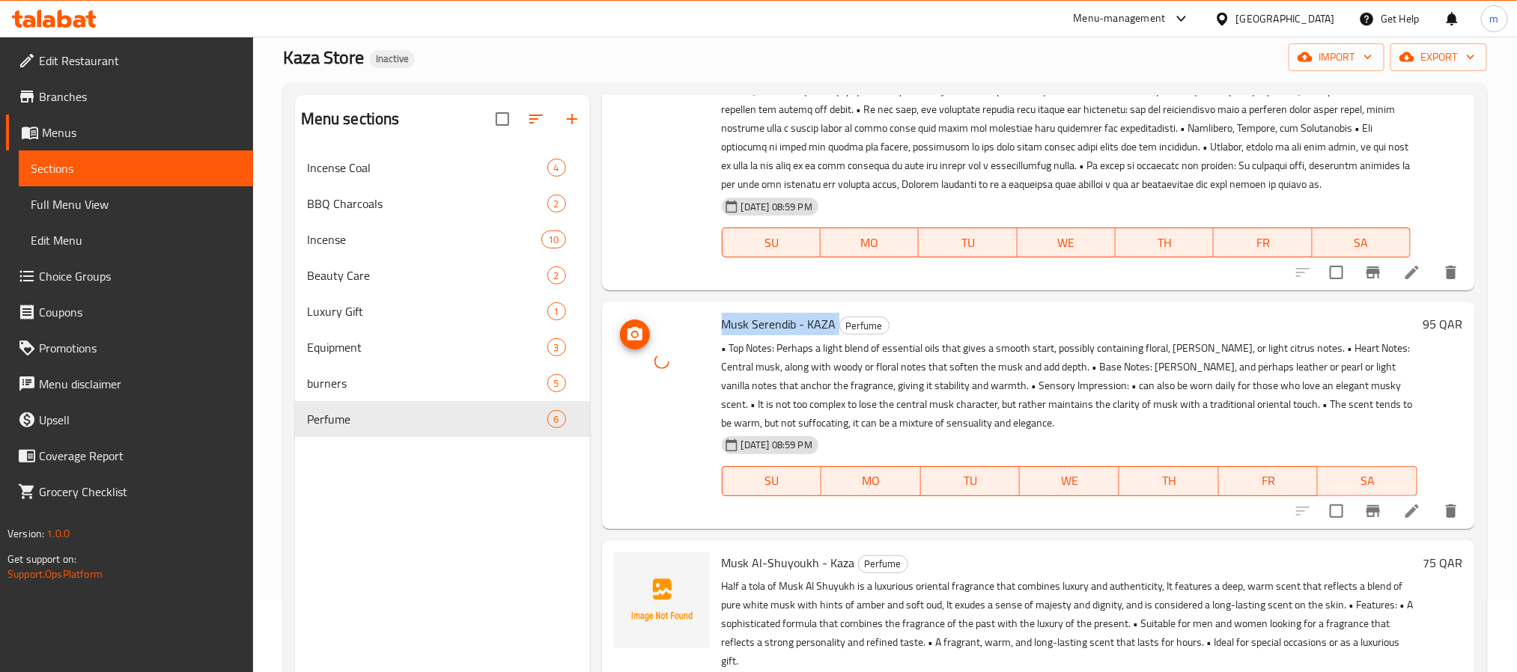
scroll to position [112, 0]
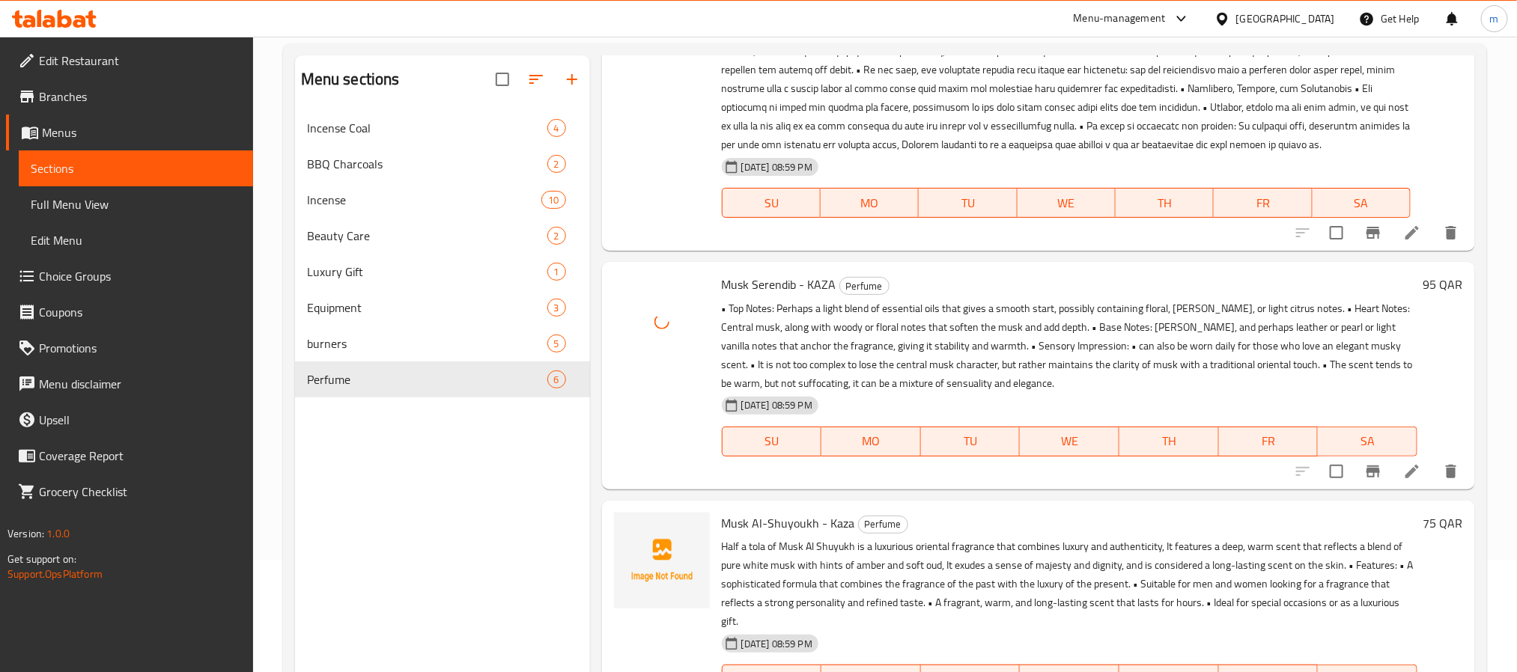
click at [794, 515] on span "Musk Al-Shuyoukh - Kaza" at bounding box center [788, 523] width 133 height 22
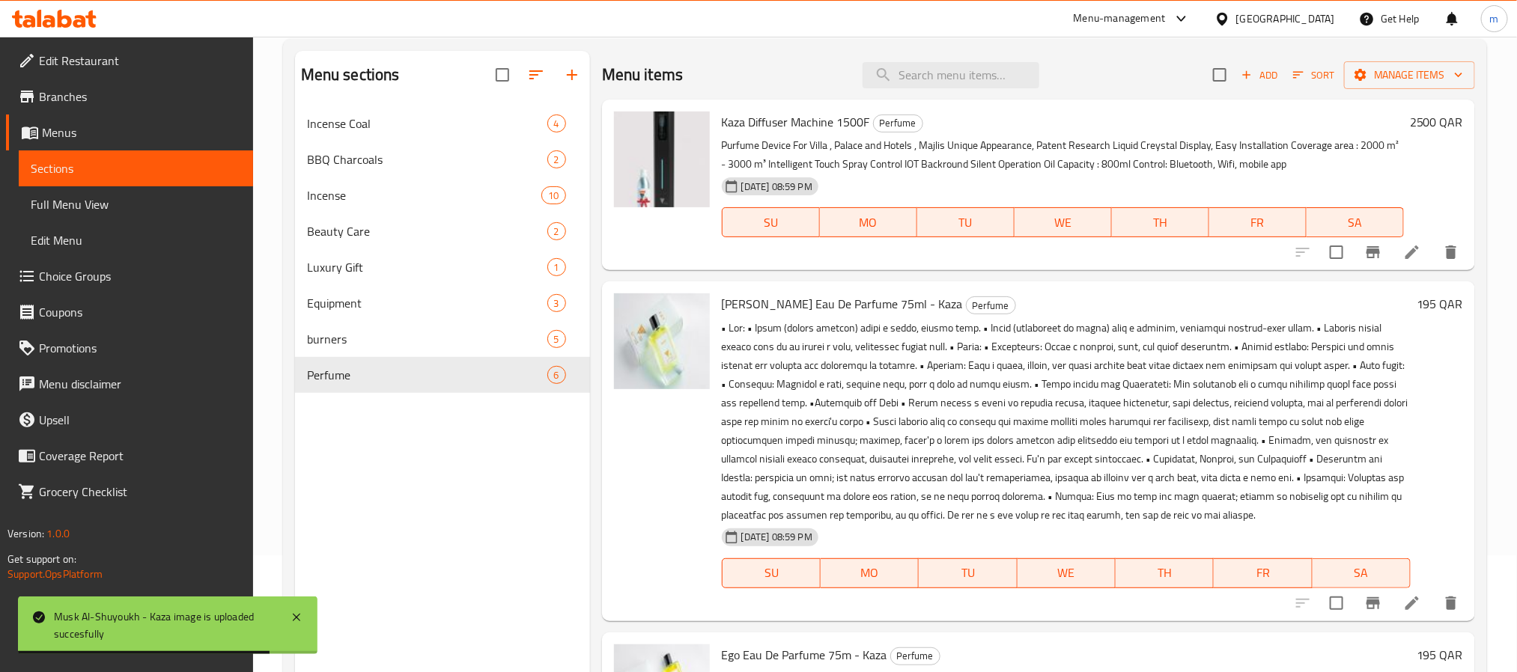
scroll to position [0, 0]
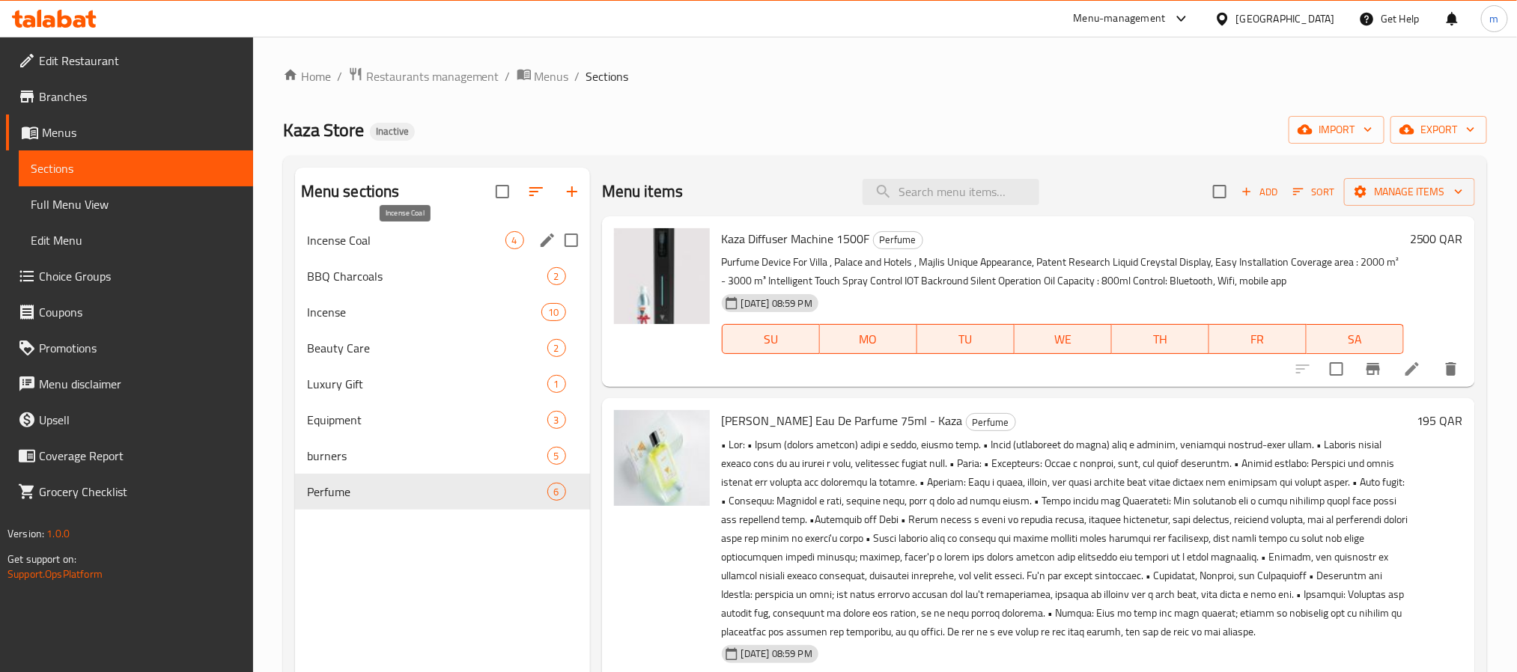
click at [410, 243] on span "Incense Coal" at bounding box center [406, 240] width 198 height 18
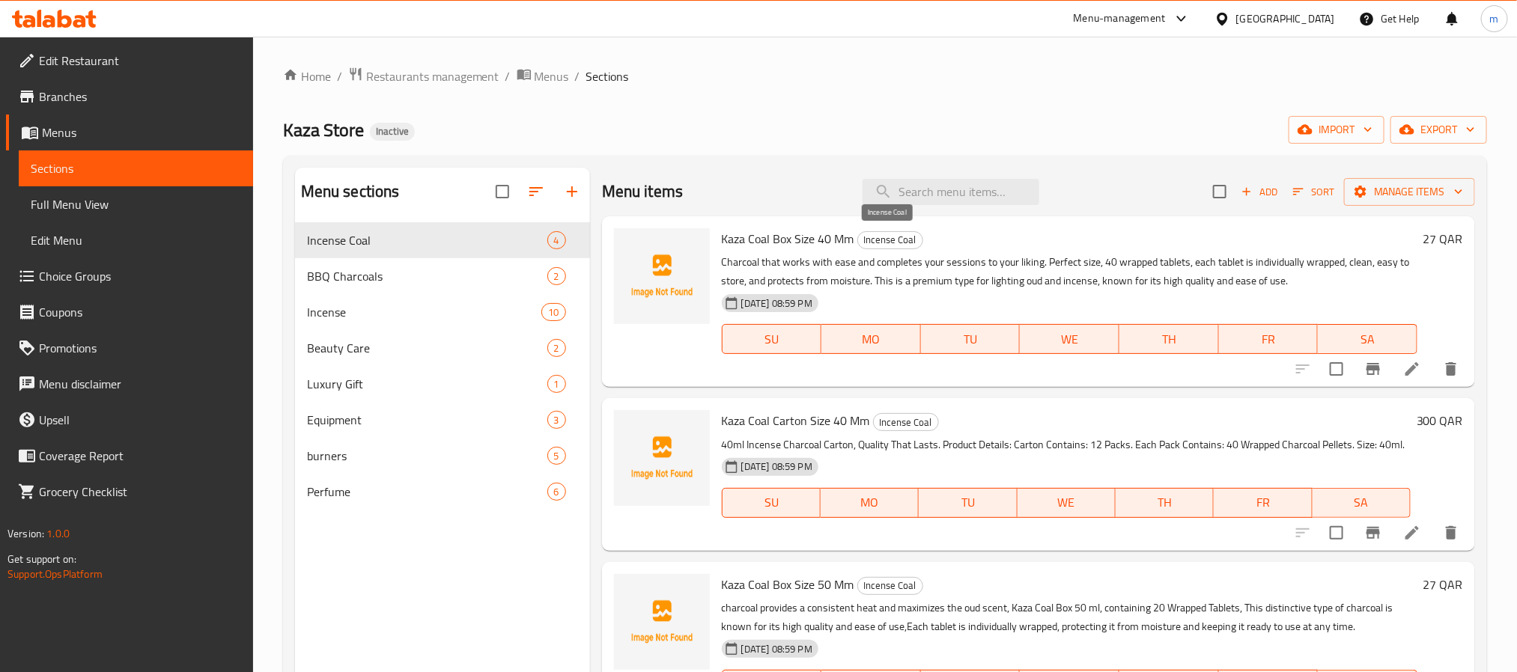
click at [885, 237] on span "Incense Coal" at bounding box center [890, 239] width 64 height 17
click at [784, 238] on span "Kaza Coal Box Size 40 Mm" at bounding box center [788, 239] width 133 height 22
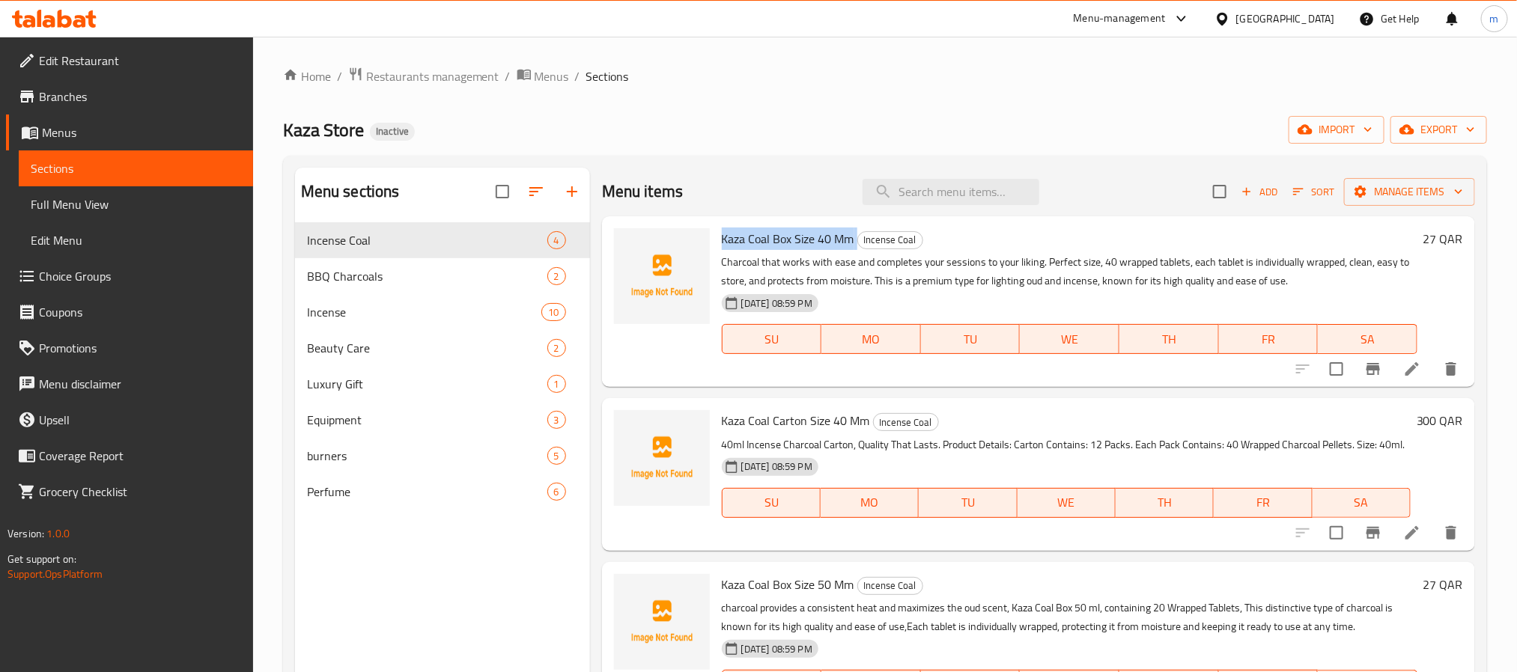
click at [784, 238] on span "Kaza Coal Box Size 40 Mm" at bounding box center [788, 239] width 133 height 22
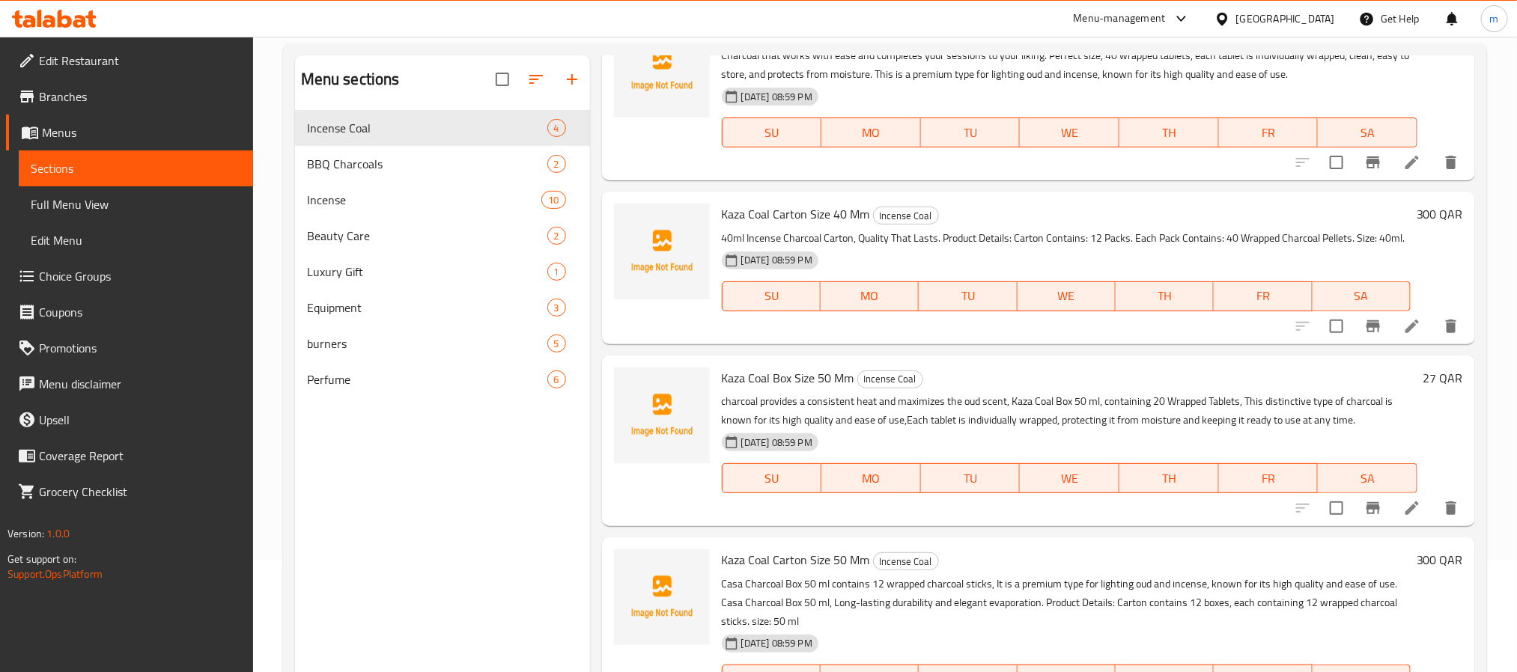
scroll to position [210, 0]
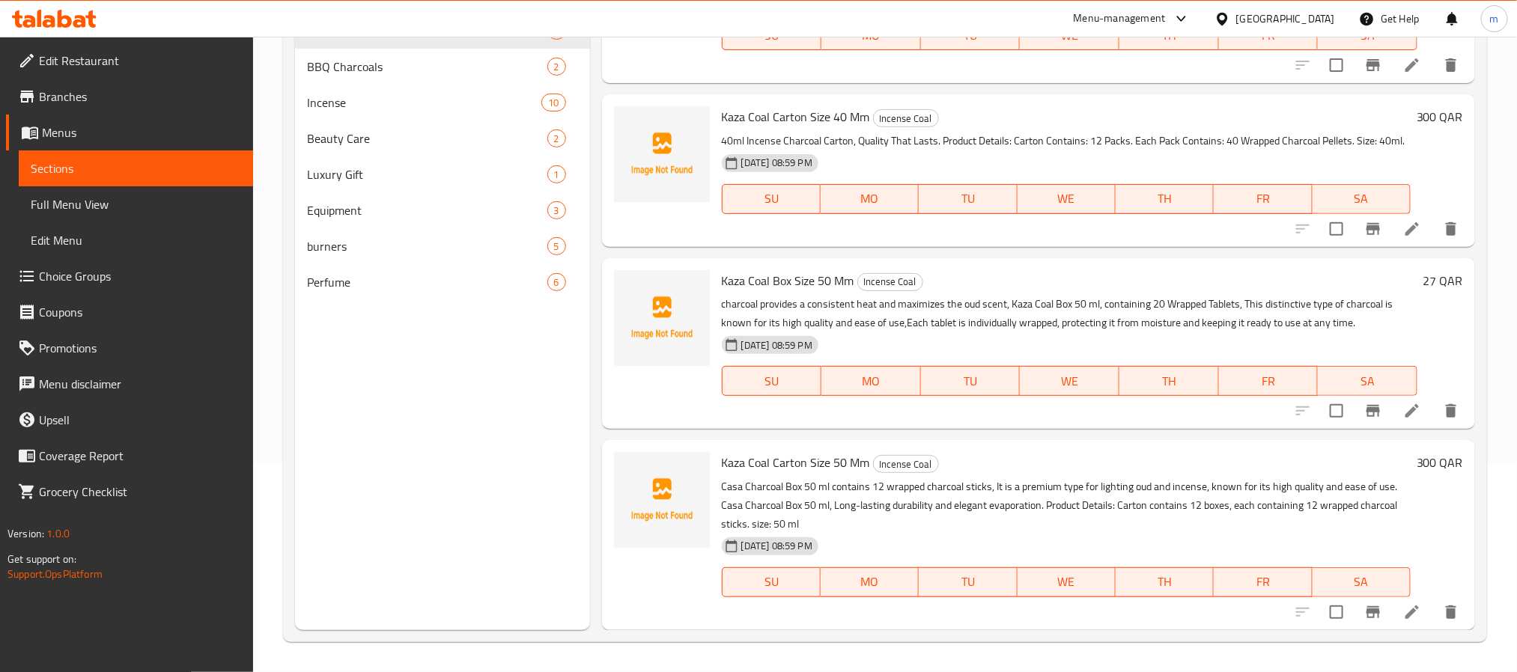
click at [840, 463] on span "Kaza Coal Carton Size 50 Mm" at bounding box center [796, 463] width 148 height 22
click at [749, 279] on span "Kaza Coal Box Size 50 Mm" at bounding box center [788, 281] width 133 height 22
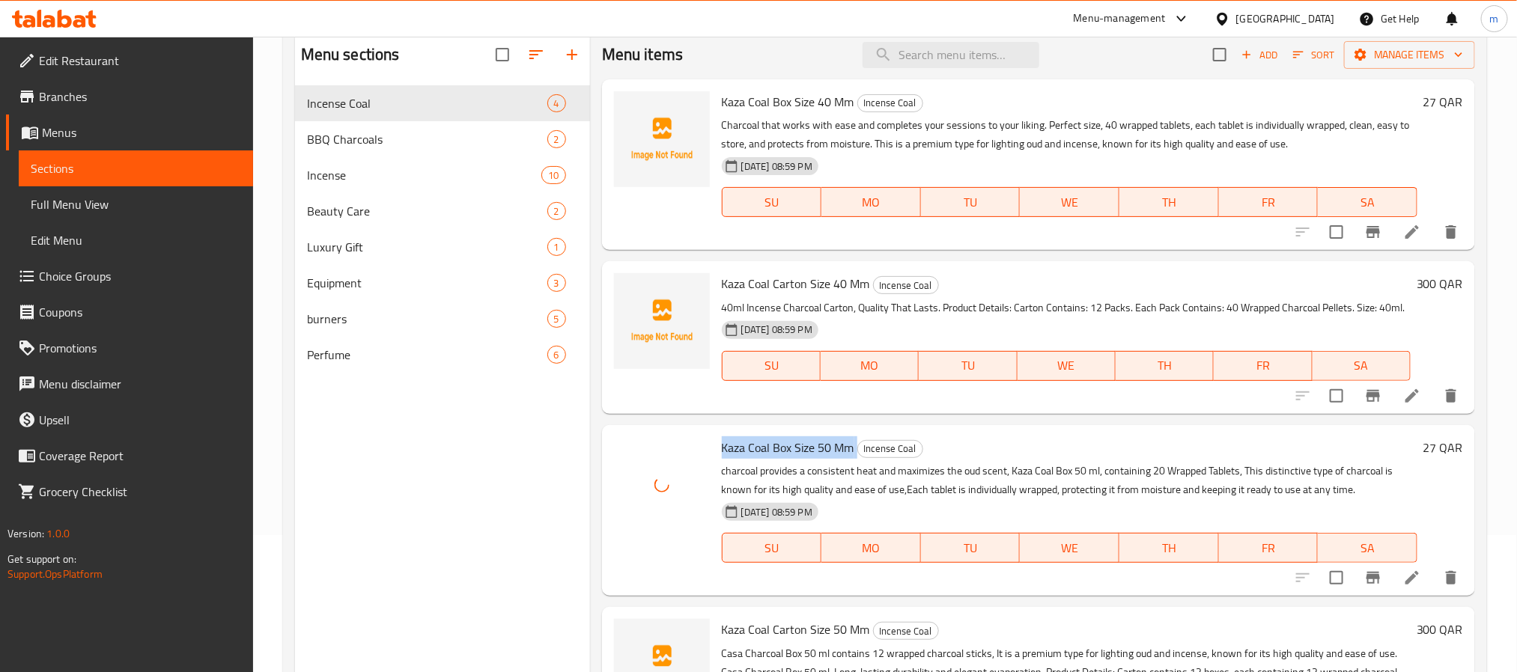
scroll to position [97, 0]
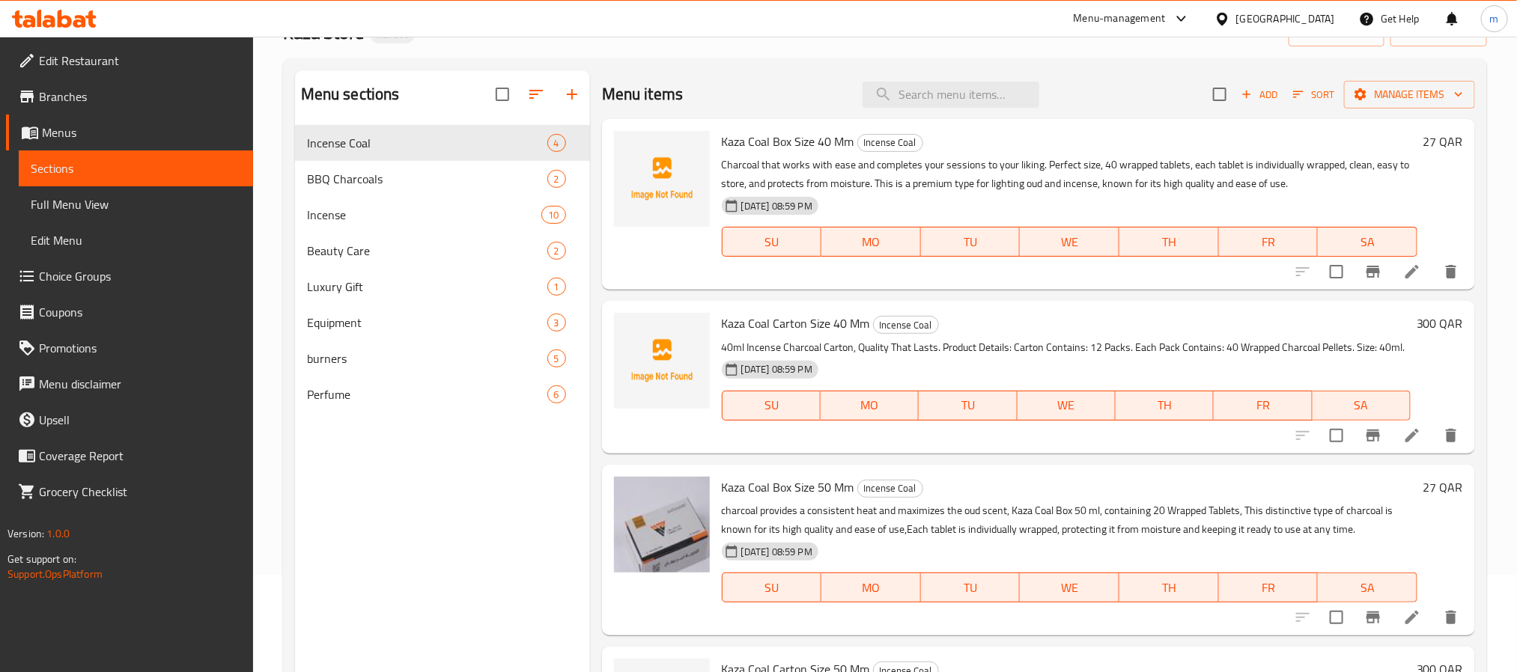
click at [791, 331] on span "Kaza Coal Carton Size 40 Mm" at bounding box center [796, 323] width 148 height 22
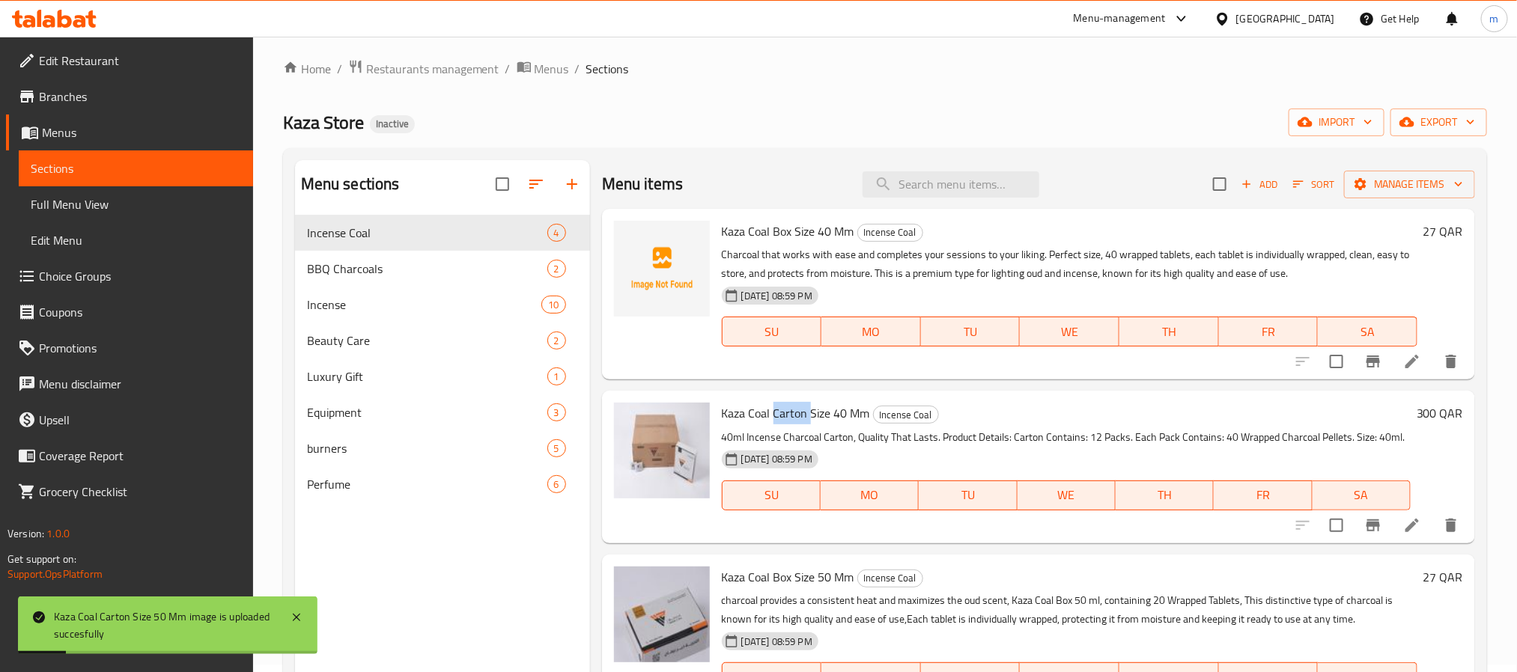
scroll to position [0, 0]
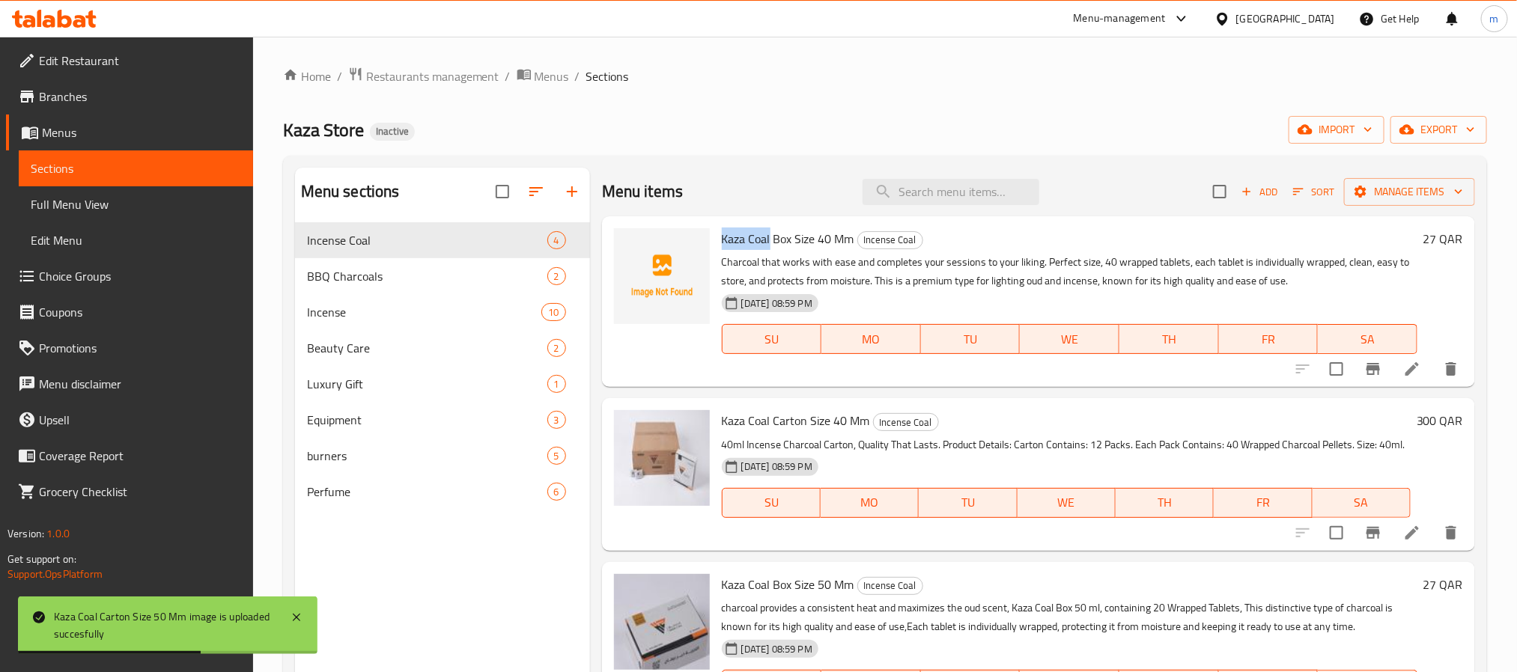
drag, startPoint x: 771, startPoint y: 239, endPoint x: 720, endPoint y: 245, distance: 51.3
click at [720, 245] on div "Kaza Coal Box Size 40 Mm Incense Coal Charcoal that works with ease and complet…" at bounding box center [1070, 301] width 708 height 159
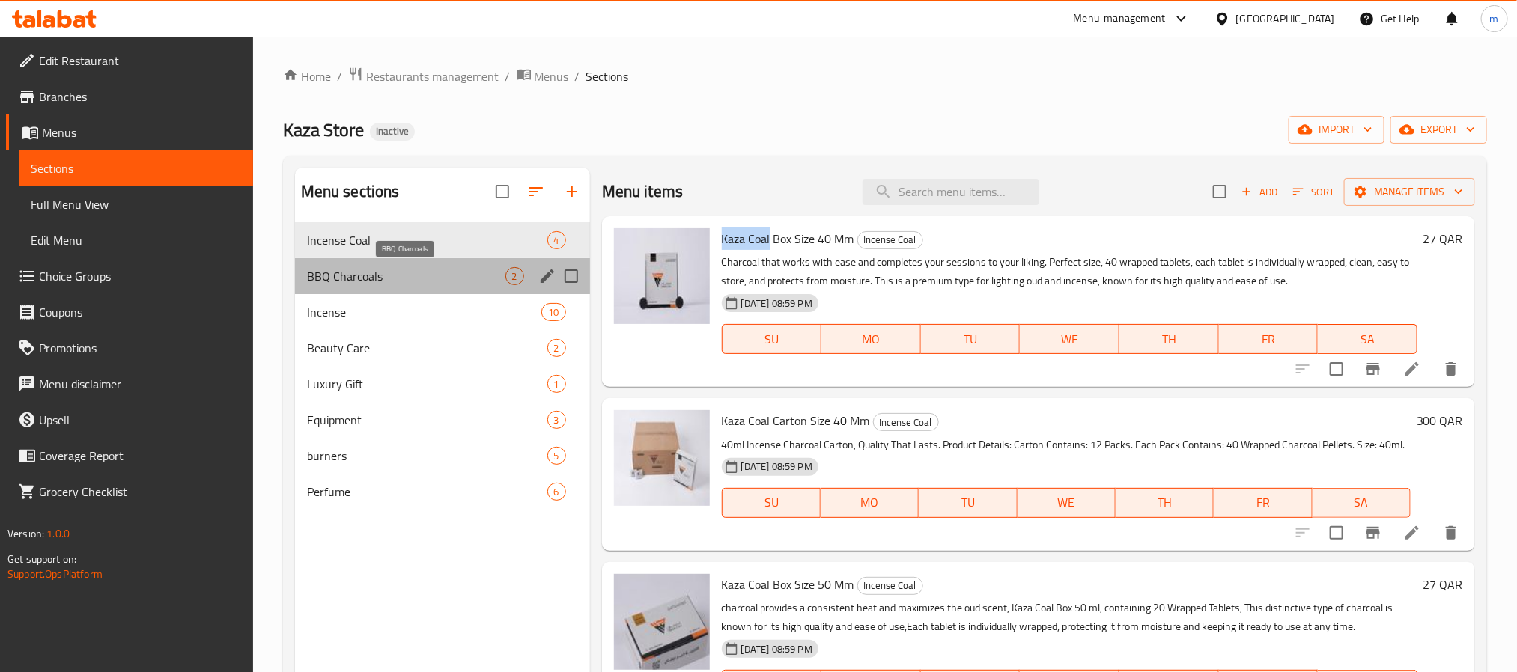
click at [364, 276] on span "BBQ Charcoals" at bounding box center [406, 276] width 198 height 18
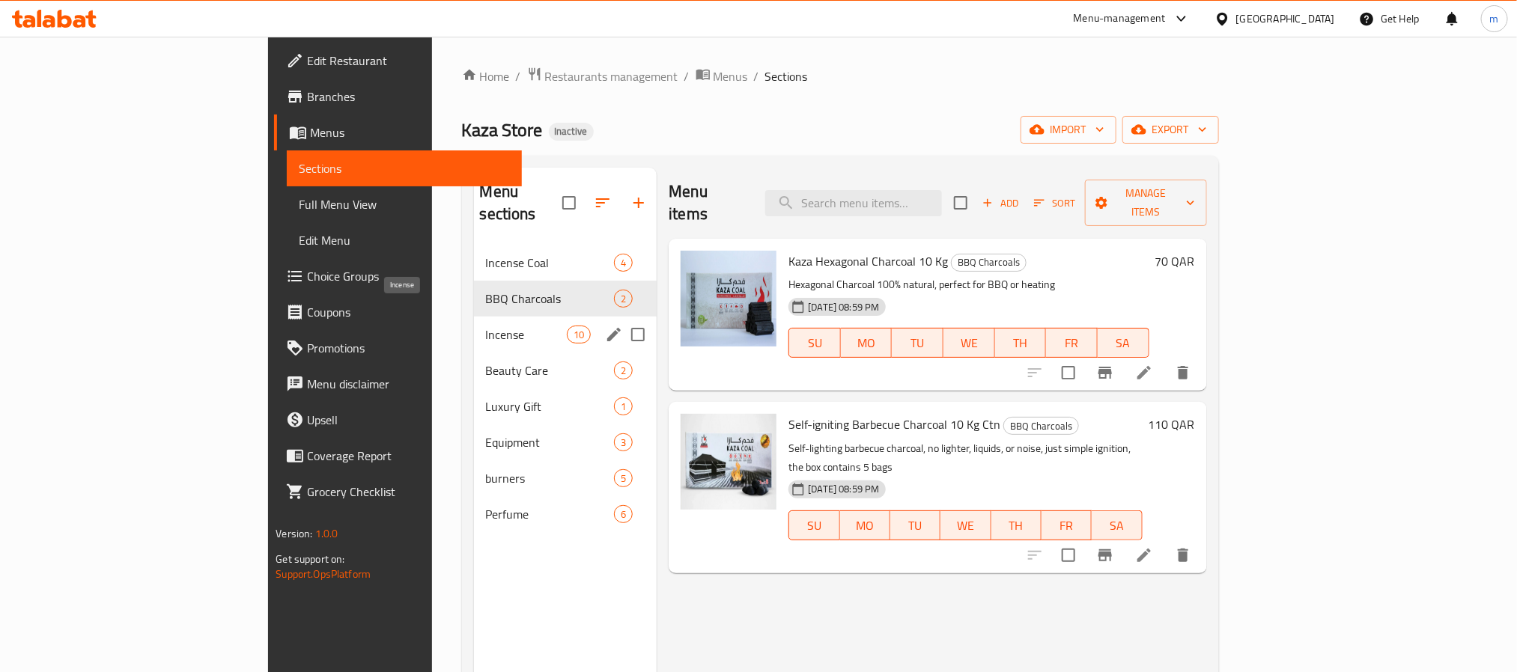
click at [486, 326] on span "Incense" at bounding box center [526, 335] width 81 height 18
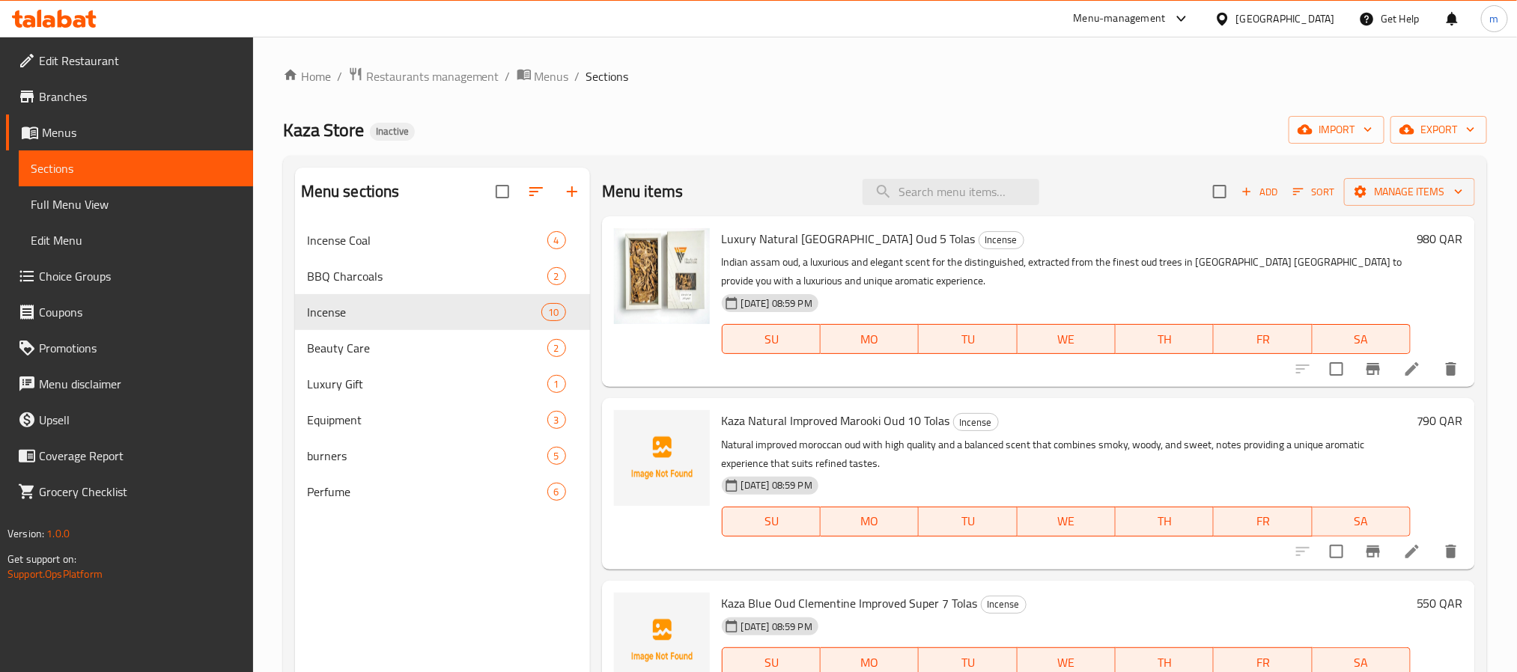
scroll to position [112, 0]
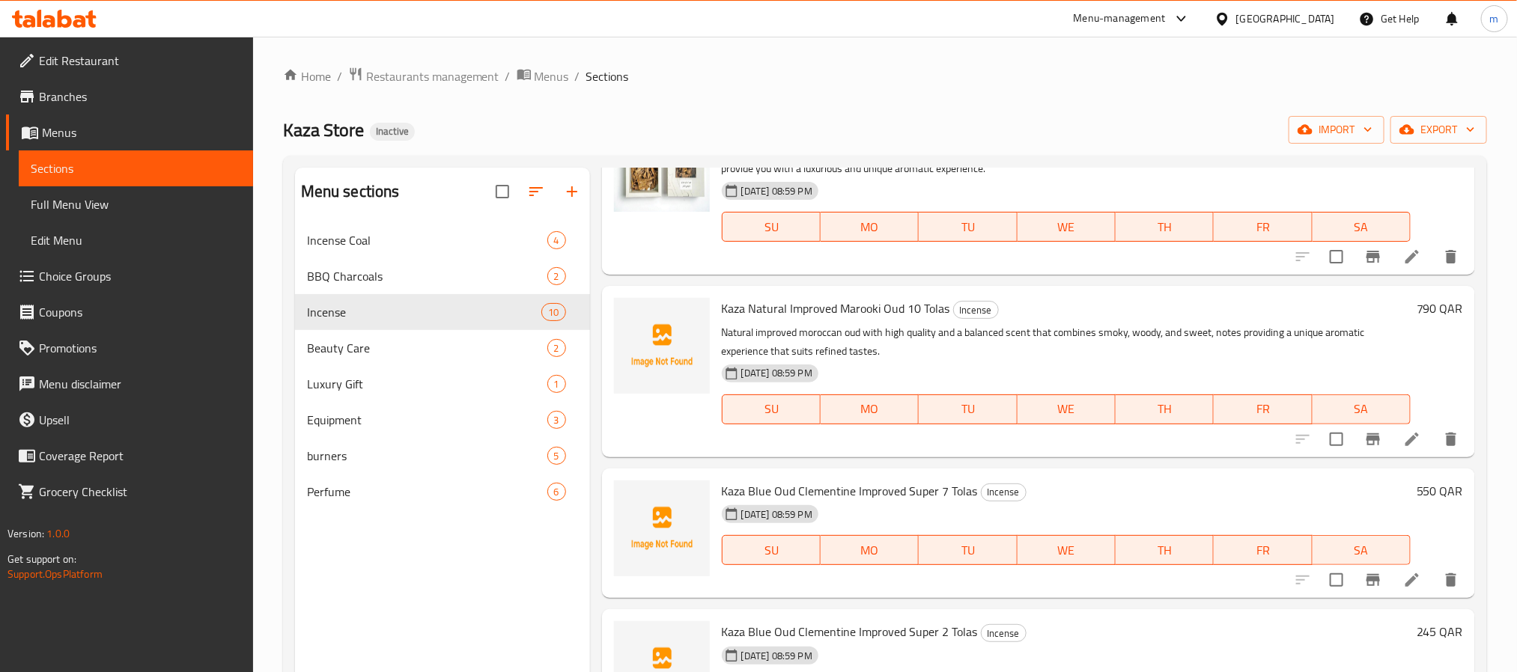
click at [819, 303] on span "Kaza Natural Improved Marooki Oud 10 Tolas" at bounding box center [836, 308] width 228 height 22
drag, startPoint x: 838, startPoint y: 311, endPoint x: 903, endPoint y: 309, distance: 65.2
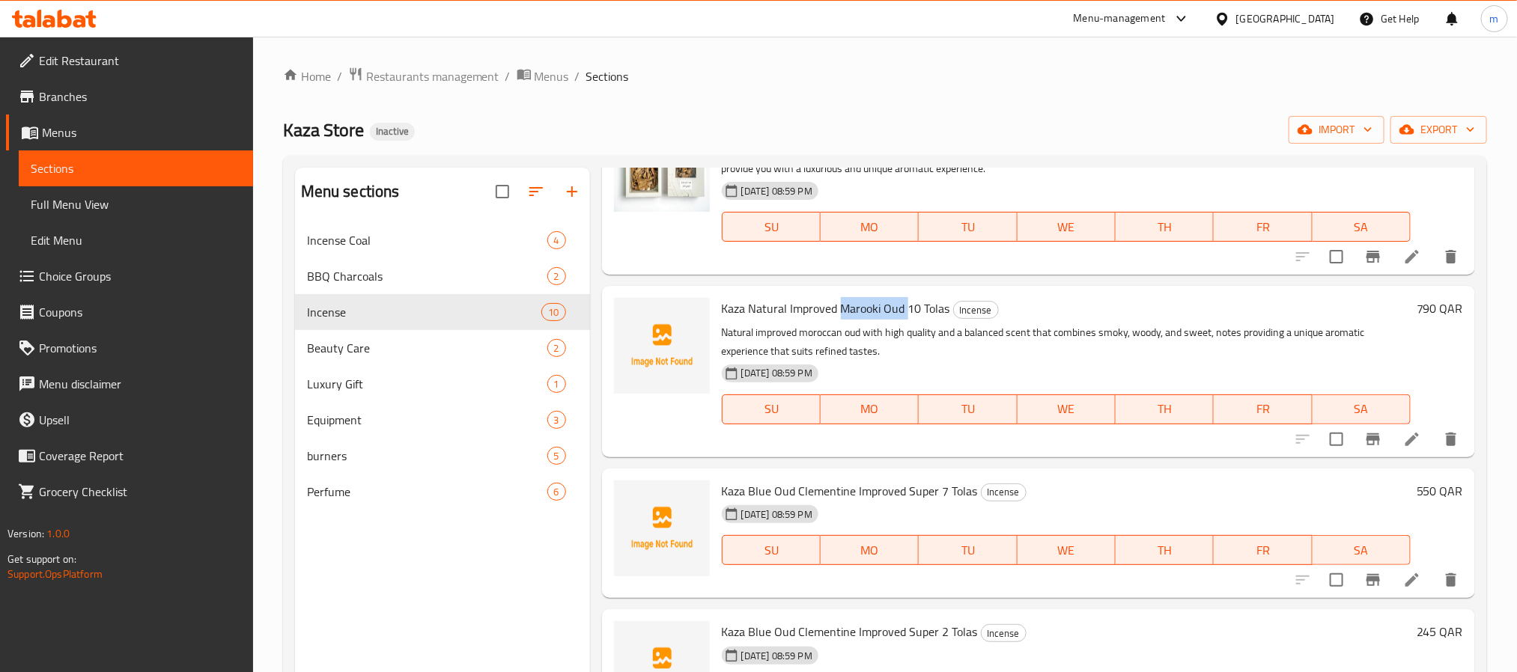
click at [904, 310] on span "Kaza Natural Improved Marooki Oud 10 Tolas" at bounding box center [836, 308] width 228 height 22
drag, startPoint x: 744, startPoint y: 488, endPoint x: 798, endPoint y: 488, distance: 53.9
click at [798, 488] on span "Kaza Blue Oud Clementine Improved Super 7 Tolas" at bounding box center [850, 491] width 256 height 22
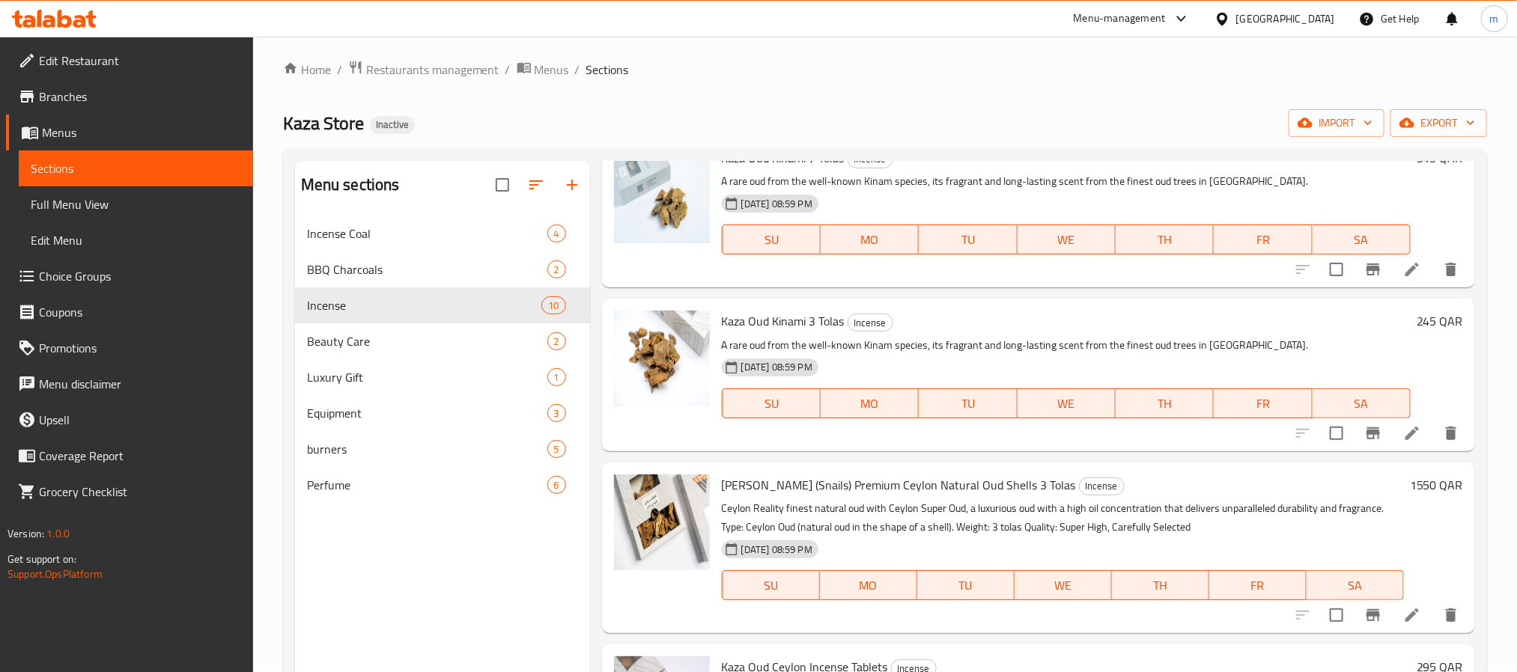
scroll to position [0, 0]
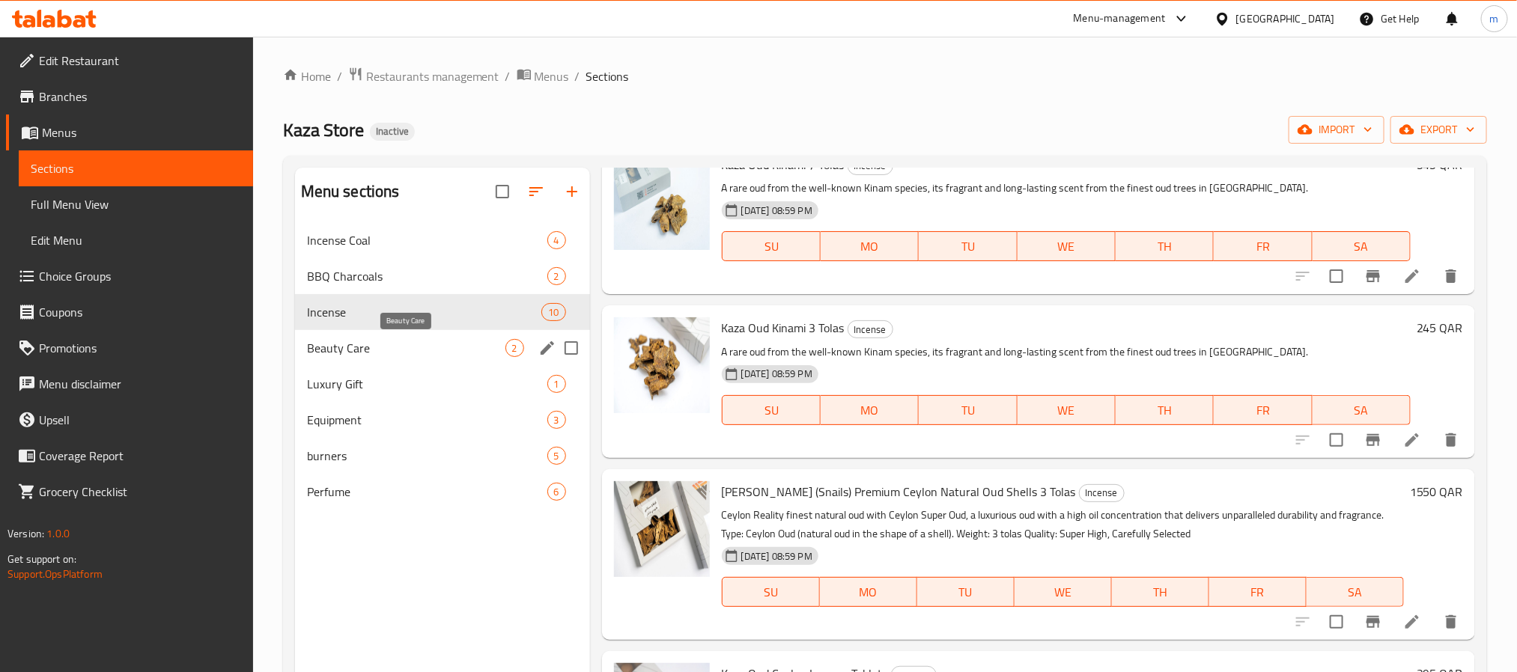
click at [371, 349] on span "Beauty Care" at bounding box center [406, 348] width 198 height 18
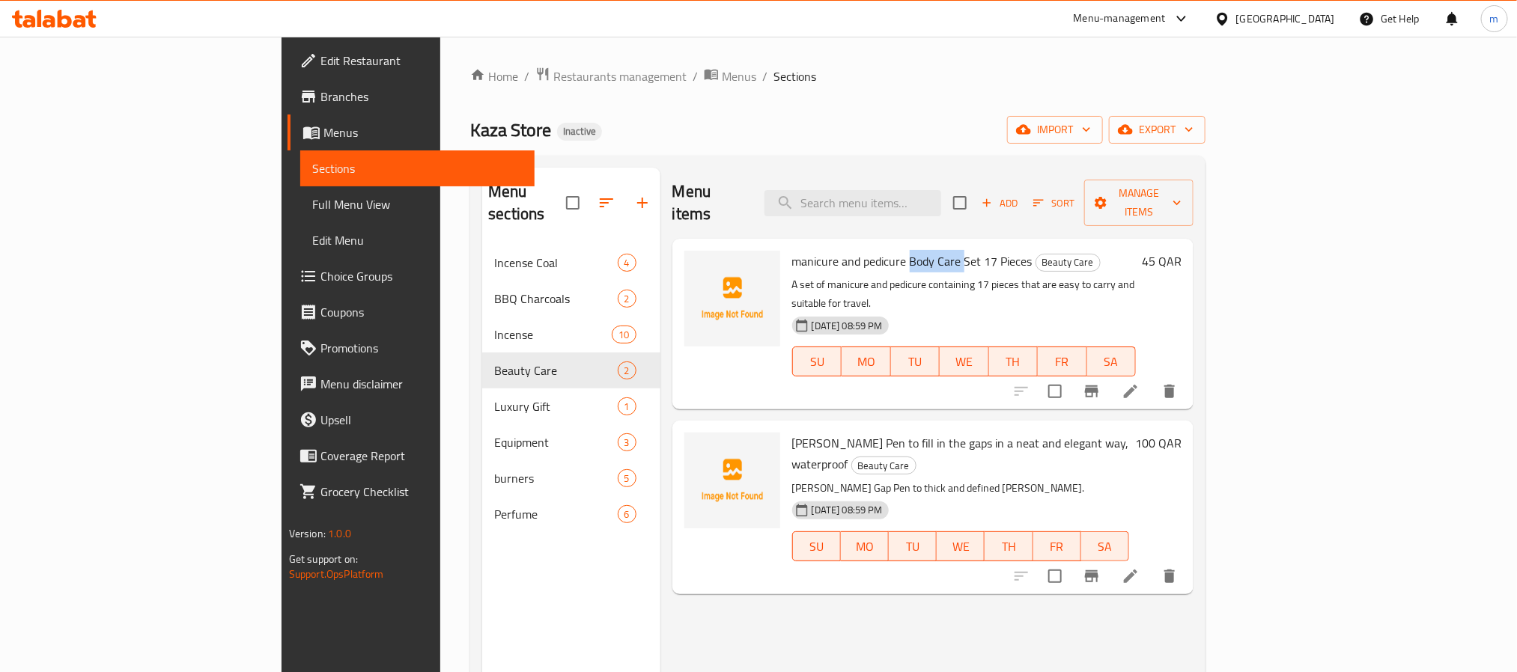
drag, startPoint x: 838, startPoint y: 239, endPoint x: 893, endPoint y: 243, distance: 54.8
click at [893, 250] on span "manicure and pedicure Body Care Set 17 Pieces" at bounding box center [912, 261] width 240 height 22
click at [796, 432] on span "Beard Pen to fill in the gaps in a neat and elegant way, waterproof" at bounding box center [960, 453] width 337 height 43
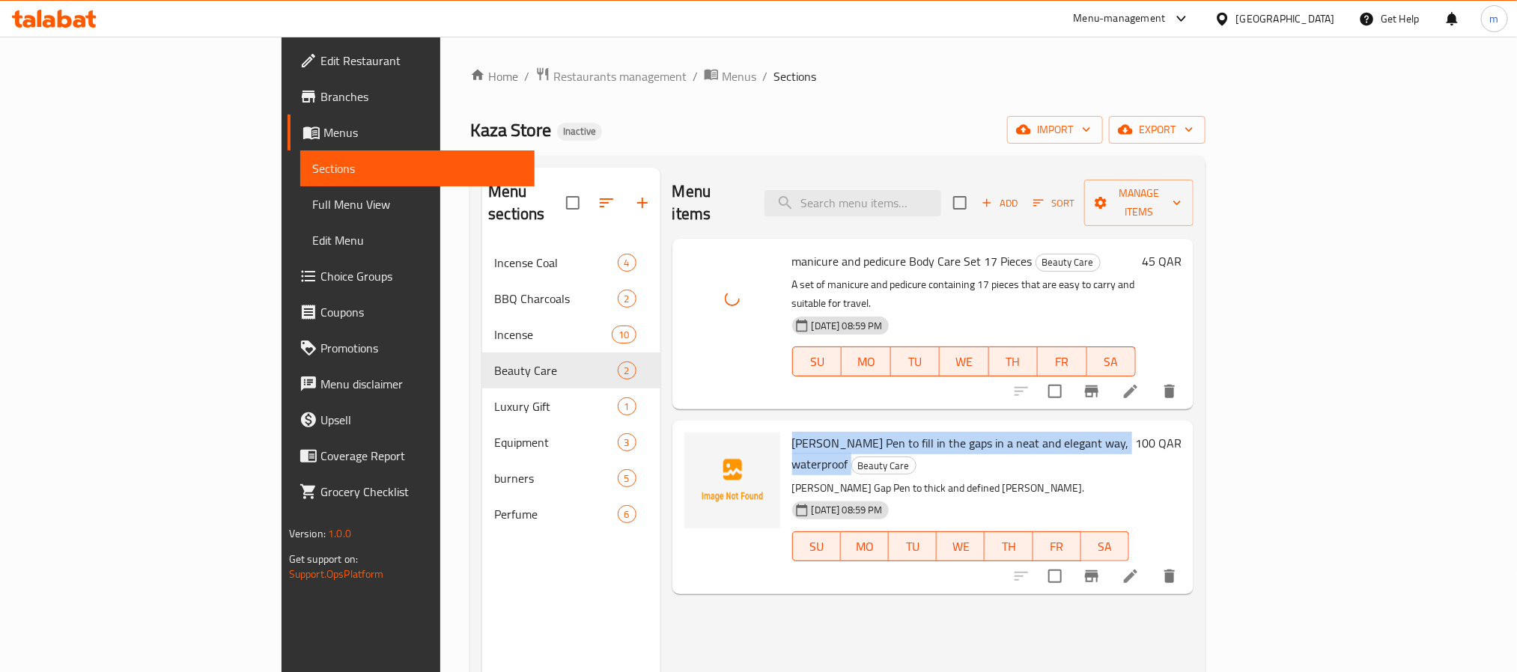
click at [796, 432] on span "Beard Pen to fill in the gaps in a neat and elegant way, waterproof" at bounding box center [960, 453] width 337 height 43
click at [792, 432] on span "Beard Pen to fill in the gaps in a neat and elegant way, waterproof" at bounding box center [960, 453] width 337 height 43
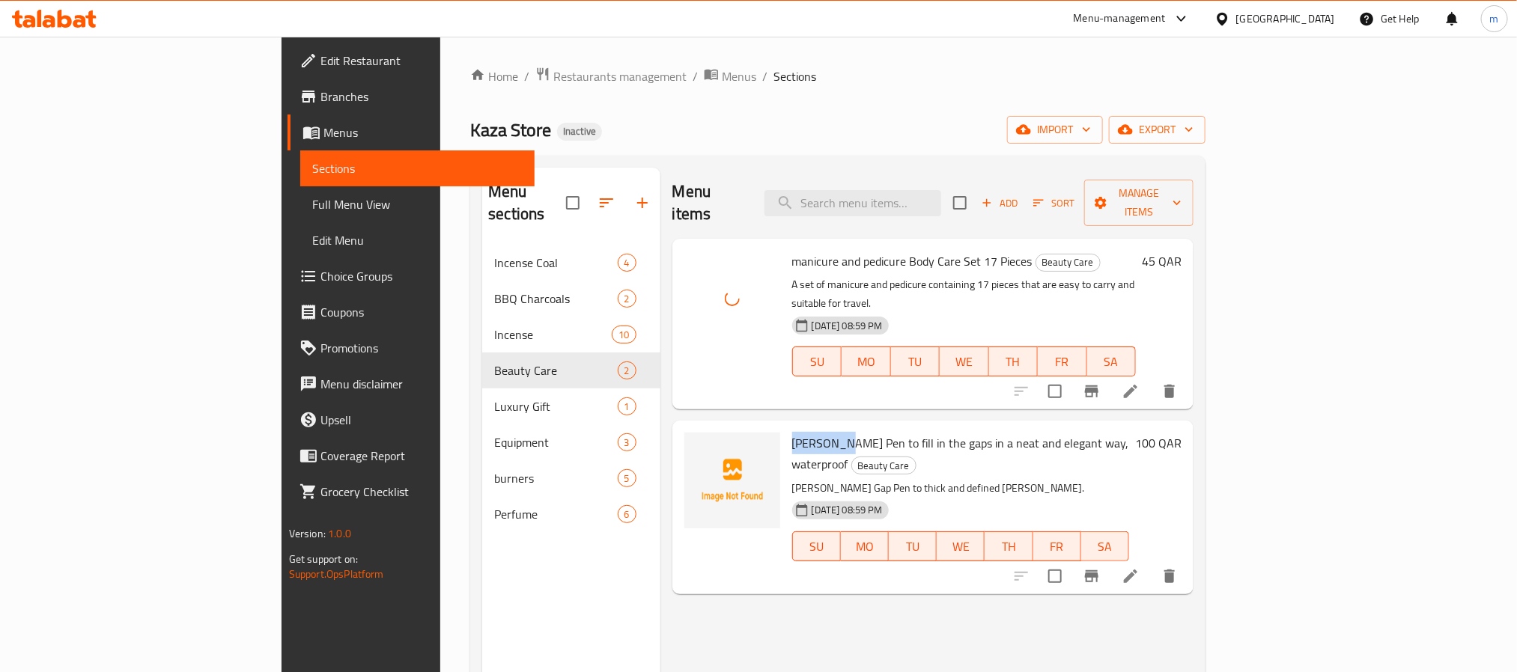
drag, startPoint x: 771, startPoint y: 404, endPoint x: 721, endPoint y: 407, distance: 50.2
click at [792, 432] on span "Beard Pen to fill in the gaps in a neat and elegant way, waterproof" at bounding box center [960, 453] width 337 height 43
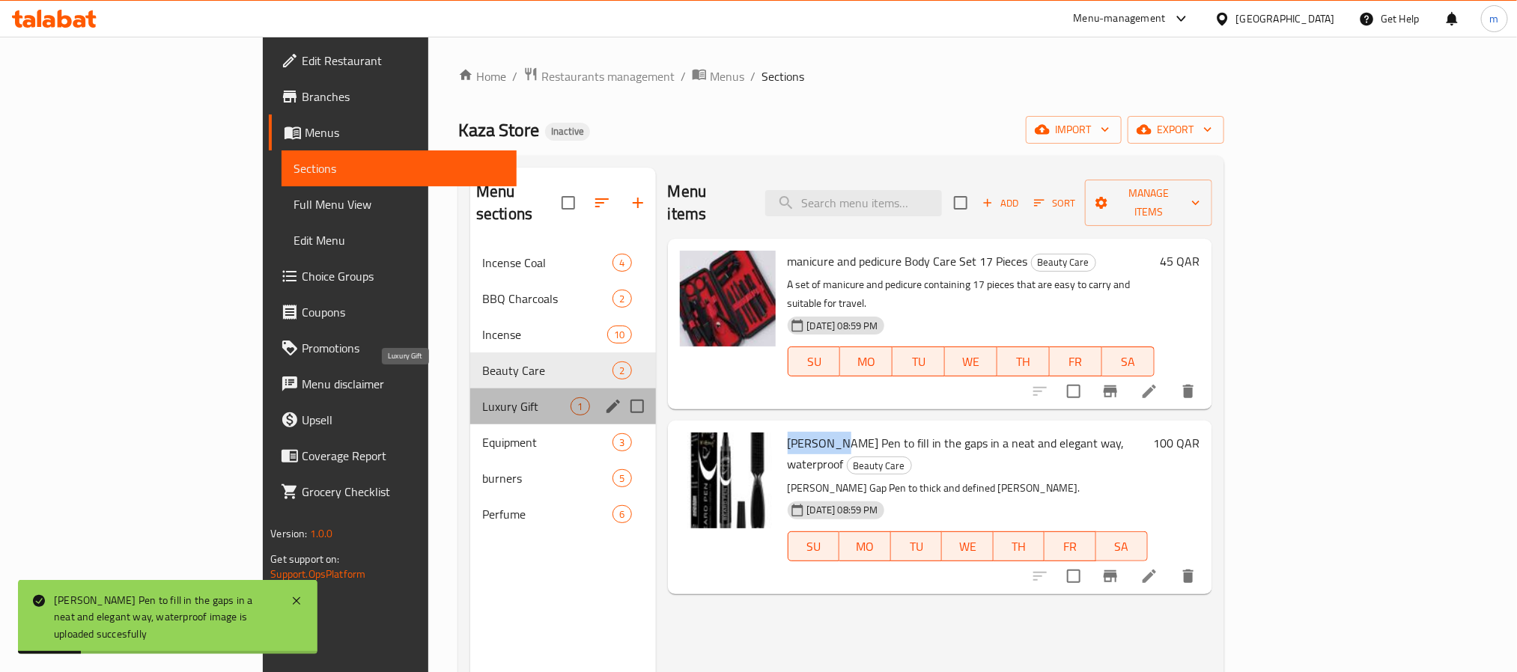
click at [482, 398] on span "Luxury Gift" at bounding box center [526, 407] width 89 height 18
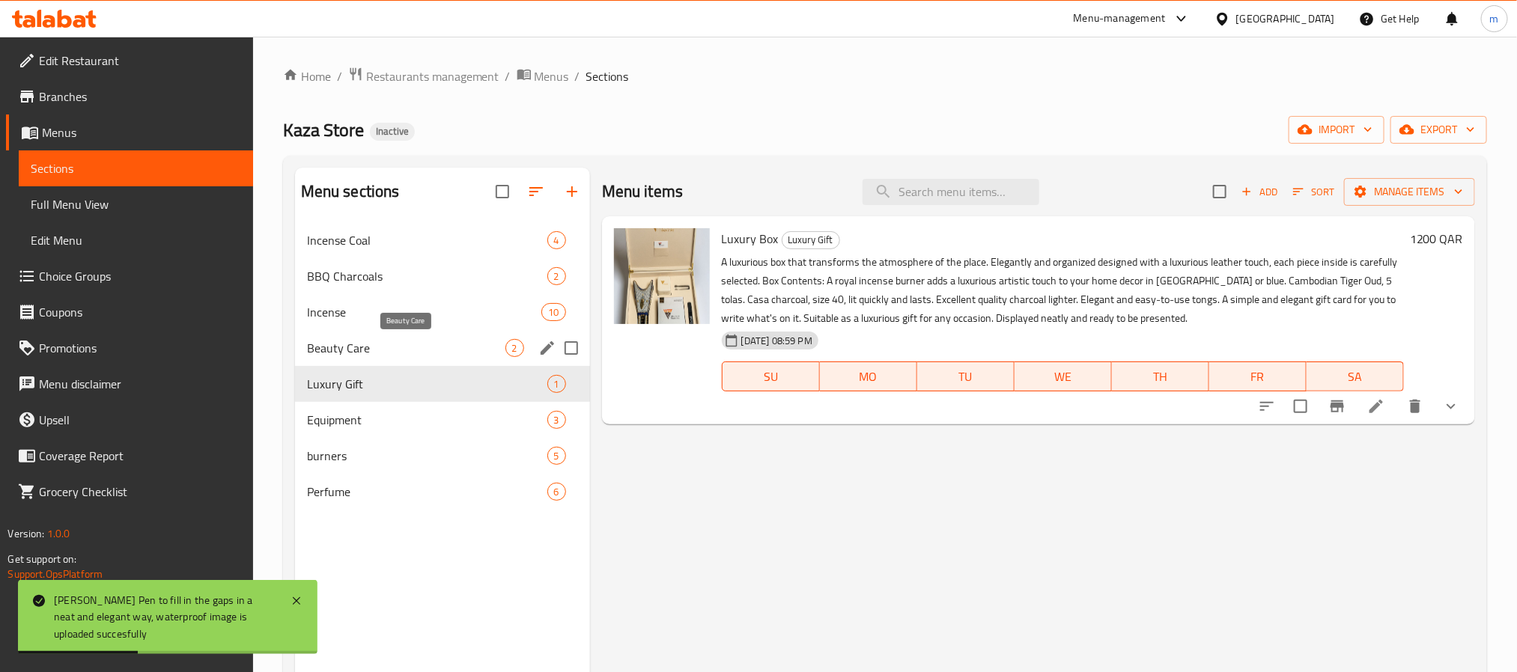
click at [378, 348] on span "Beauty Care" at bounding box center [406, 348] width 198 height 18
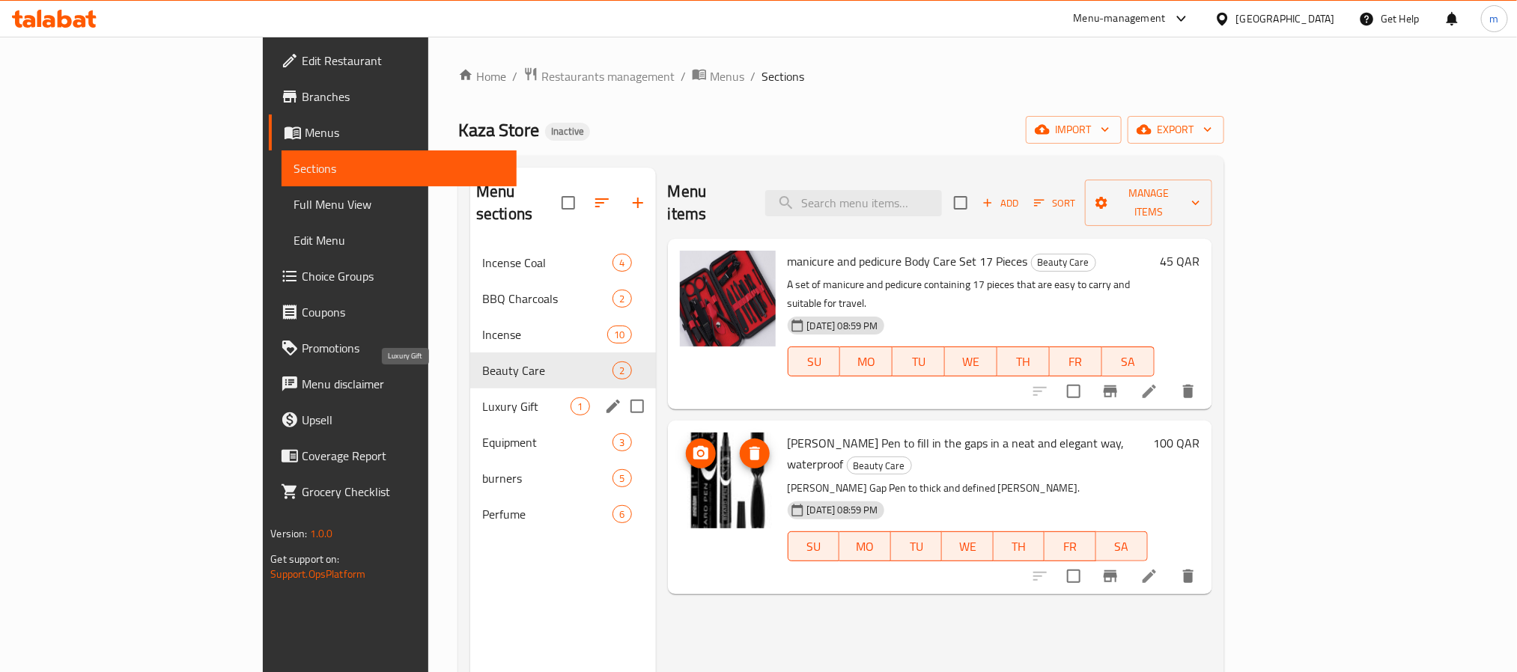
click at [482, 398] on span "Luxury Gift" at bounding box center [526, 407] width 89 height 18
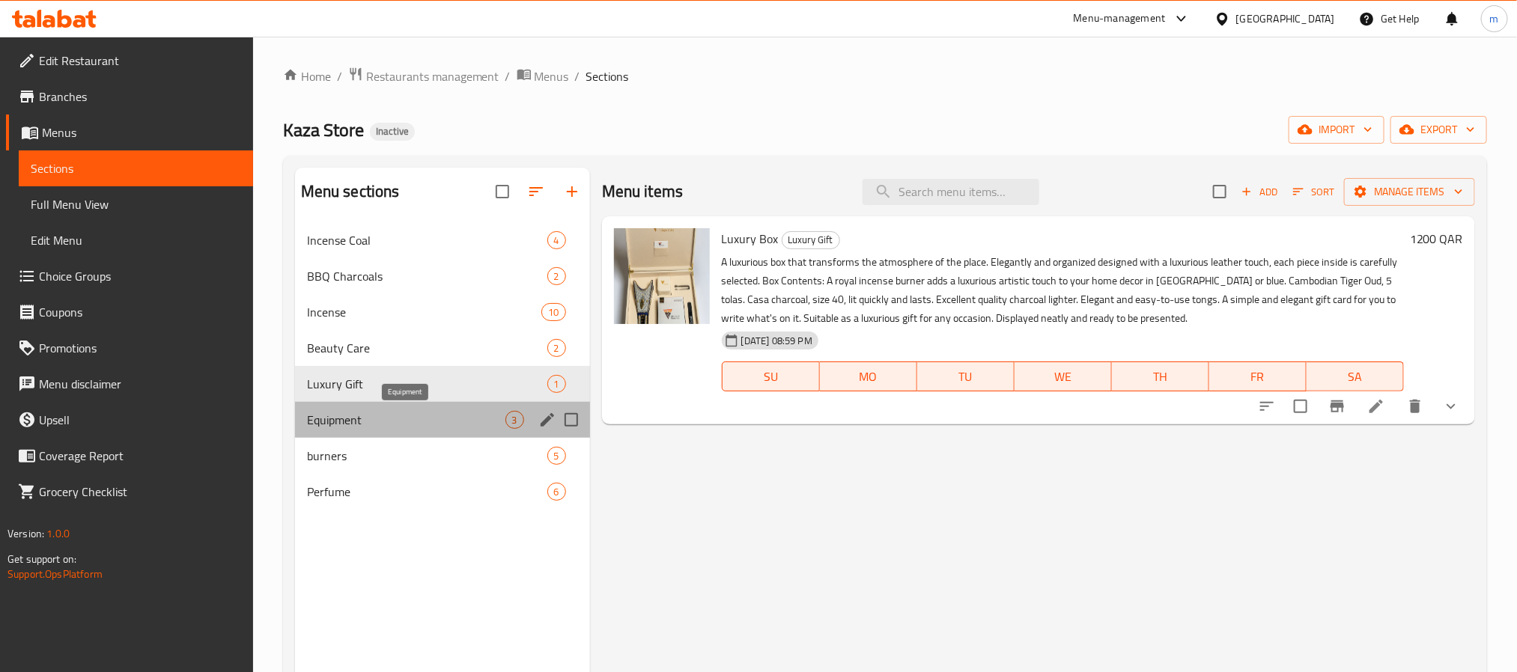
click at [374, 419] on span "Equipment" at bounding box center [406, 420] width 198 height 18
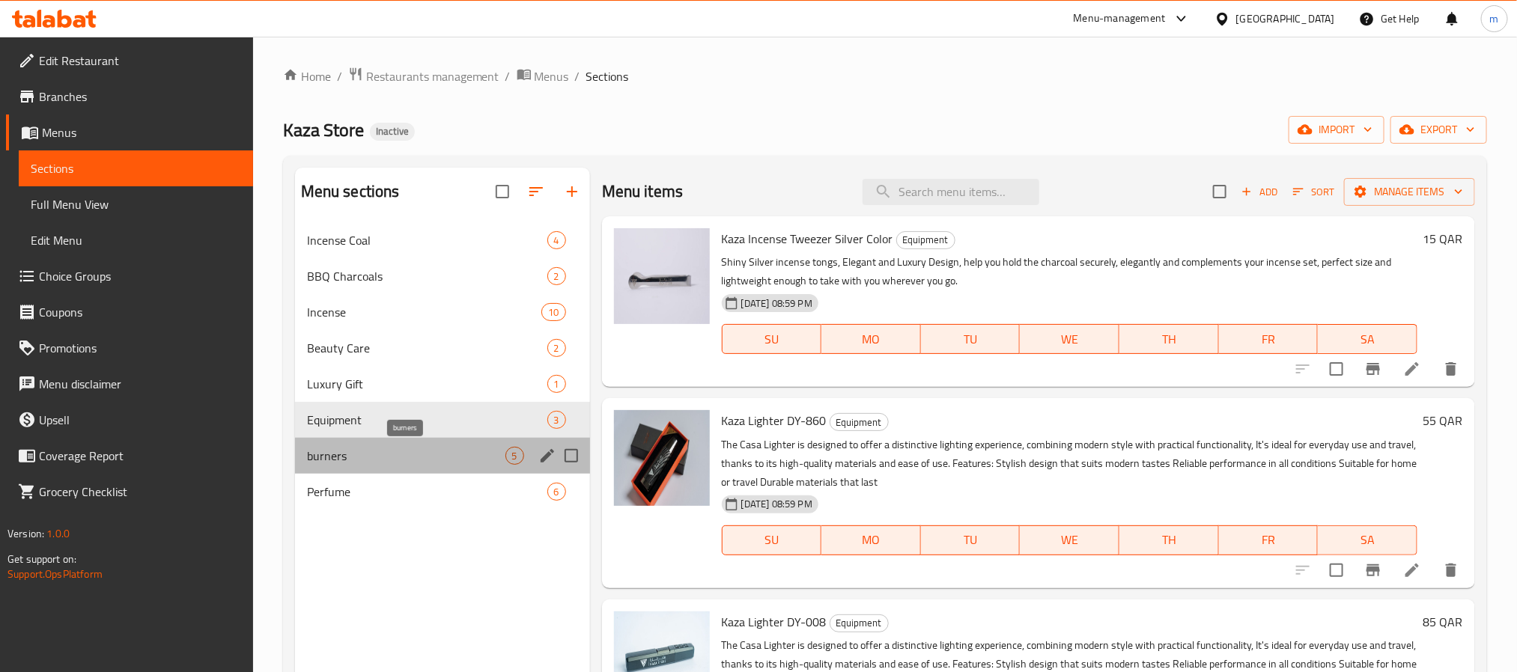
click at [367, 461] on span "burners" at bounding box center [406, 456] width 198 height 18
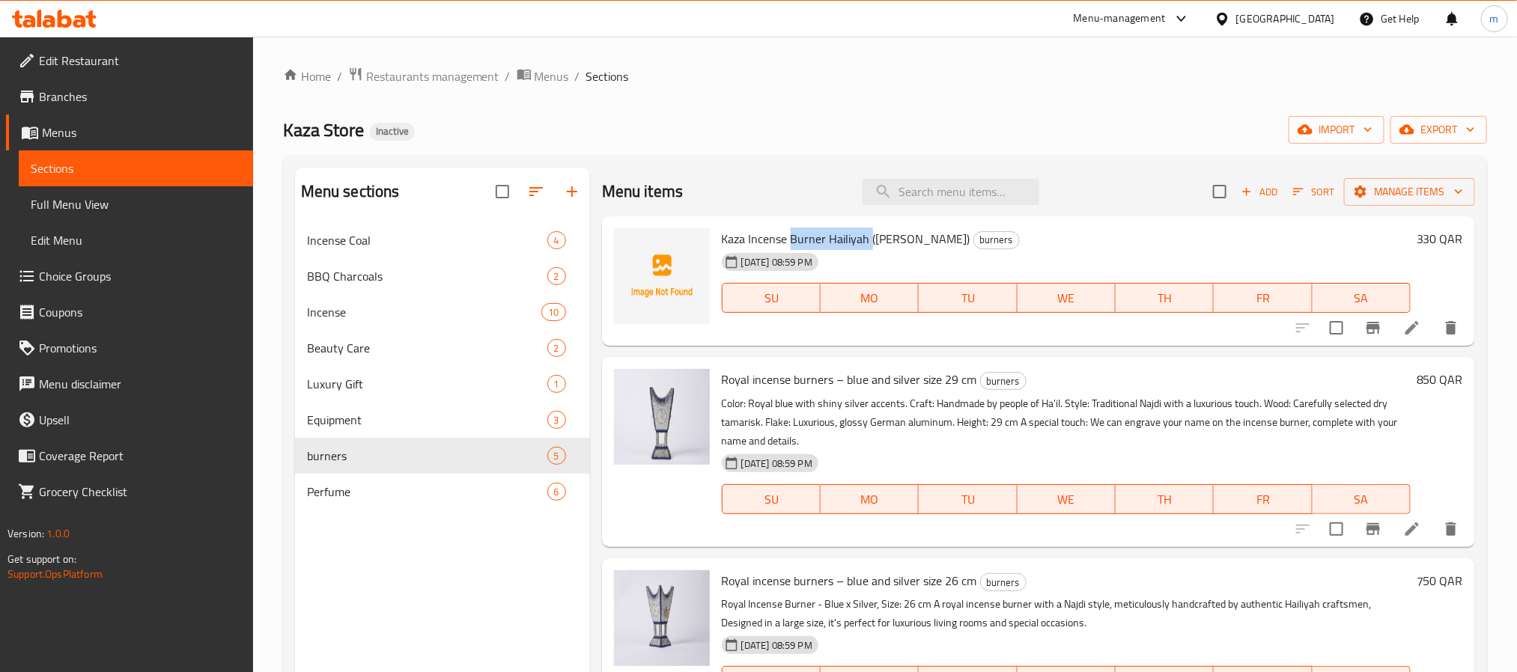
drag, startPoint x: 789, startPoint y: 238, endPoint x: 869, endPoint y: 239, distance: 80.1
click at [869, 239] on span "Kaza Incense Burner Hailiyah ([PERSON_NAME])" at bounding box center [846, 239] width 249 height 22
click at [842, 234] on span "Kaza Incense Burner Hailiyah ([PERSON_NAME])" at bounding box center [846, 239] width 249 height 22
click at [841, 234] on span "Kaza Incense Burner Hailiyah ([PERSON_NAME])" at bounding box center [846, 239] width 249 height 22
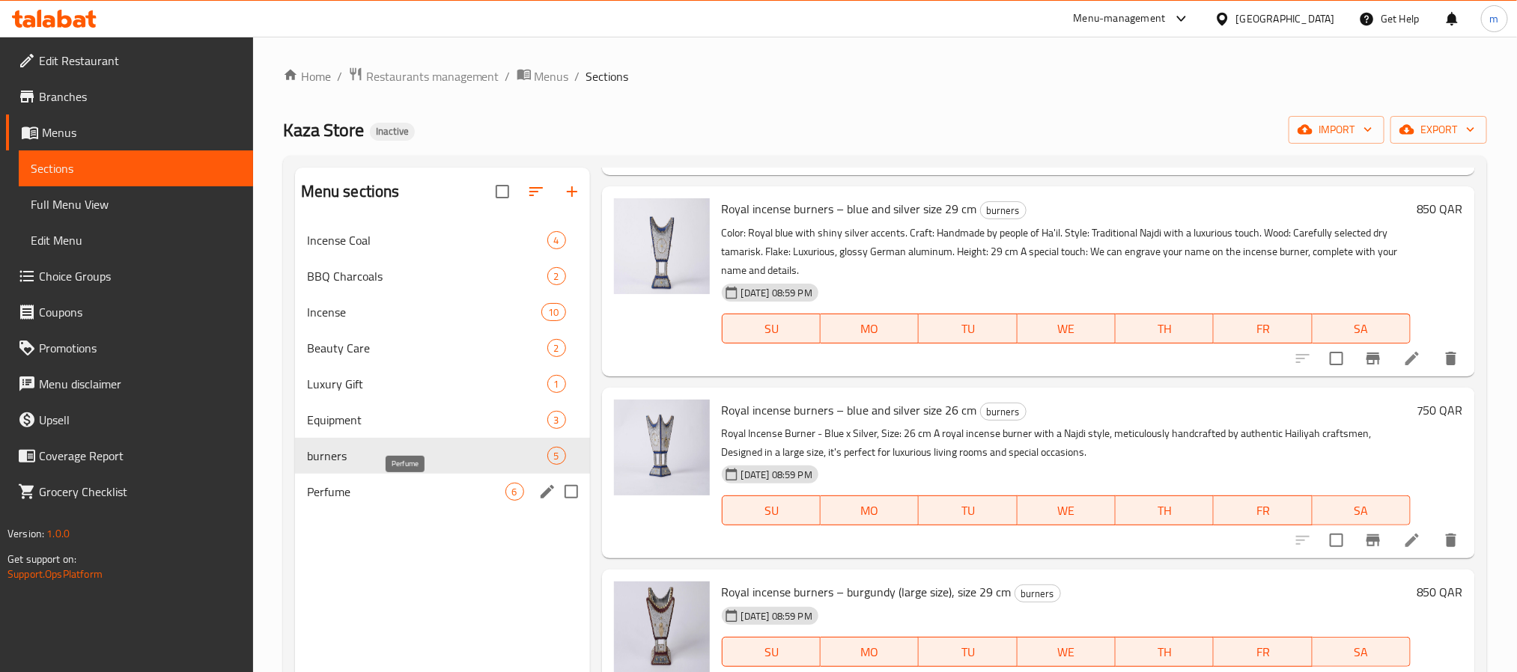
click at [402, 488] on span "Perfume" at bounding box center [406, 492] width 198 height 18
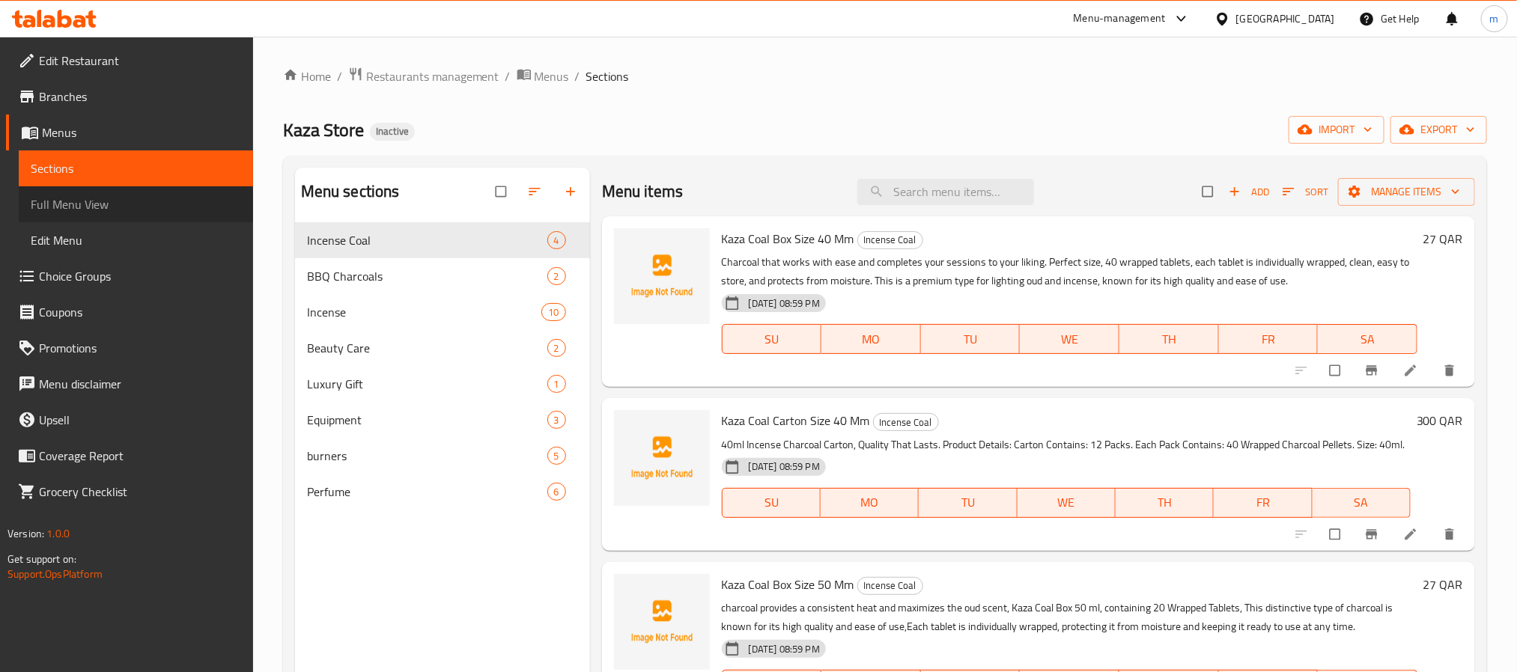
click at [88, 198] on span "Full Menu View" at bounding box center [136, 204] width 210 height 18
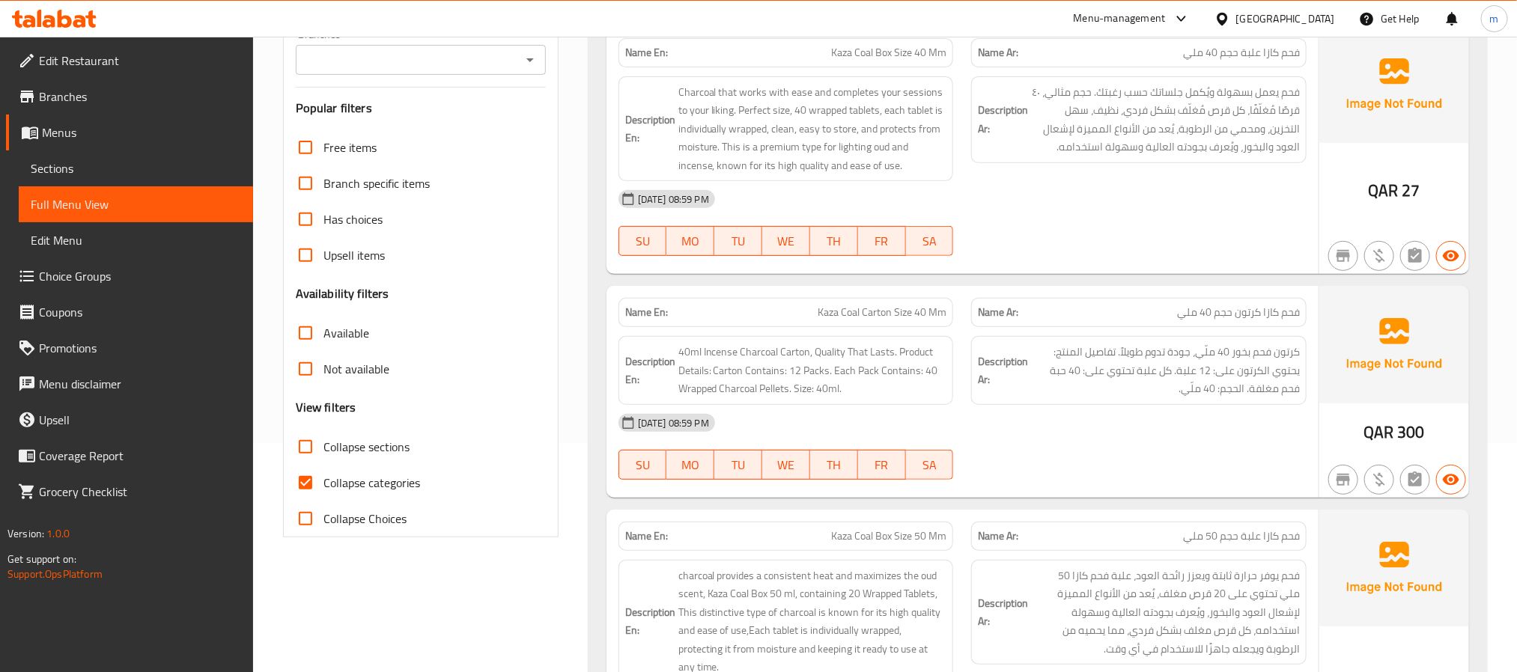
scroll to position [337, 0]
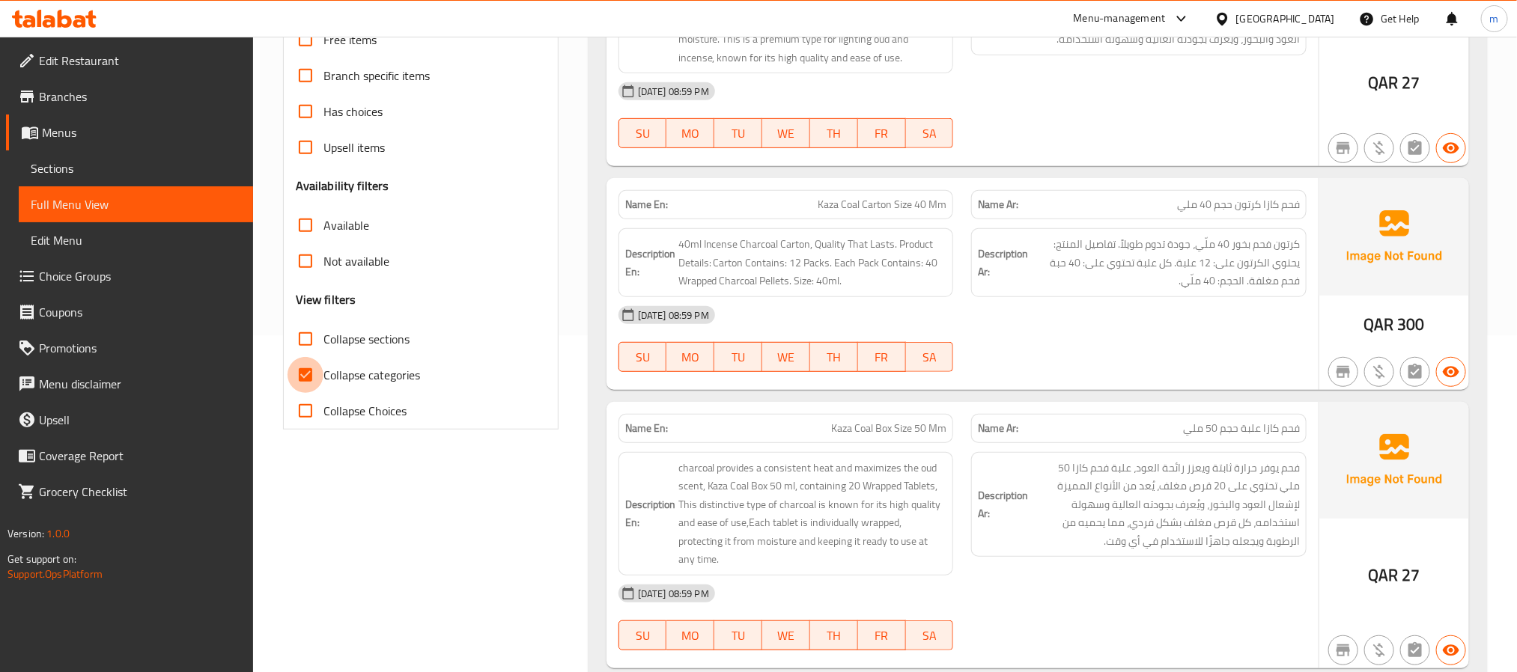
click at [309, 368] on input "Collapse categories" at bounding box center [306, 375] width 36 height 36
checkbox input "false"
click at [309, 347] on input "Collapse sections" at bounding box center [306, 339] width 36 height 36
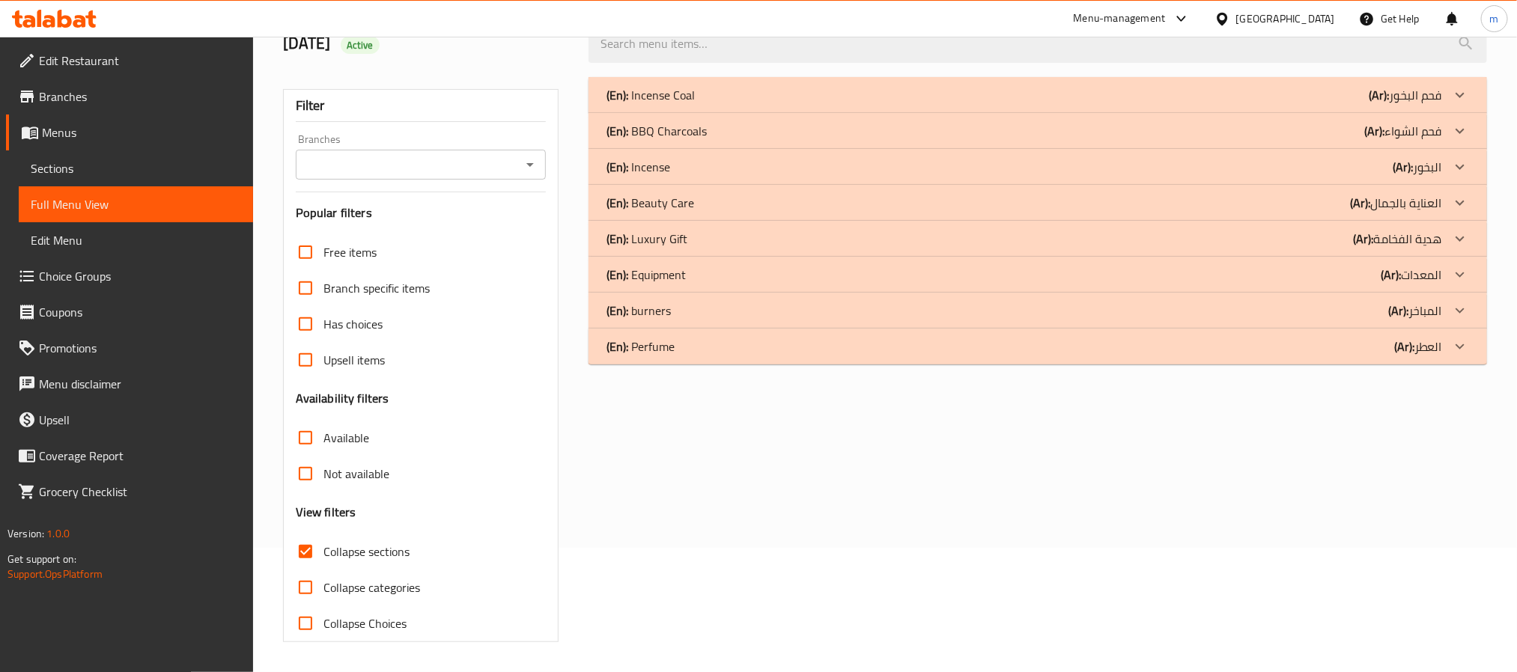
scroll to position [126, 0]
click at [310, 549] on input "Collapse sections" at bounding box center [306, 552] width 36 height 36
checkbox input "false"
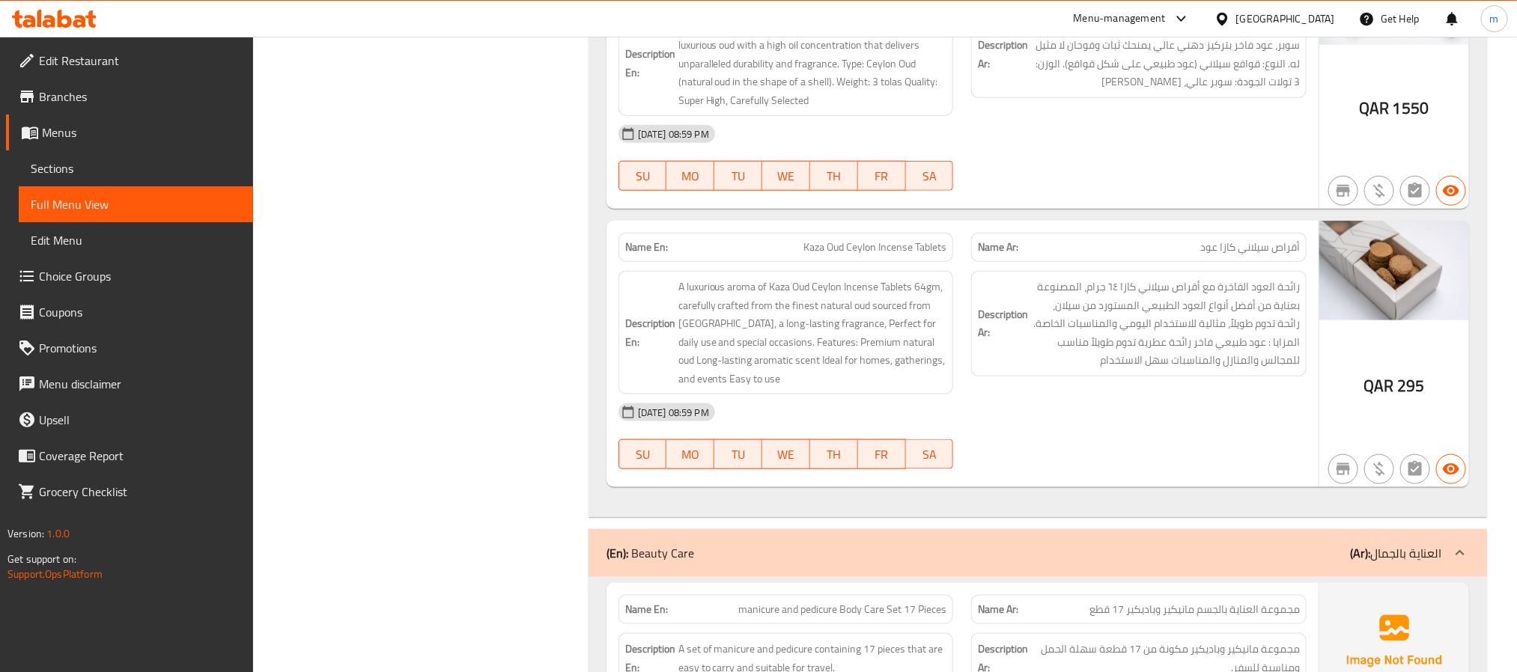
scroll to position [4129, 0]
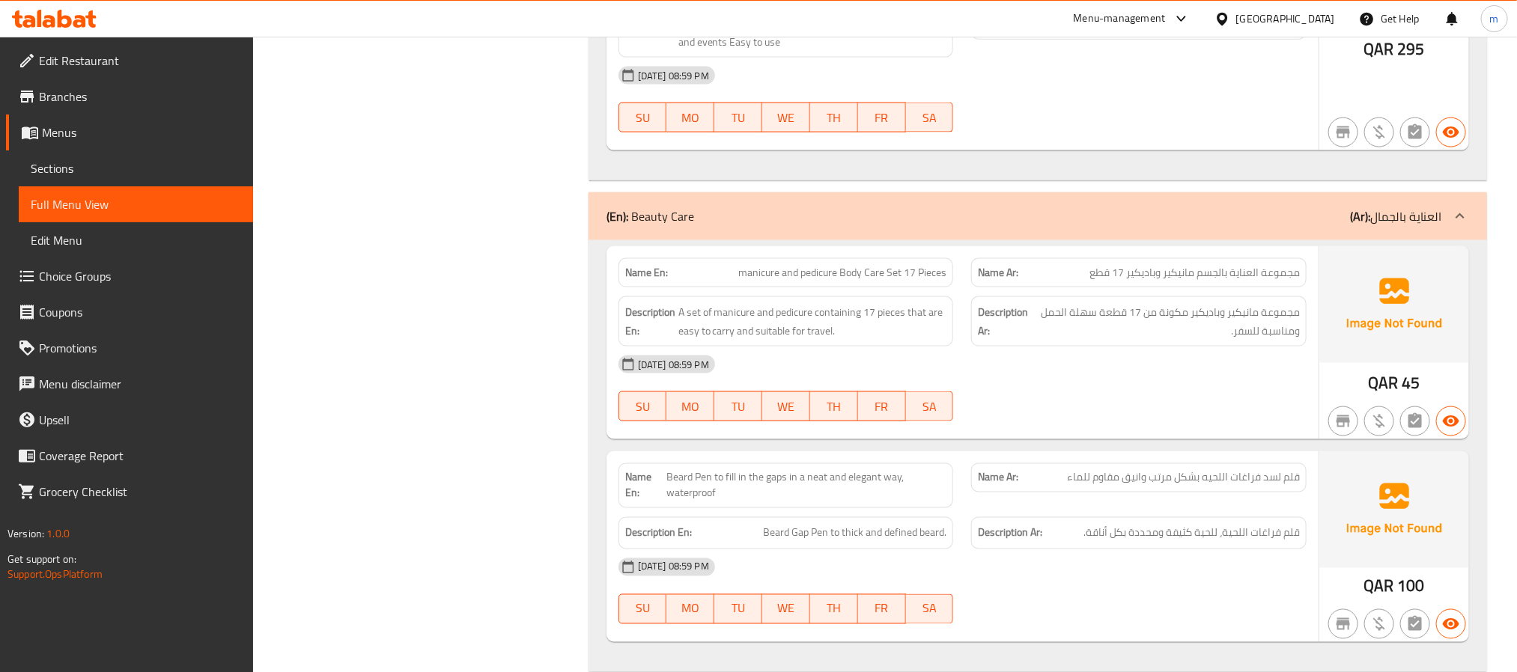
click at [888, 265] on span "manicure and pedicure Body Care Set 17 Pieces" at bounding box center [842, 273] width 208 height 16
copy span "manicure and pedicure Body Care Set 17 Pieces"
click at [856, 270] on div "Name En: manicure and pedicure Body Care Set 17 Pieces" at bounding box center [786, 272] width 335 height 29
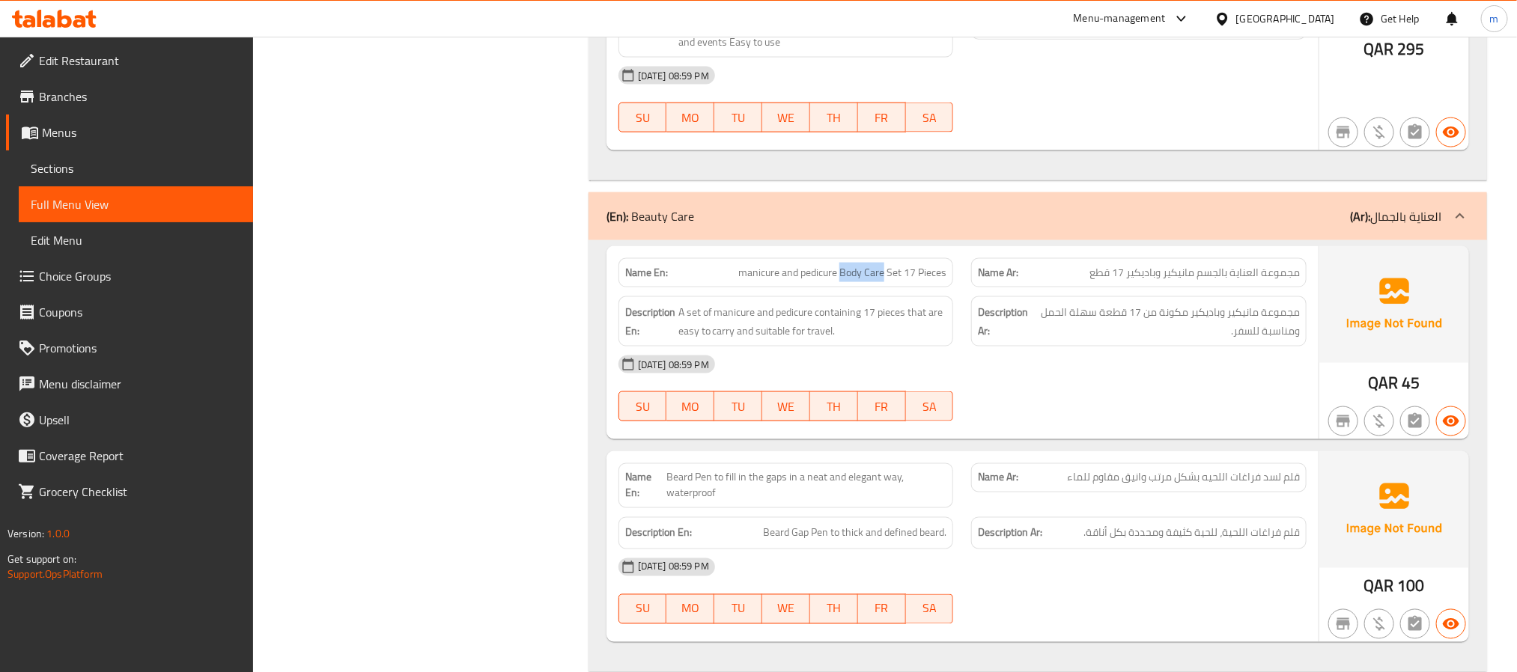
drag, startPoint x: 840, startPoint y: 259, endPoint x: 885, endPoint y: 259, distance: 44.9
click at [885, 265] on span "manicure and pedicure Body Care Set 17 Pieces" at bounding box center [842, 273] width 208 height 16
copy span "Body Care"
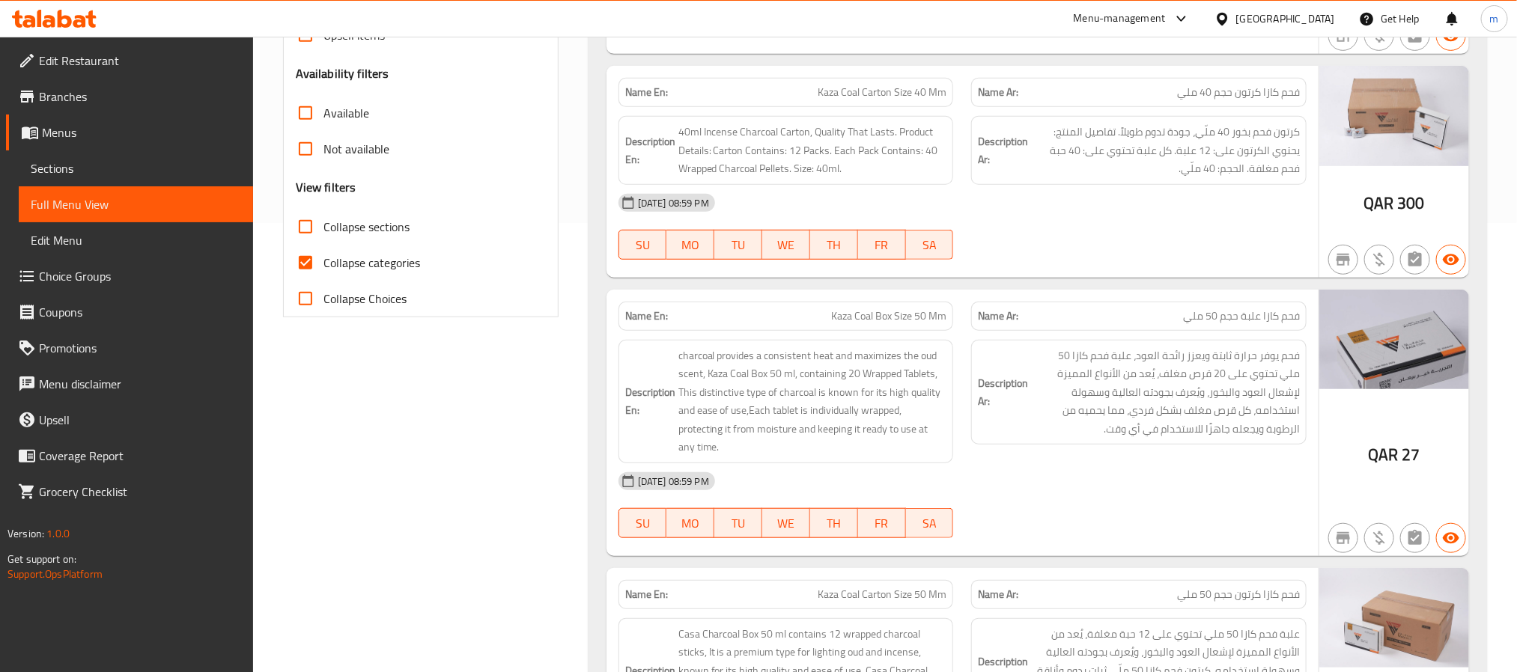
scroll to position [337, 0]
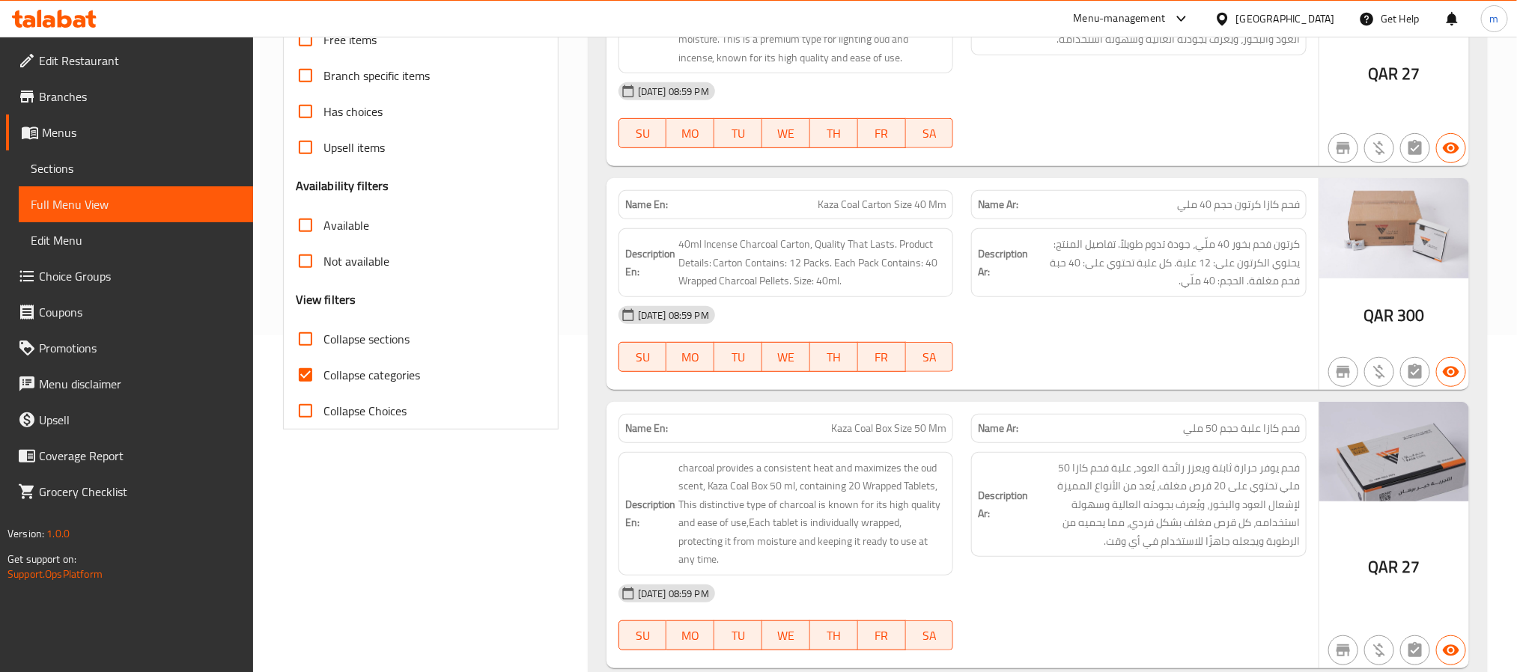
click at [312, 376] on input "Collapse categories" at bounding box center [306, 375] width 36 height 36
checkbox input "false"
click at [306, 344] on input "Collapse sections" at bounding box center [306, 339] width 36 height 36
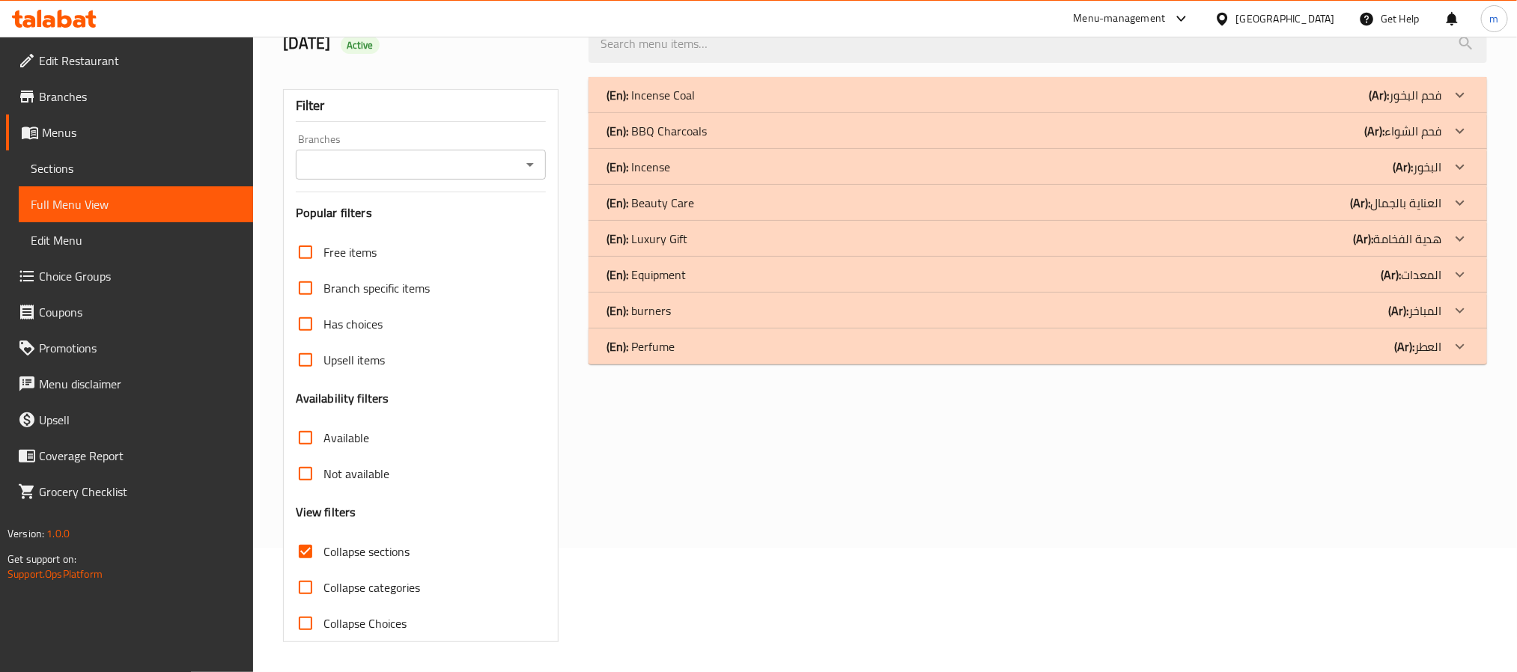
scroll to position [126, 0]
click at [301, 553] on input "Collapse sections" at bounding box center [306, 552] width 36 height 36
checkbox input "false"
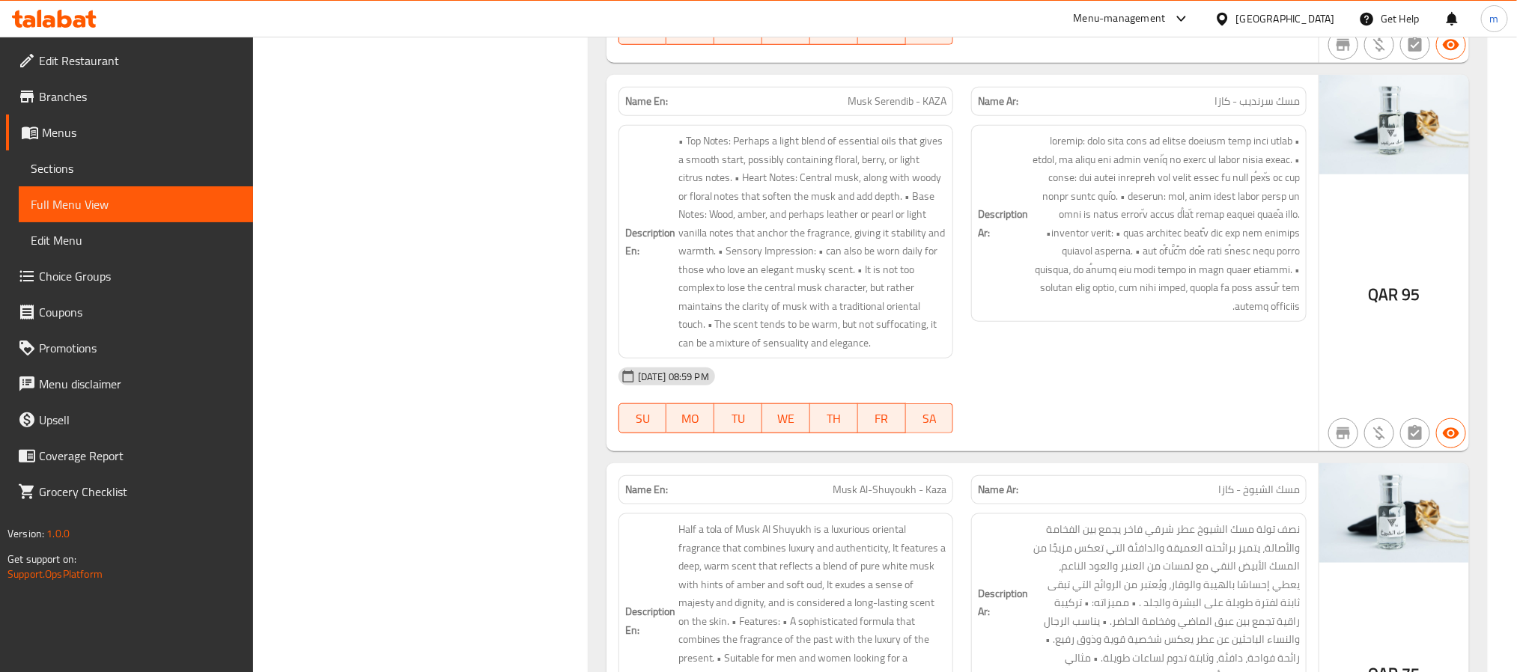
scroll to position [9746, 0]
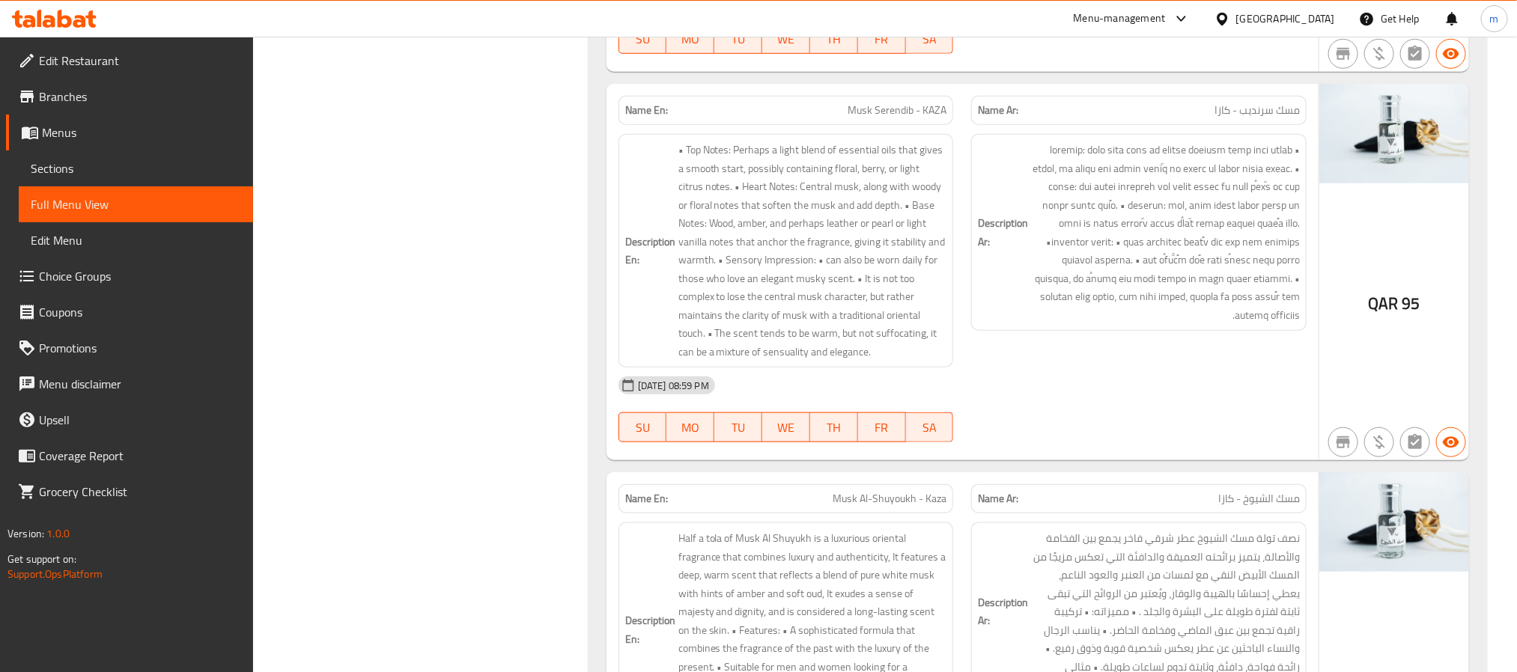
click at [894, 499] on span "Musk Al-Shuyoukh - Kaza" at bounding box center [890, 499] width 114 height 16
drag, startPoint x: 914, startPoint y: 505, endPoint x: 827, endPoint y: 505, distance: 87.6
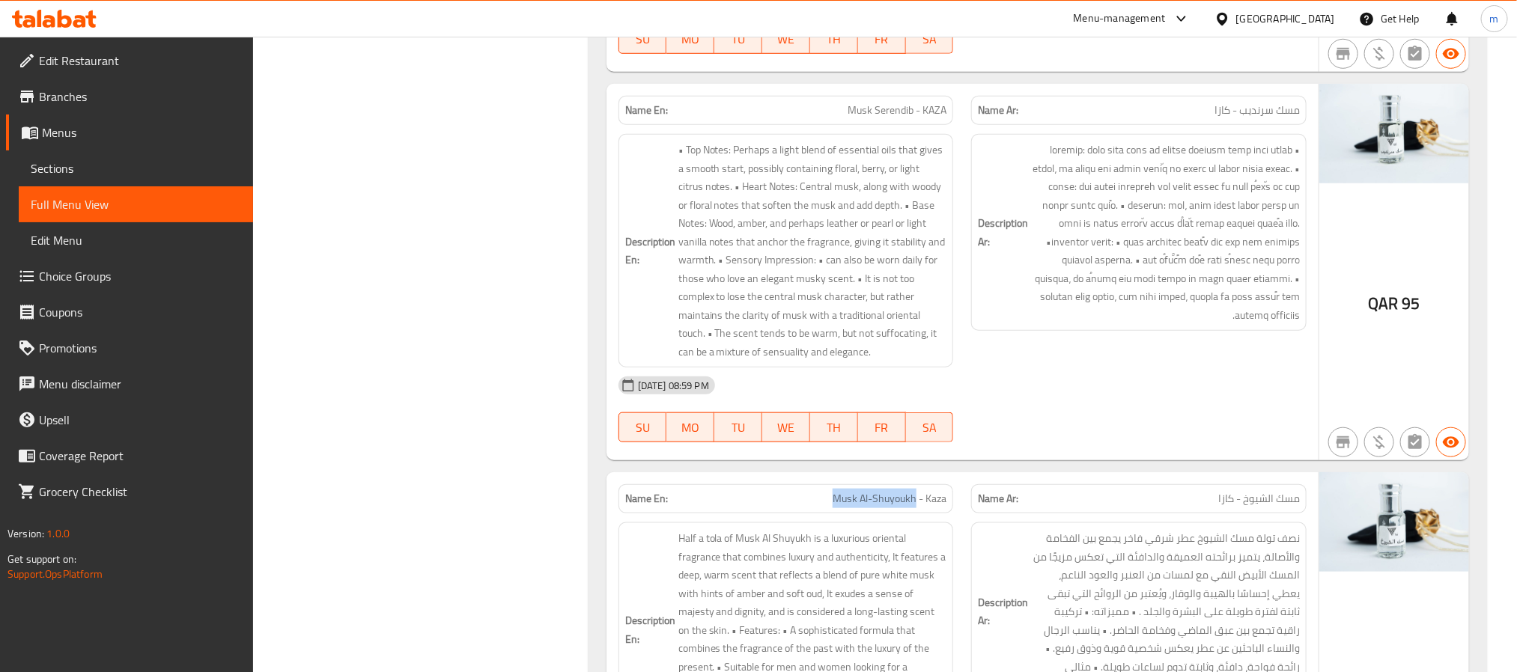
click at [827, 505] on p "Name En: [PERSON_NAME]" at bounding box center [786, 499] width 322 height 16
copy span "Musk Al-Shuyoukh"
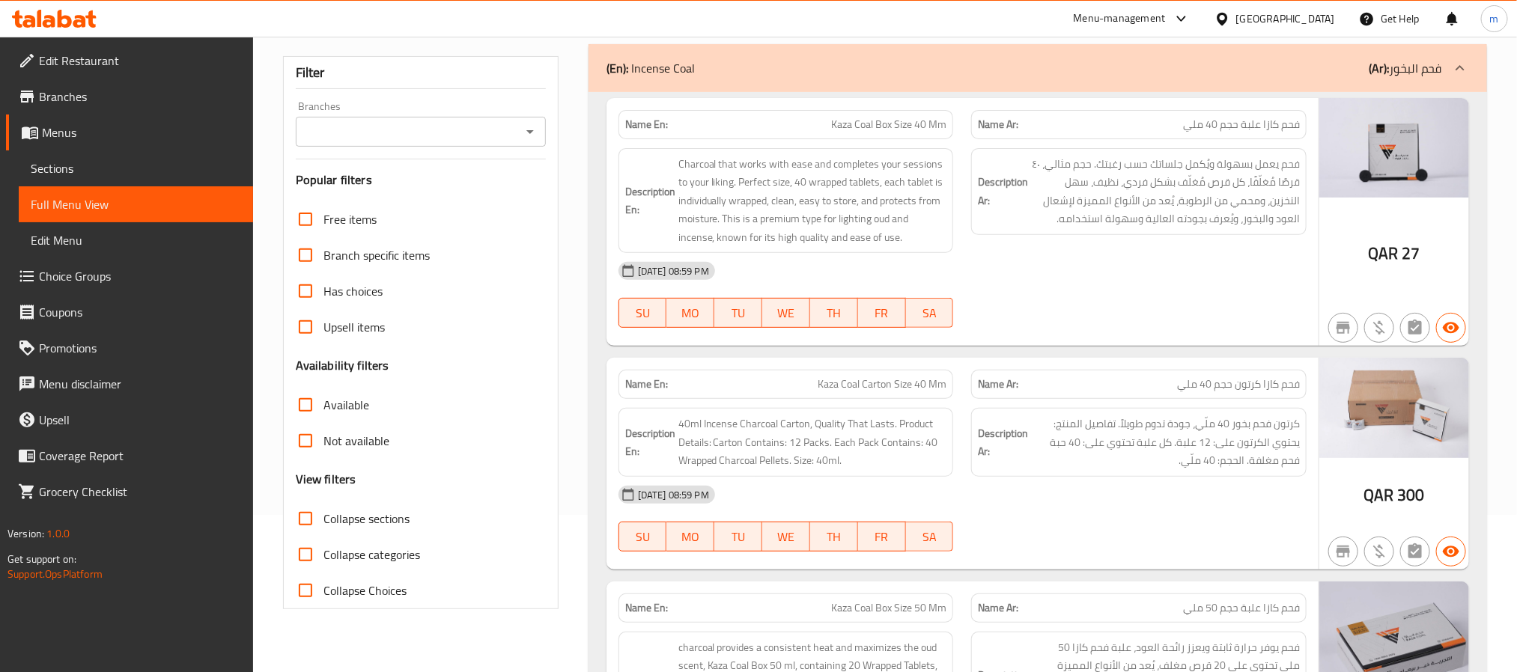
scroll to position [0, 0]
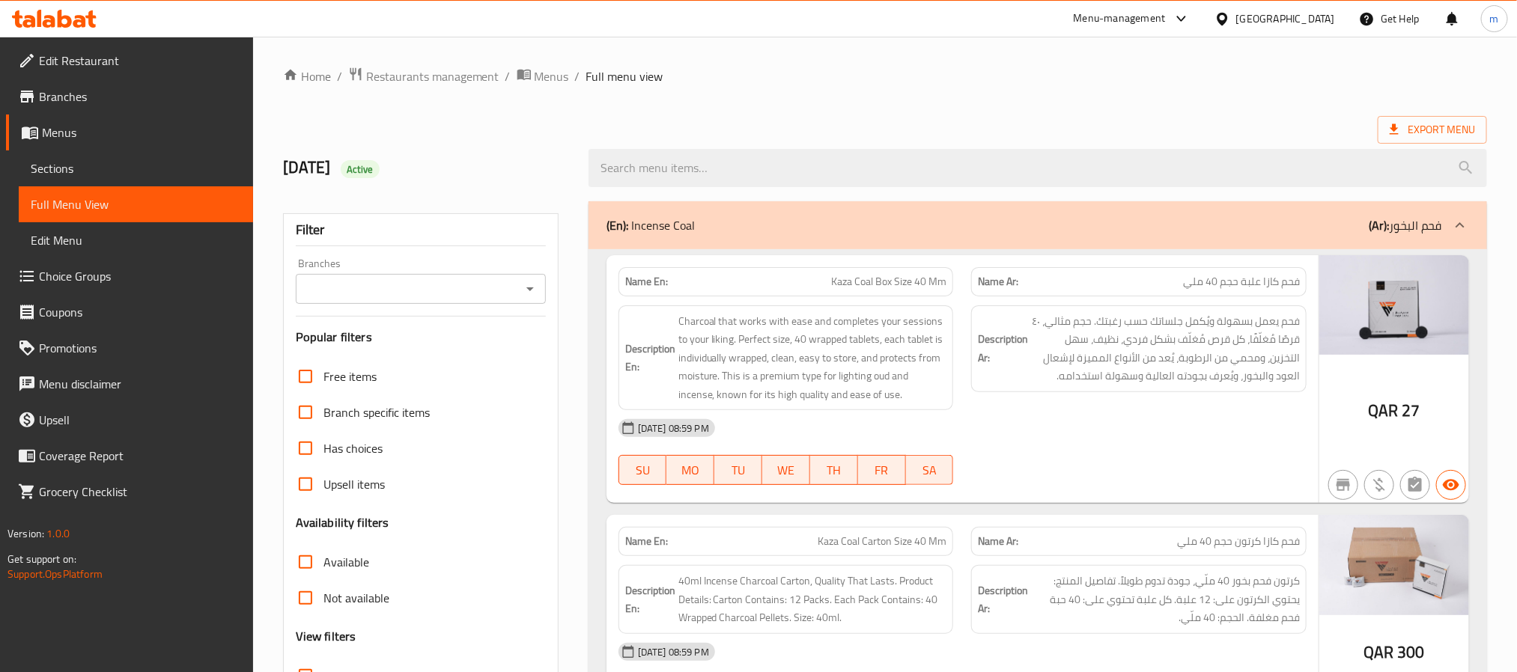
click at [318, 177] on h2 "[DATE] Active" at bounding box center [427, 168] width 288 height 22
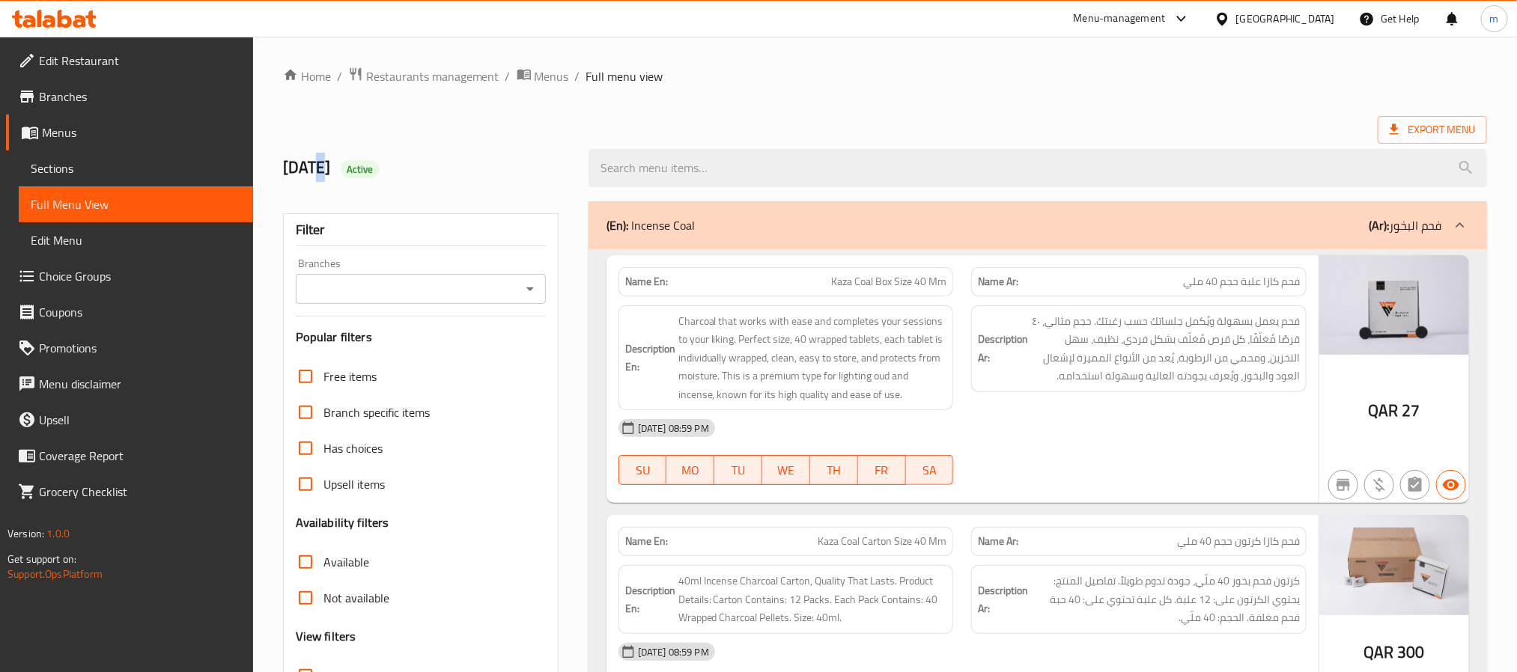
click at [318, 177] on h2 "[DATE] Active" at bounding box center [427, 168] width 288 height 22
click at [315, 165] on h2 "[DATE] Active" at bounding box center [427, 168] width 288 height 22
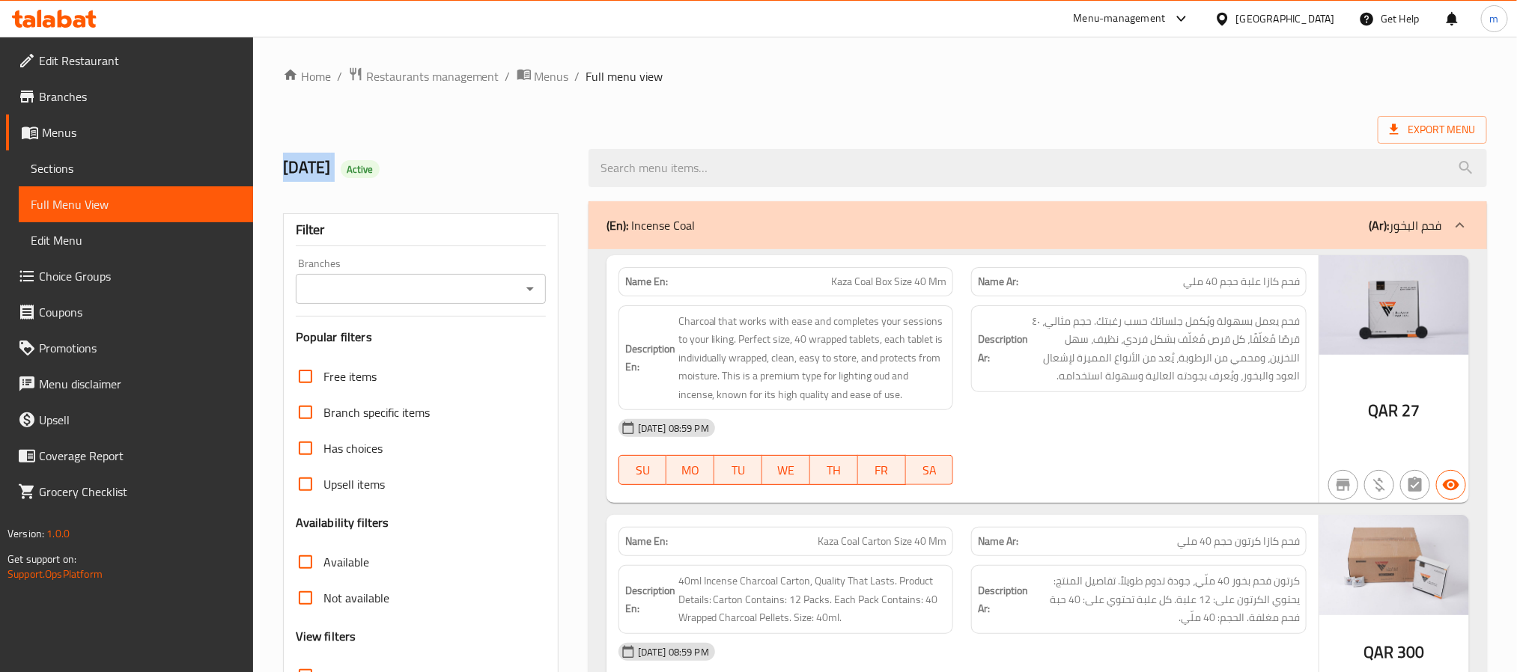
click at [288, 171] on h2 "[DATE] Active" at bounding box center [427, 168] width 288 height 22
click at [304, 168] on h2 "[DATE] Active" at bounding box center [427, 168] width 288 height 22
click at [344, 165] on h2 "[DATE] Active" at bounding box center [427, 168] width 288 height 22
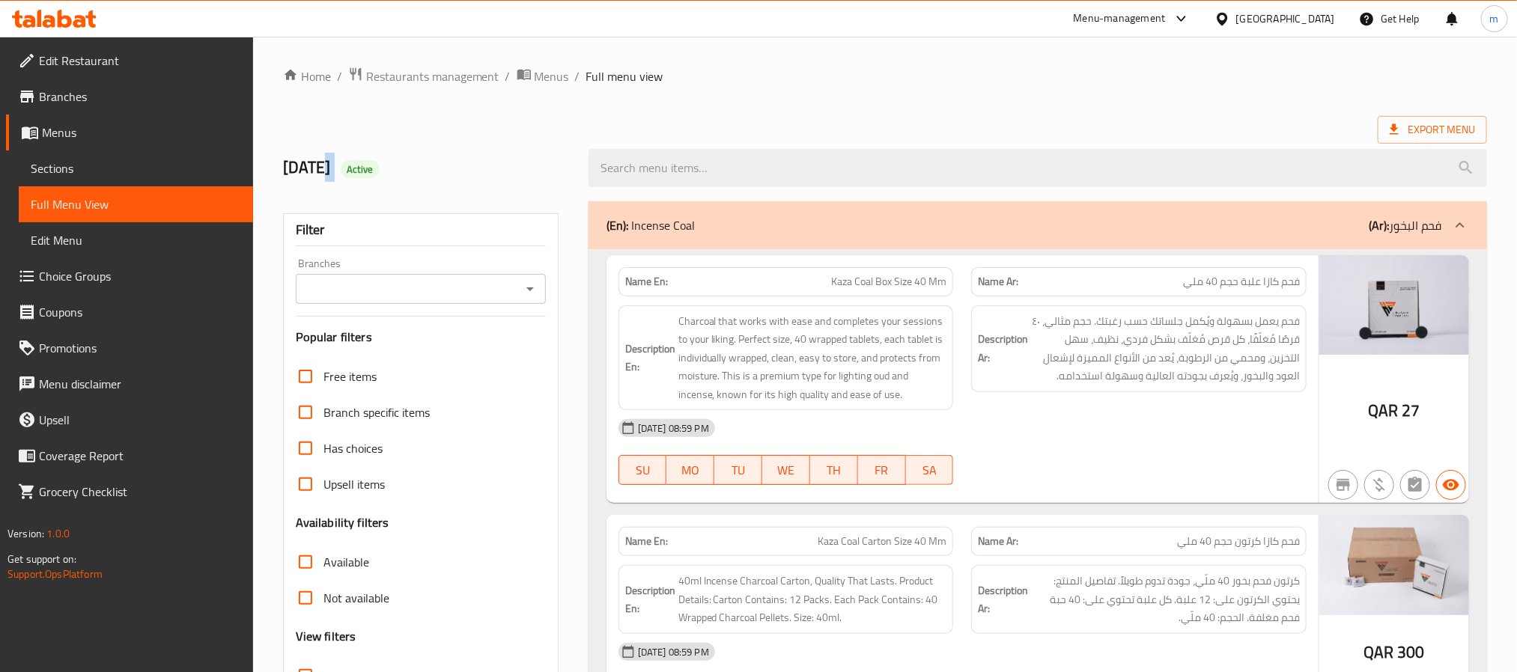
click at [344, 165] on h2 "[DATE] Active" at bounding box center [427, 168] width 288 height 22
click at [300, 166] on h2 "[DATE] Active" at bounding box center [427, 168] width 288 height 22
click at [286, 171] on h2 "[DATE] Active" at bounding box center [427, 168] width 288 height 22
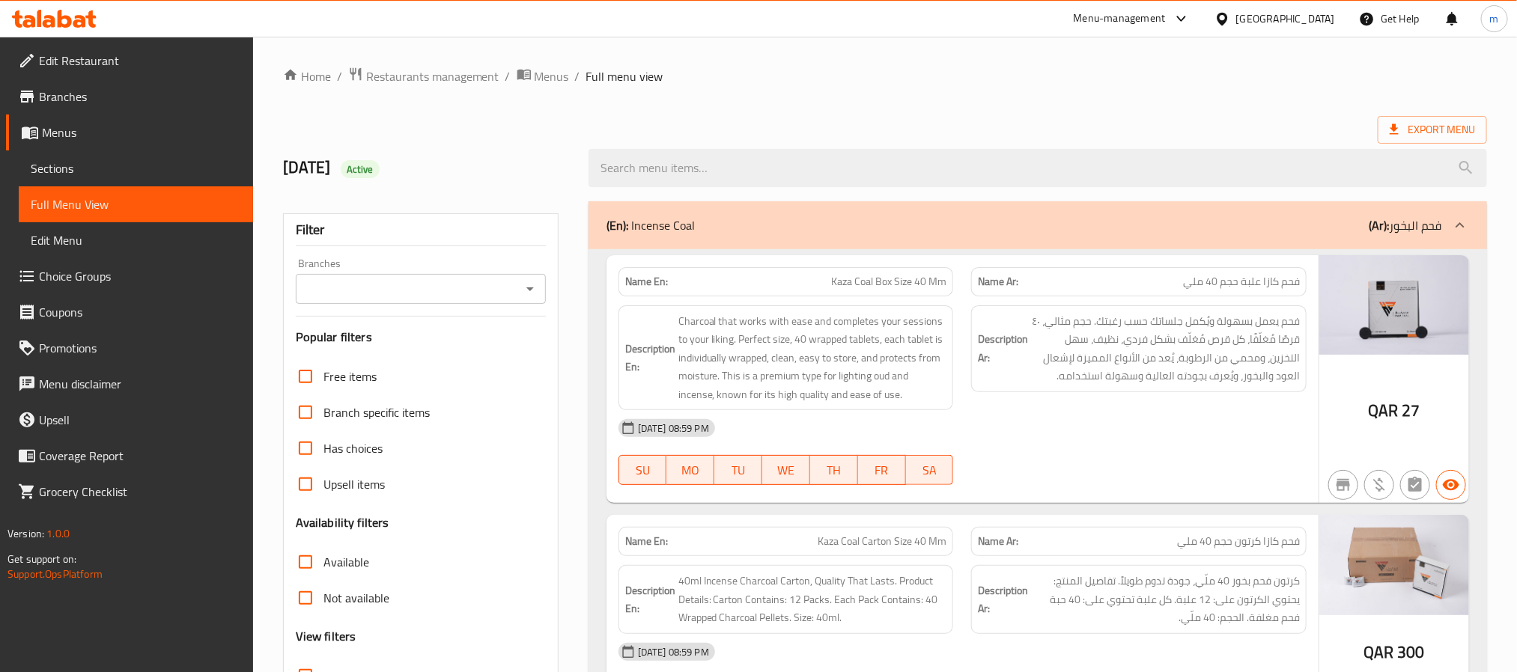
click at [306, 171] on h2 "[DATE] Active" at bounding box center [427, 168] width 288 height 22
click at [346, 166] on h2 "[DATE] Active" at bounding box center [427, 168] width 288 height 22
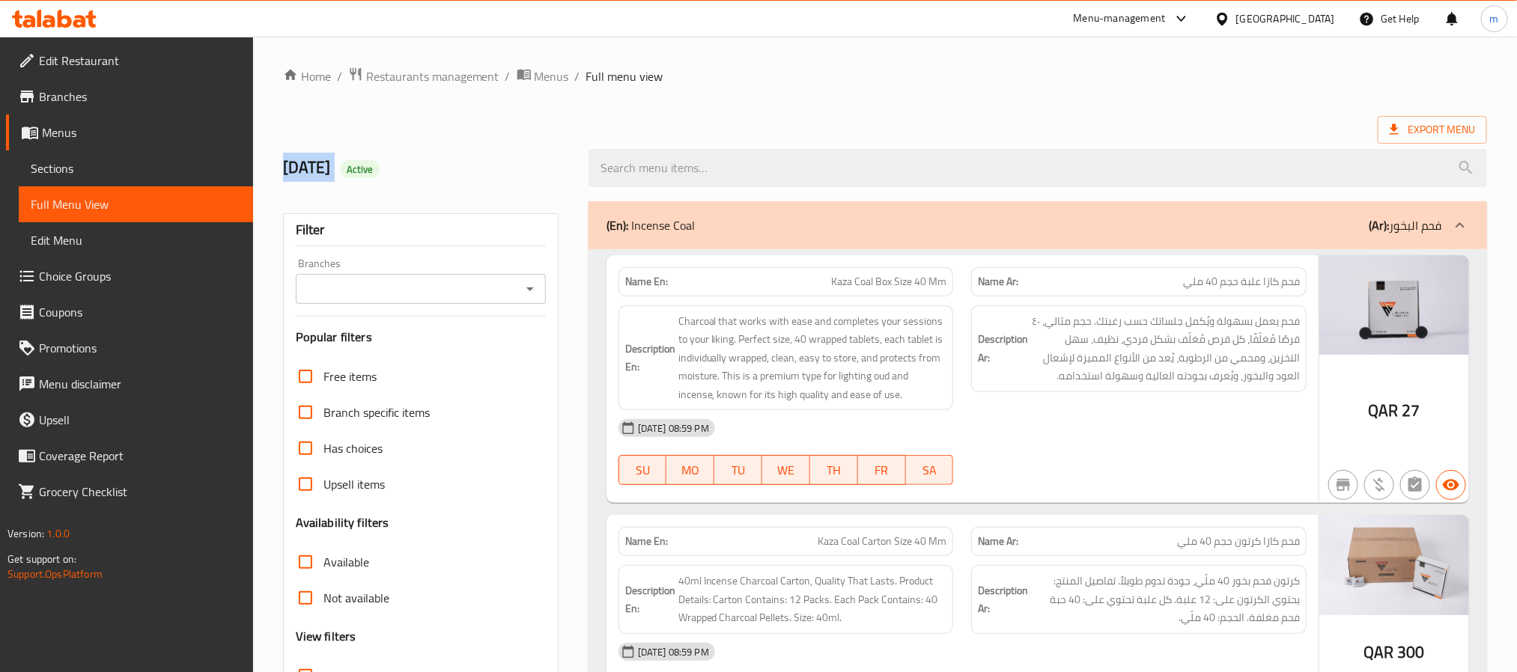
click at [346, 166] on h2 "[DATE] Active" at bounding box center [427, 168] width 288 height 22
click at [324, 171] on h2 "[DATE] Active" at bounding box center [427, 168] width 288 height 22
click at [302, 173] on h2 "[DATE] Active" at bounding box center [427, 168] width 288 height 22
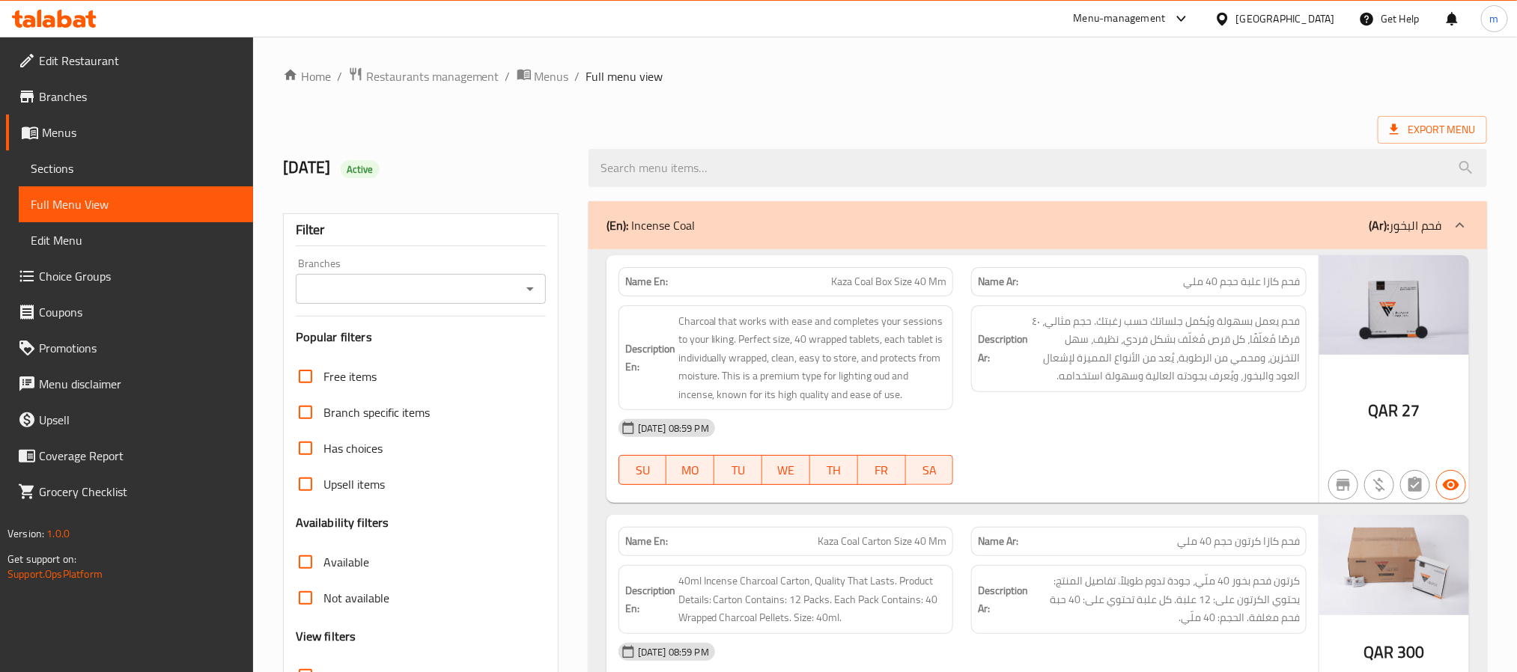
click at [288, 173] on h2 "[DATE] Active" at bounding box center [427, 168] width 288 height 22
click at [285, 171] on h2 "[DATE] Active" at bounding box center [427, 168] width 288 height 22
click at [324, 173] on h2 "[DATE] Active" at bounding box center [427, 168] width 288 height 22
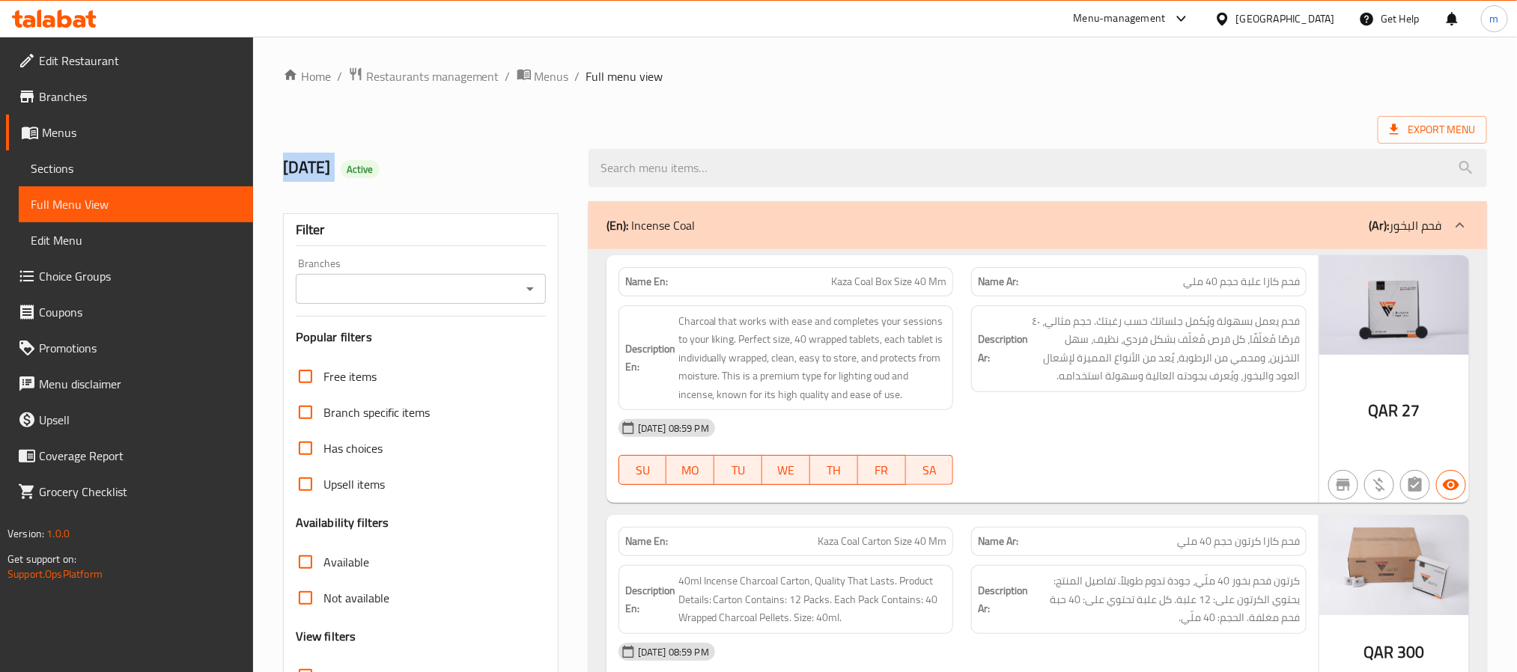
click at [324, 173] on h2 "[DATE] Active" at bounding box center [427, 168] width 288 height 22
click at [333, 168] on h2 "[DATE] Active" at bounding box center [427, 168] width 288 height 22
click at [302, 169] on h2 "[DATE] Active" at bounding box center [427, 168] width 288 height 22
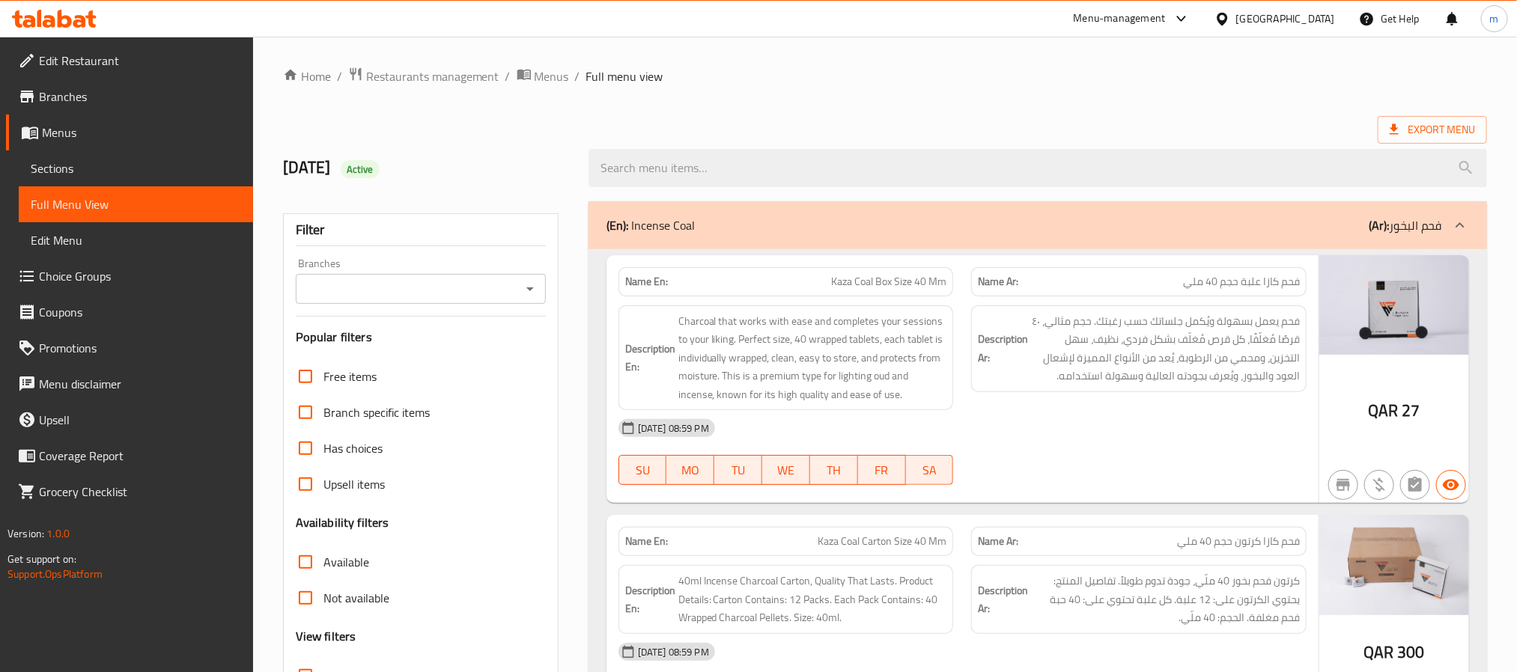
click at [290, 169] on h2 "[DATE] Active" at bounding box center [427, 168] width 288 height 22
click at [303, 175] on h2 "[DATE] Active" at bounding box center [427, 168] width 288 height 22
click at [309, 175] on h2 "[DATE] Active" at bounding box center [427, 168] width 288 height 22
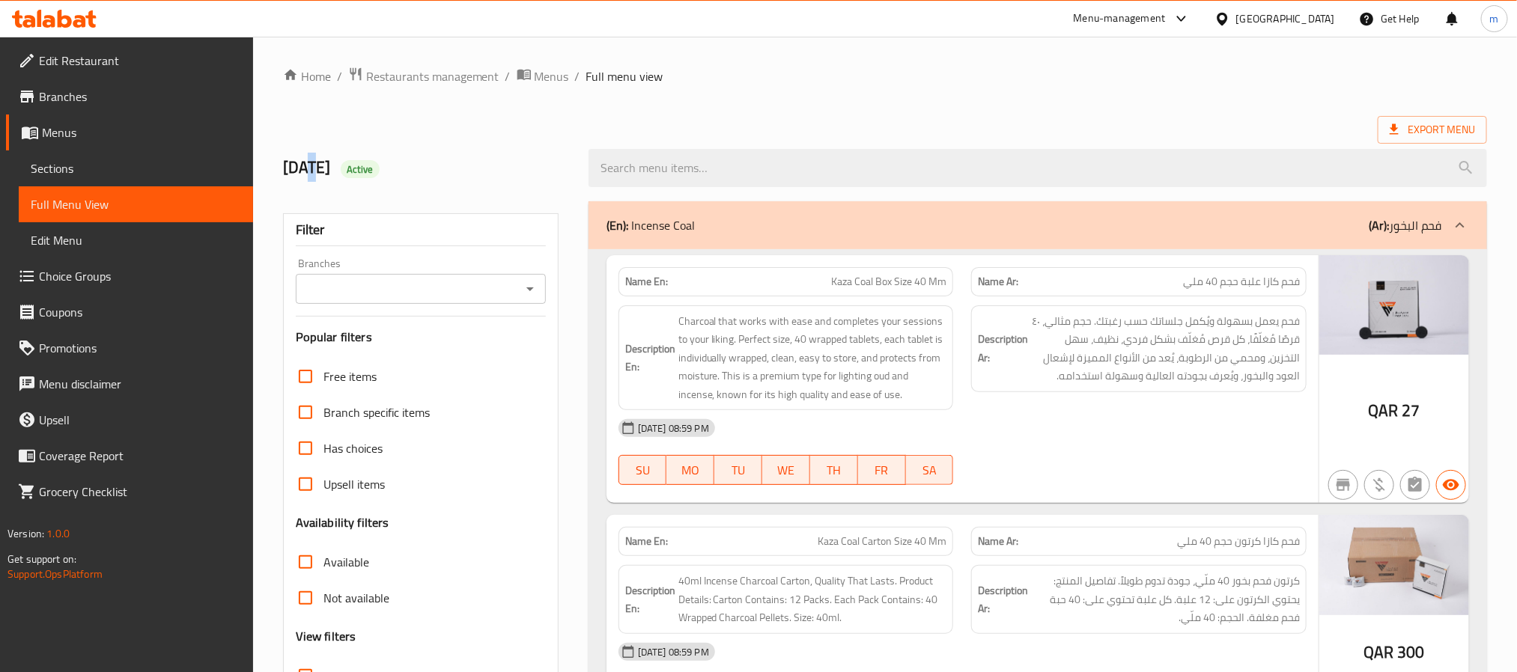
click at [309, 175] on h2 "[DATE] Active" at bounding box center [427, 168] width 288 height 22
click at [364, 178] on h2 "[DATE] Active" at bounding box center [427, 168] width 288 height 22
click at [358, 176] on h2 "[DATE] Active" at bounding box center [427, 168] width 288 height 22
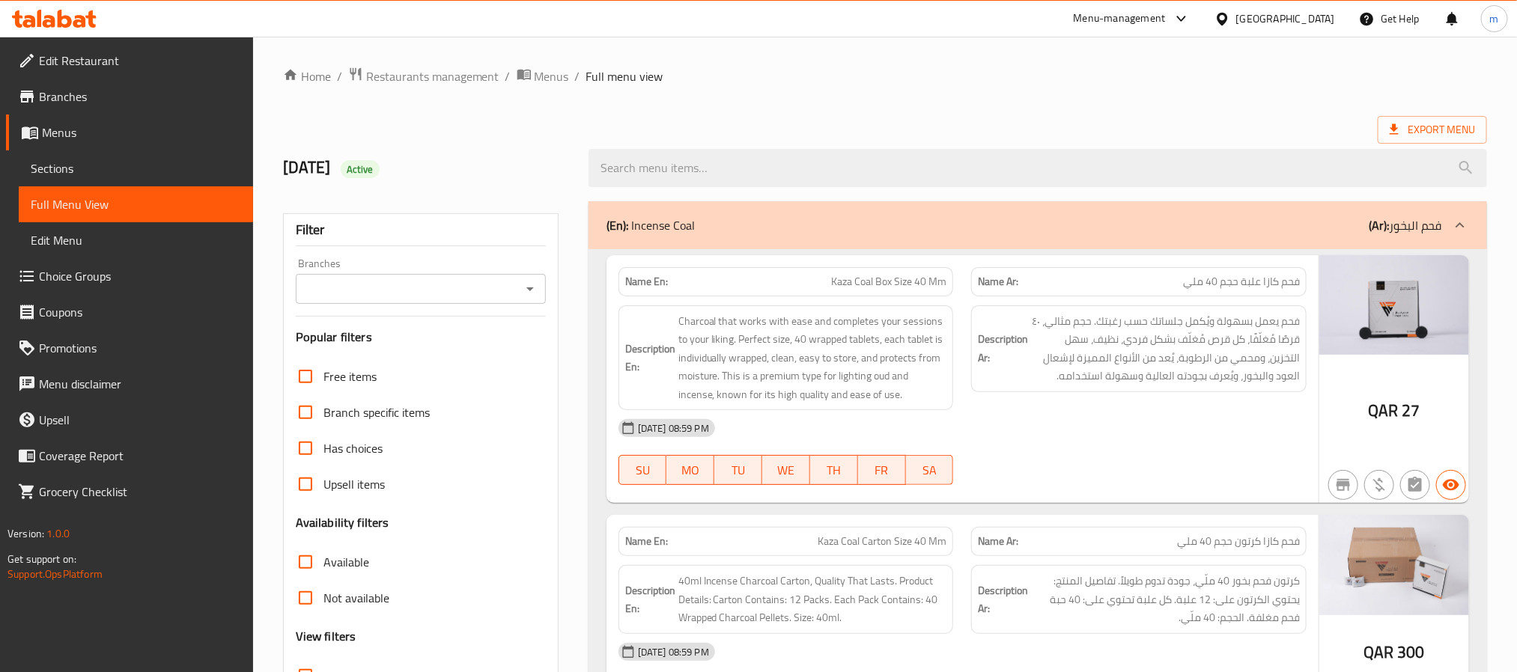
click at [288, 173] on h2 "[DATE] Active" at bounding box center [427, 168] width 288 height 22
click at [306, 174] on h2 "[DATE] Active" at bounding box center [427, 168] width 288 height 22
click at [344, 167] on h2 "[DATE] Active" at bounding box center [427, 168] width 288 height 22
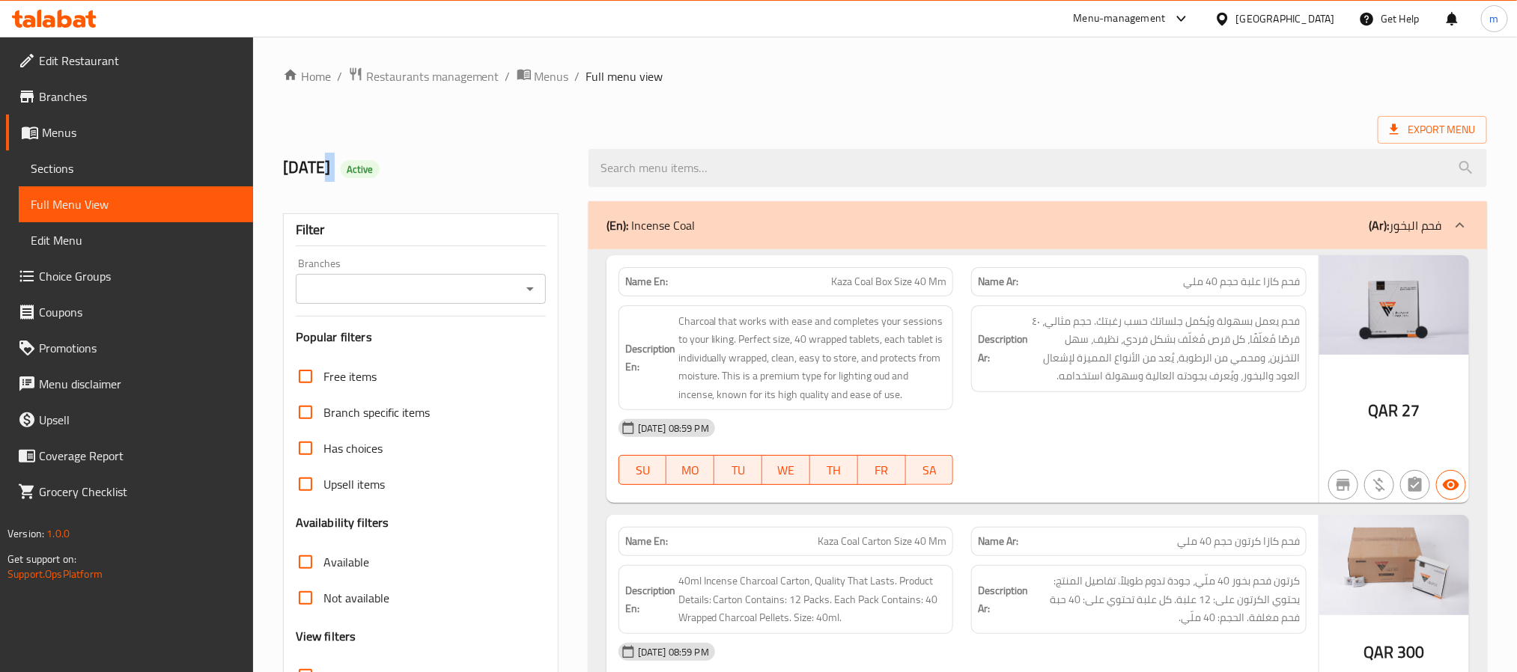
click at [344, 167] on h2 "[DATE] Active" at bounding box center [427, 168] width 288 height 22
